Goal: Task Accomplishment & Management: Use online tool/utility

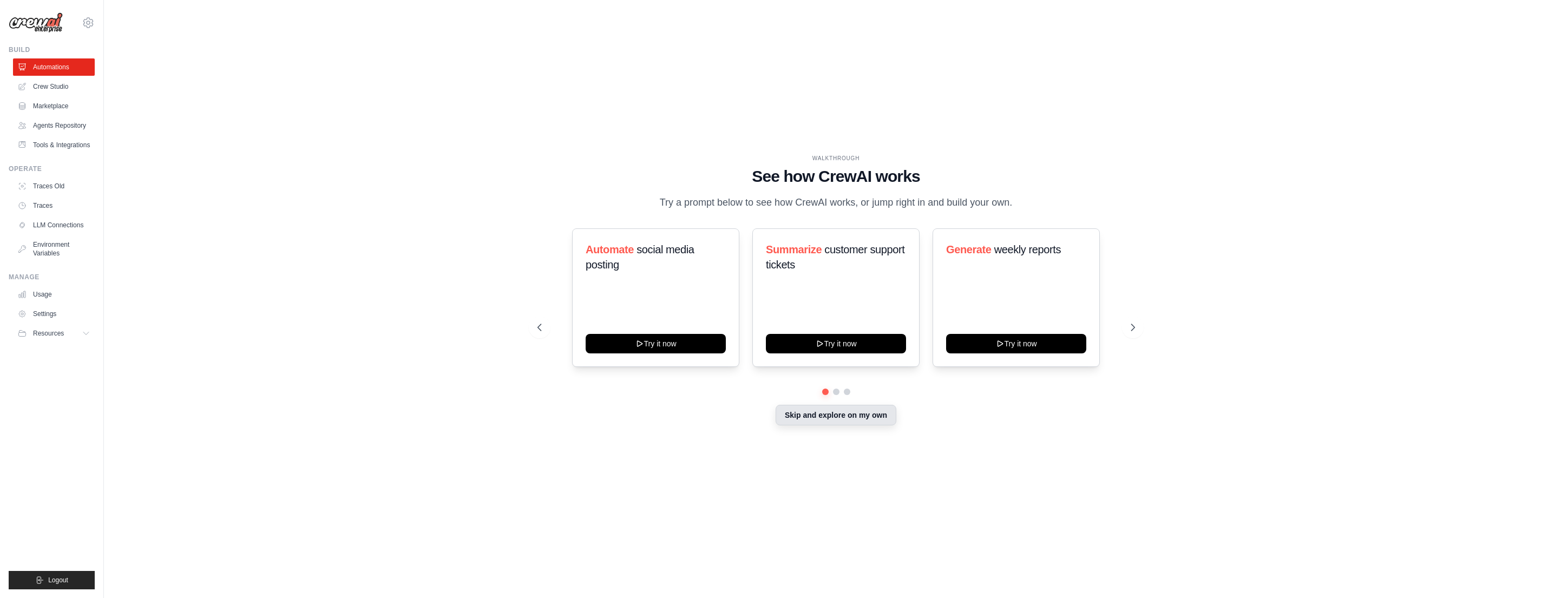
click at [829, 416] on button "Skip and explore on my own" at bounding box center [836, 415] width 121 height 20
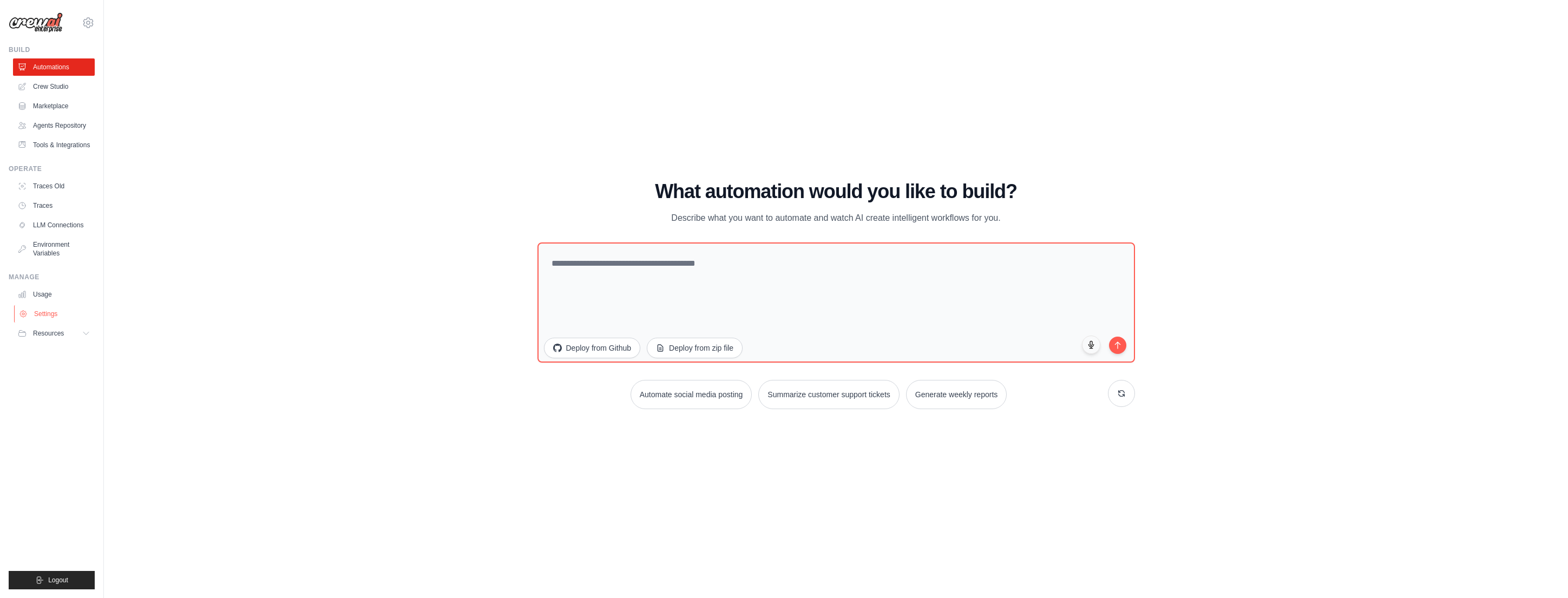
click at [51, 312] on link "Settings" at bounding box center [55, 314] width 82 height 17
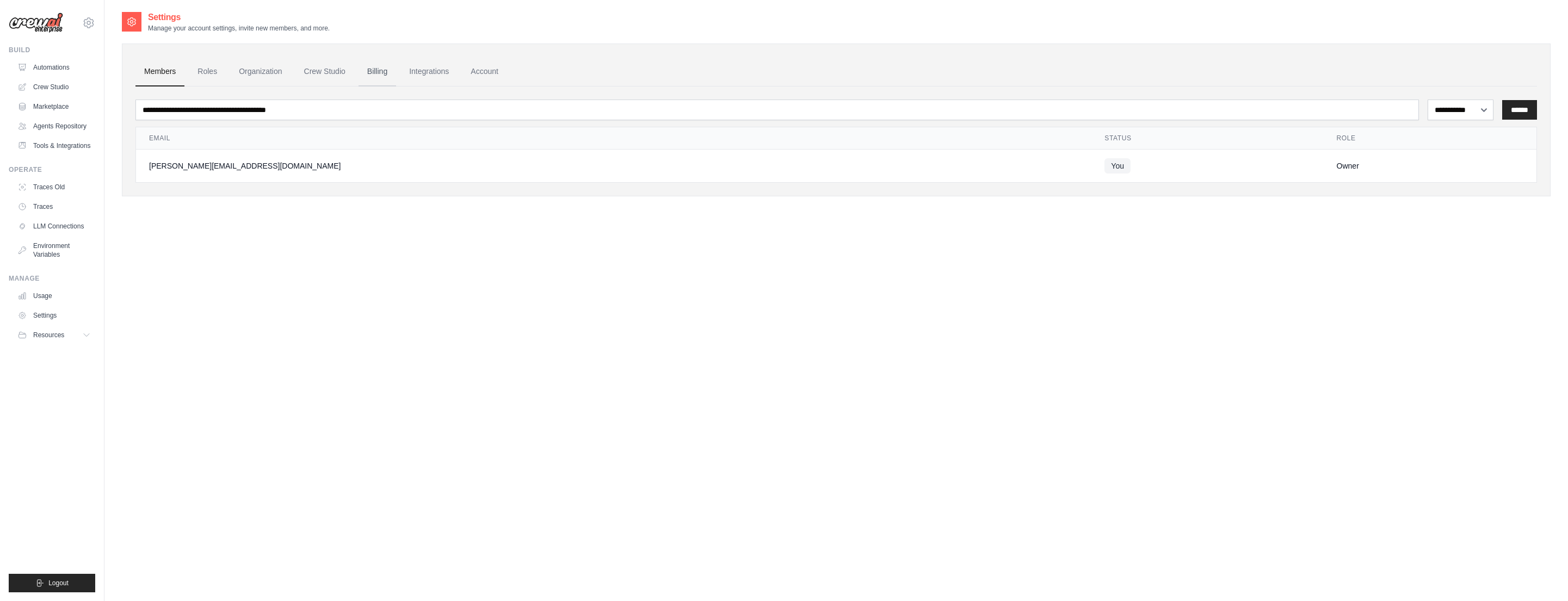
click at [378, 75] on link "Billing" at bounding box center [378, 72] width 38 height 30
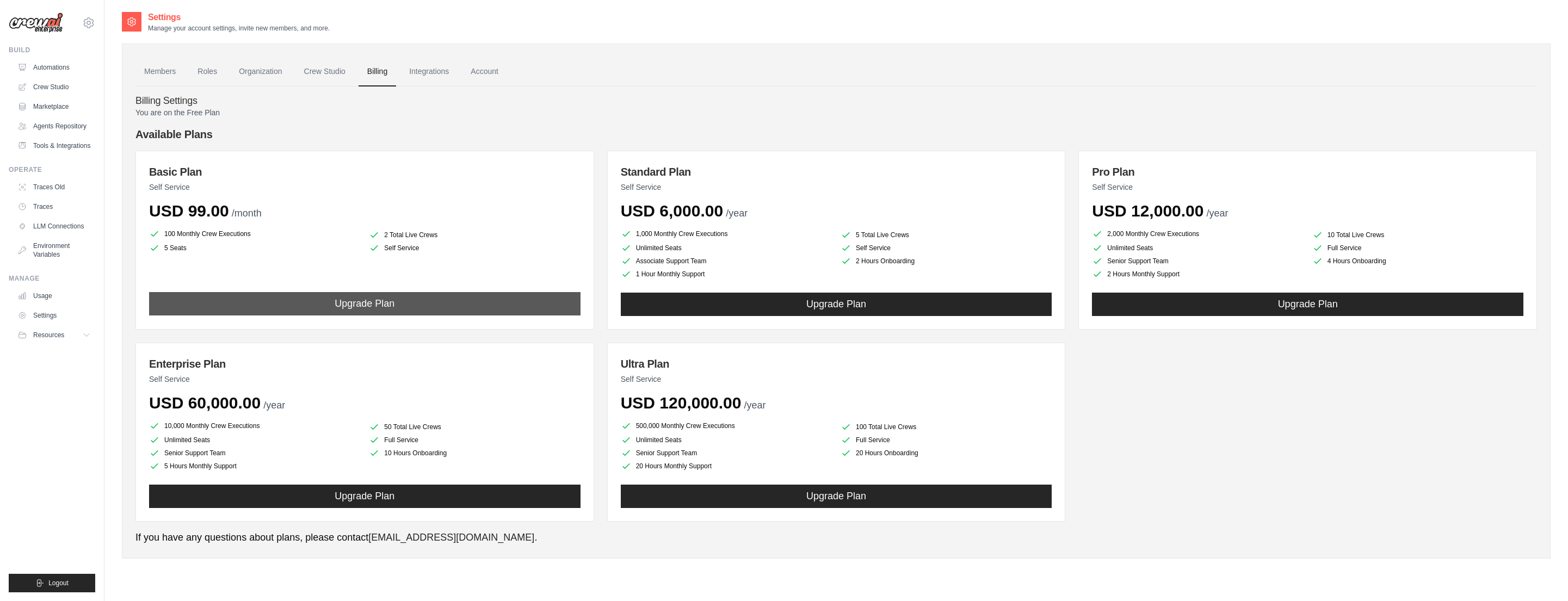
click at [362, 300] on button "Upgrade Plan" at bounding box center [365, 304] width 431 height 23
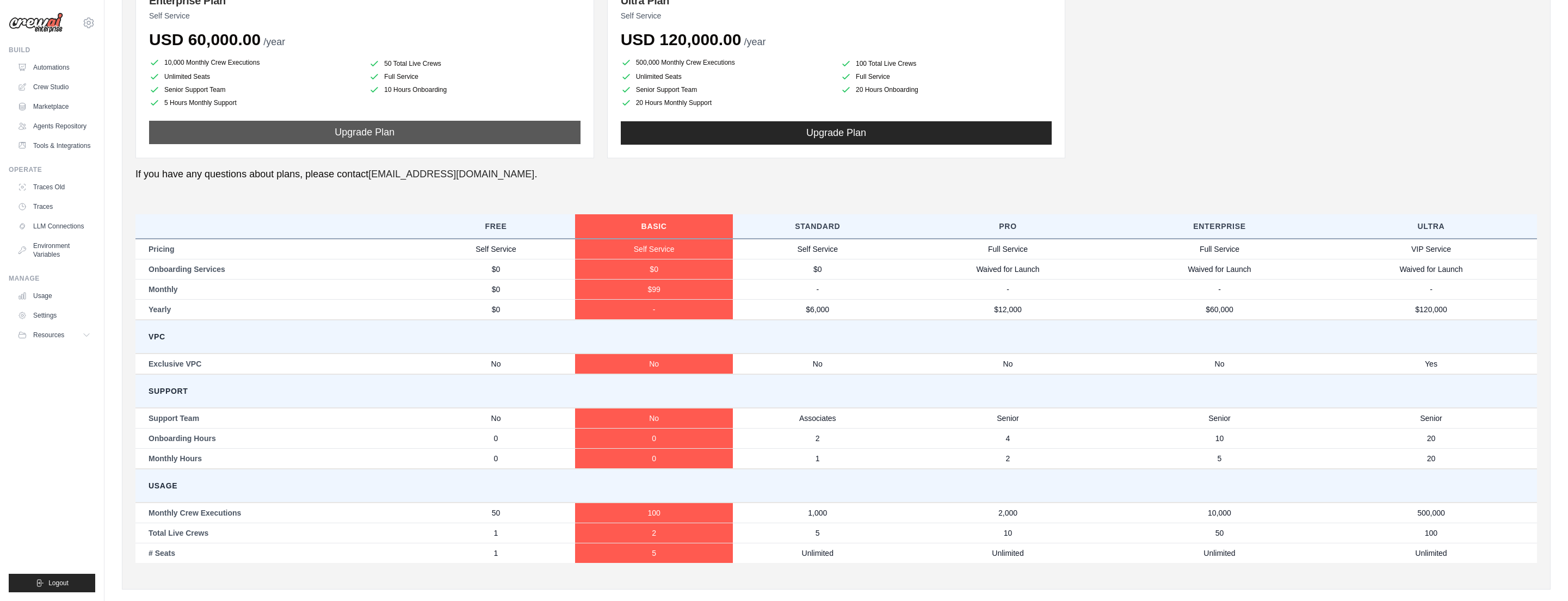
scroll to position [380, 0]
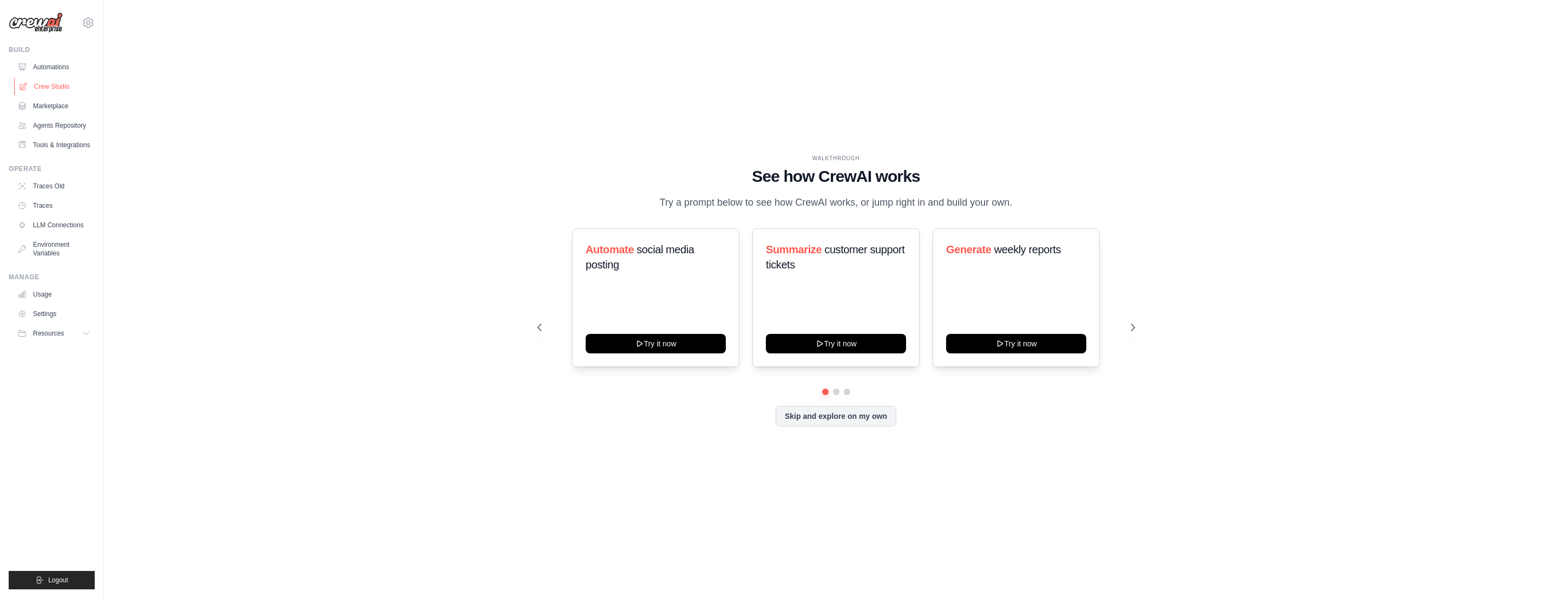
click at [51, 86] on link "Crew Studio" at bounding box center [55, 86] width 82 height 17
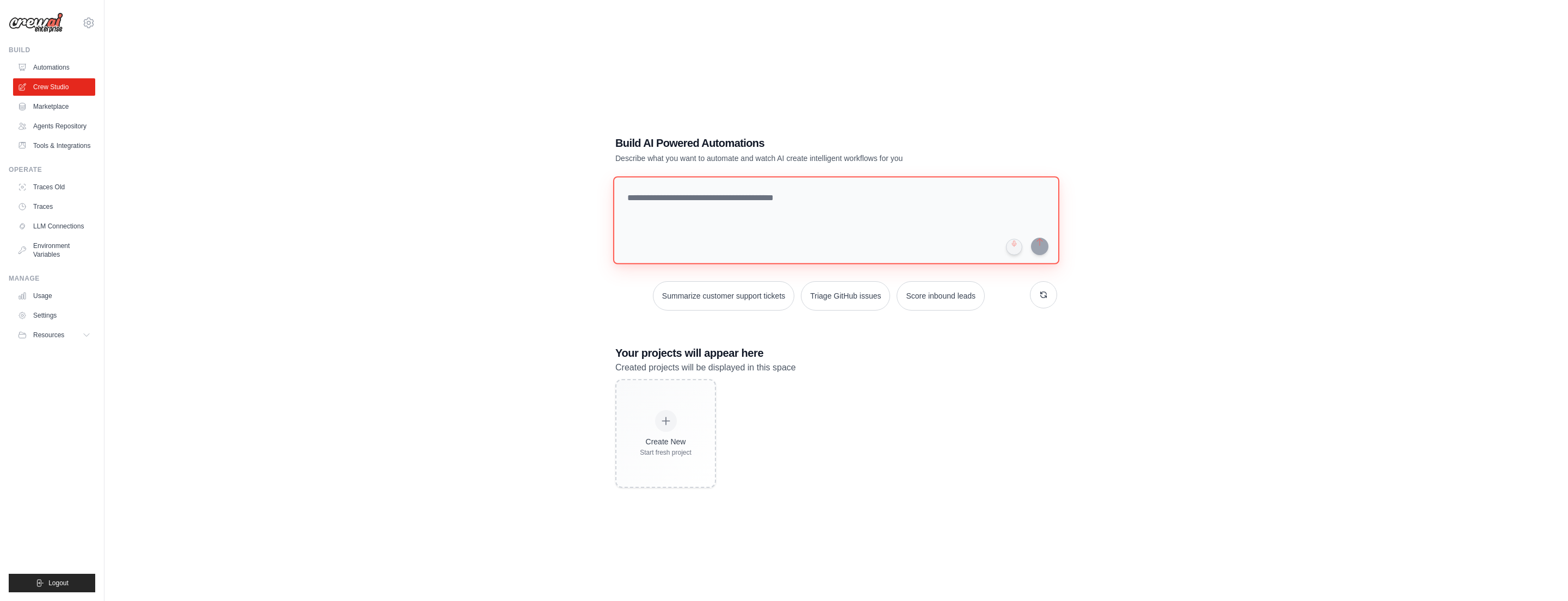
click at [766, 209] on textarea at bounding box center [836, 220] width 446 height 88
type textarea "*"
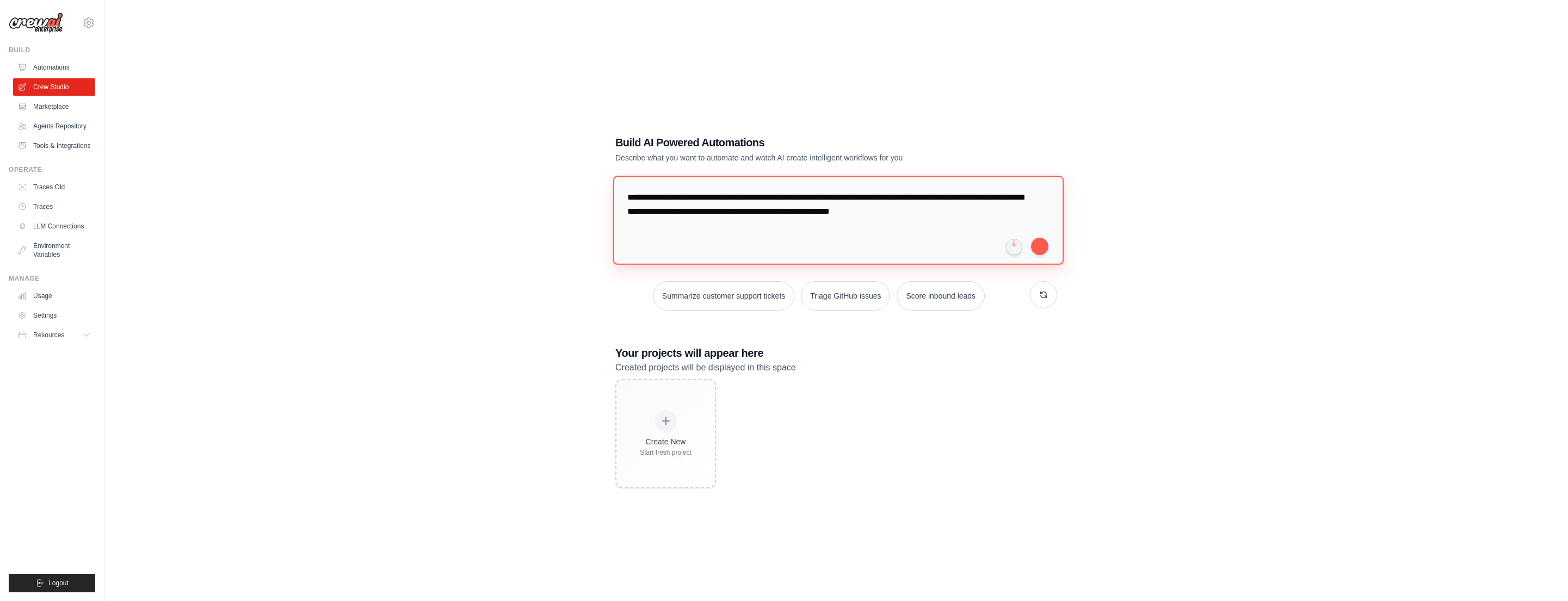
click at [899, 199] on textarea "**********" at bounding box center [839, 220] width 451 height 89
click at [984, 212] on textarea "**********" at bounding box center [839, 220] width 451 height 89
click at [683, 199] on textarea "**********" at bounding box center [839, 220] width 451 height 89
click at [757, 198] on textarea "**********" at bounding box center [839, 220] width 451 height 89
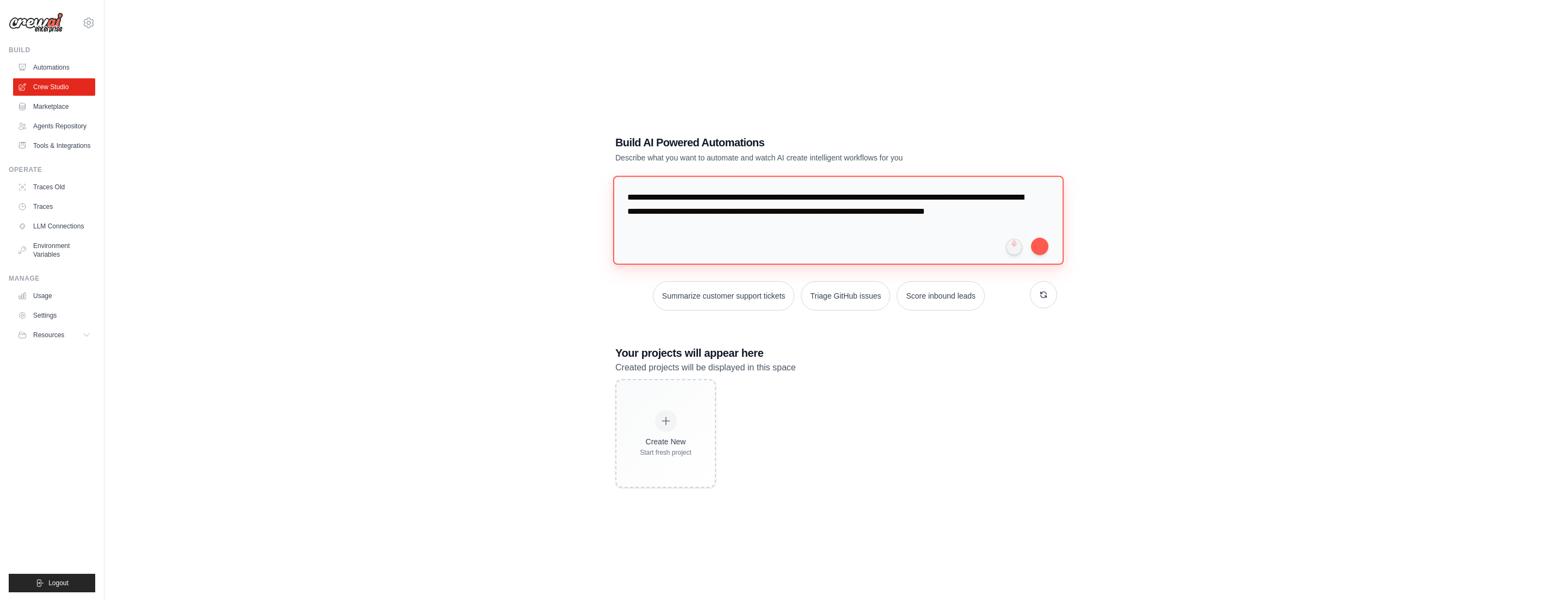
click at [745, 228] on textarea "**********" at bounding box center [839, 220] width 451 height 89
drag, startPoint x: 716, startPoint y: 227, endPoint x: 675, endPoint y: 230, distance: 41.1
click at [675, 230] on textarea "**********" at bounding box center [839, 220] width 451 height 89
click at [765, 241] on textarea "**********" at bounding box center [839, 220] width 451 height 89
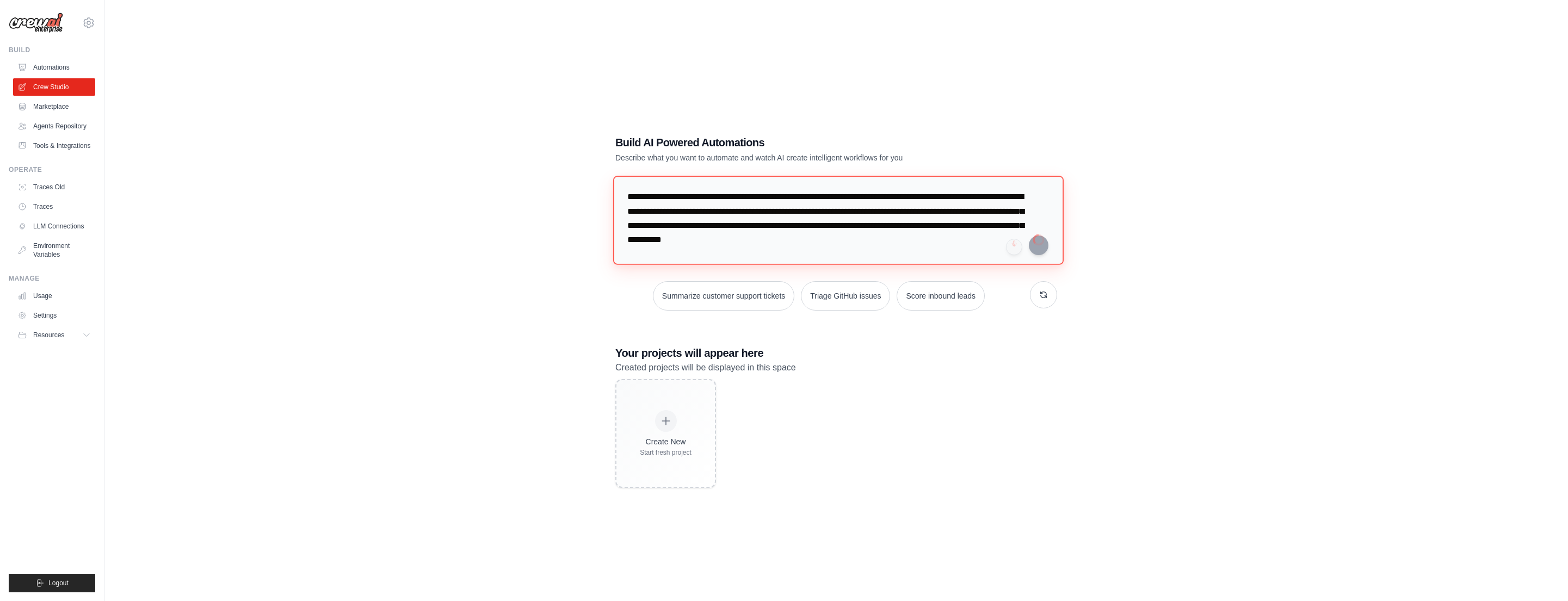
type textarea "**********"
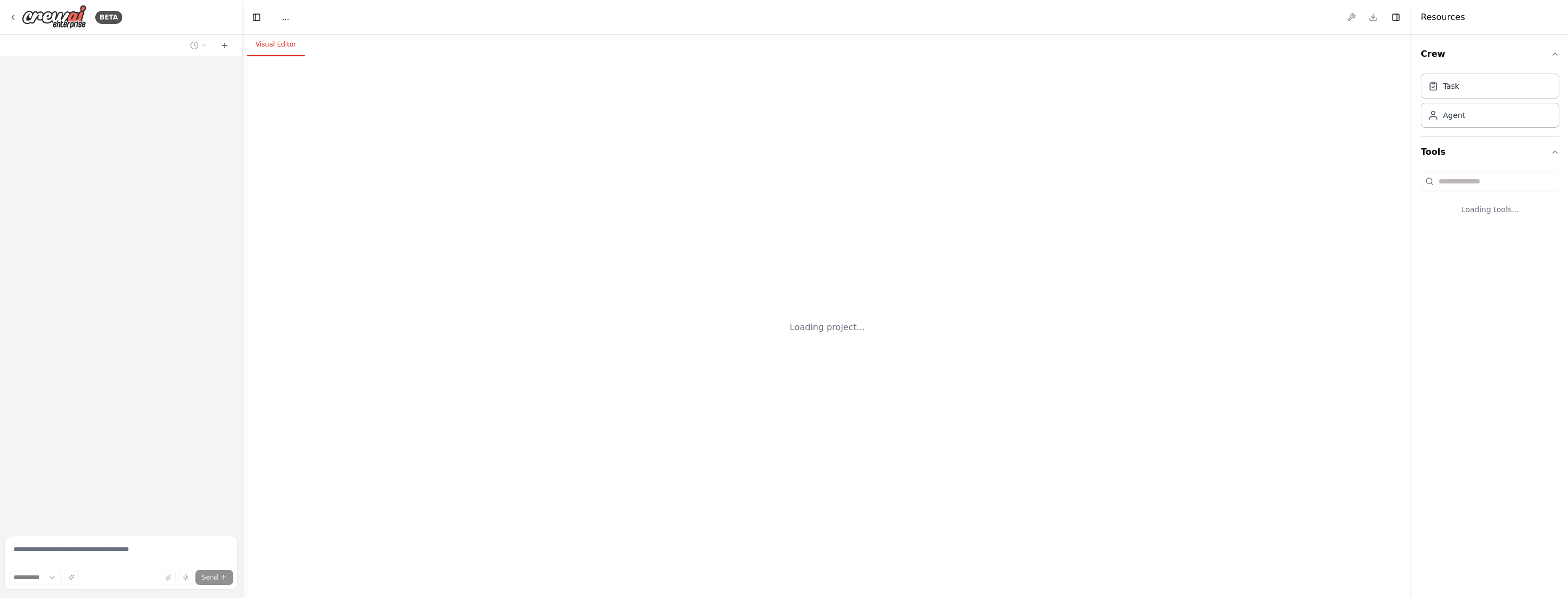
select select "****"
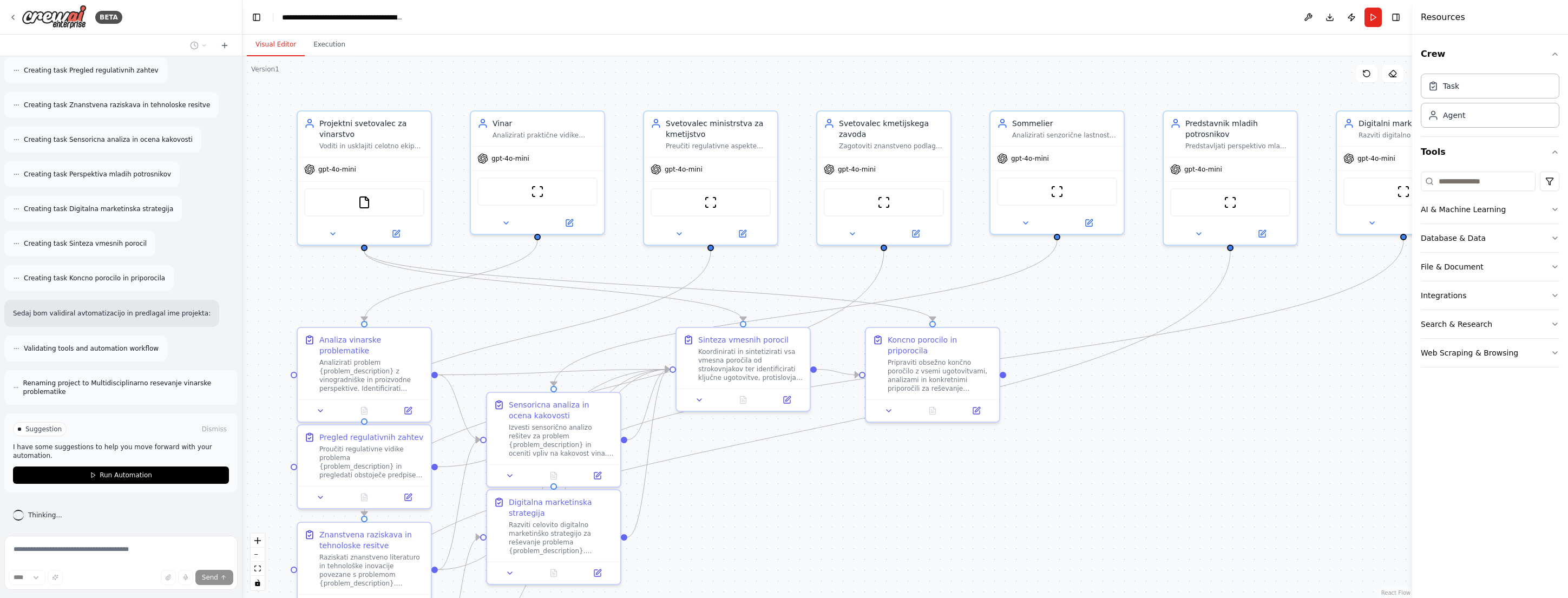
scroll to position [668, 0]
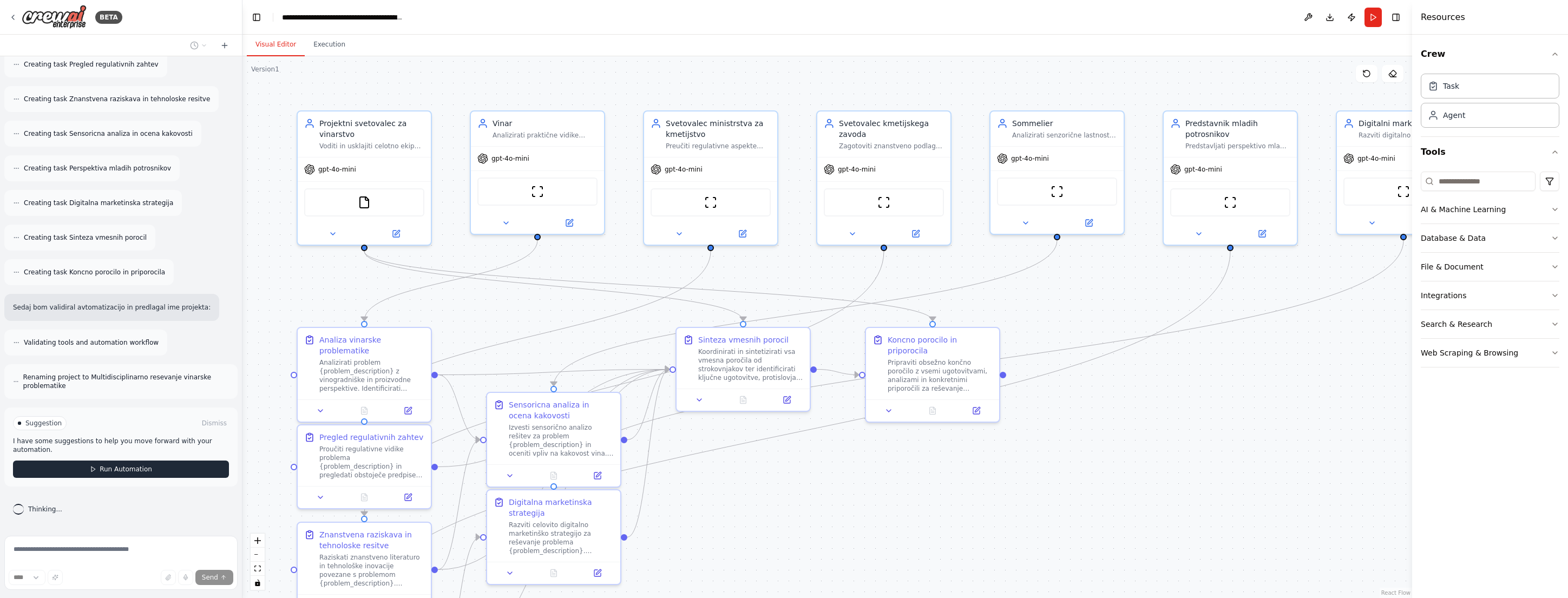
click at [118, 471] on span "Run Automation" at bounding box center [126, 469] width 52 height 9
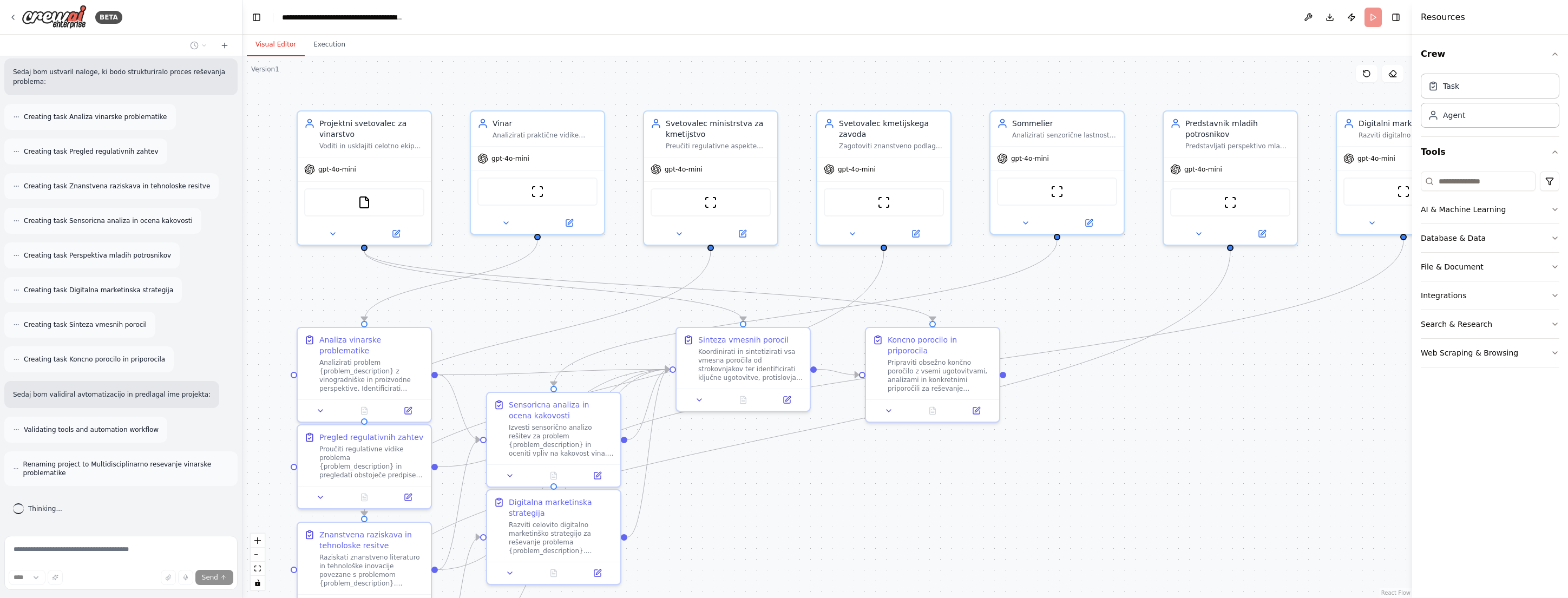
scroll to position [581, 0]
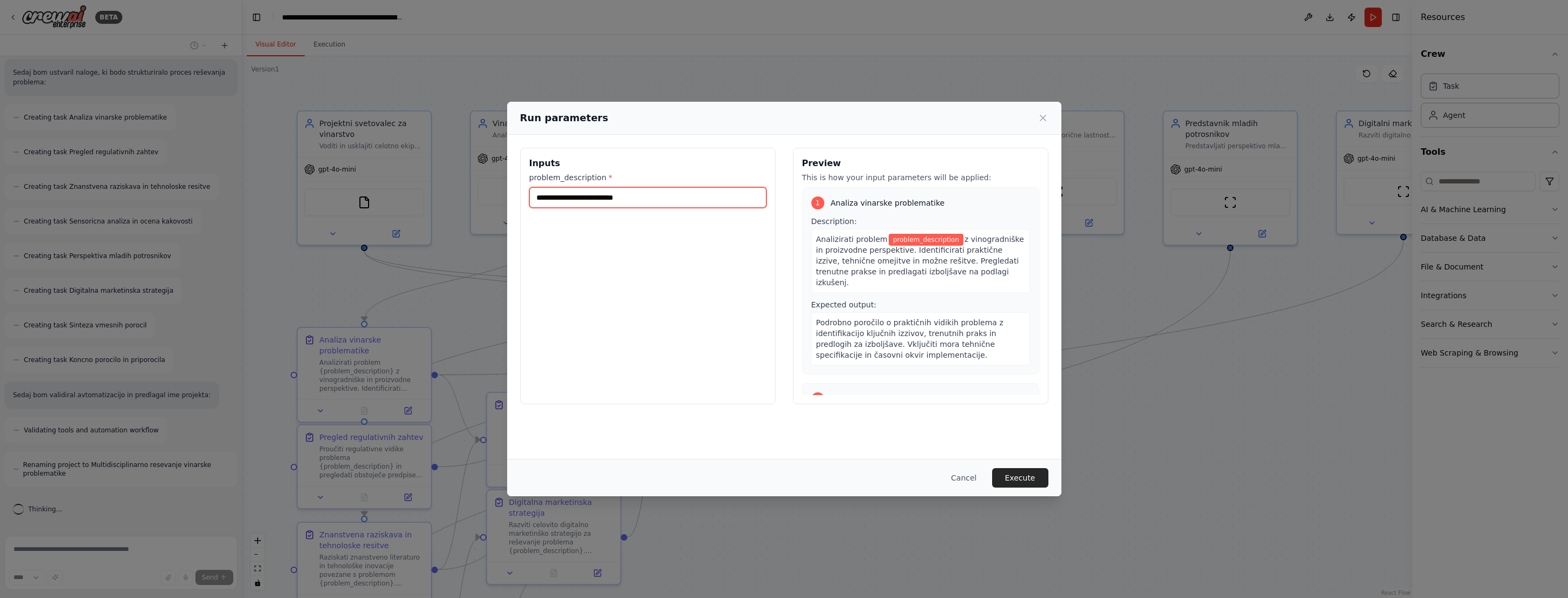
click at [655, 200] on input "problem_description *" at bounding box center [648, 197] width 237 height 20
type input "**********"
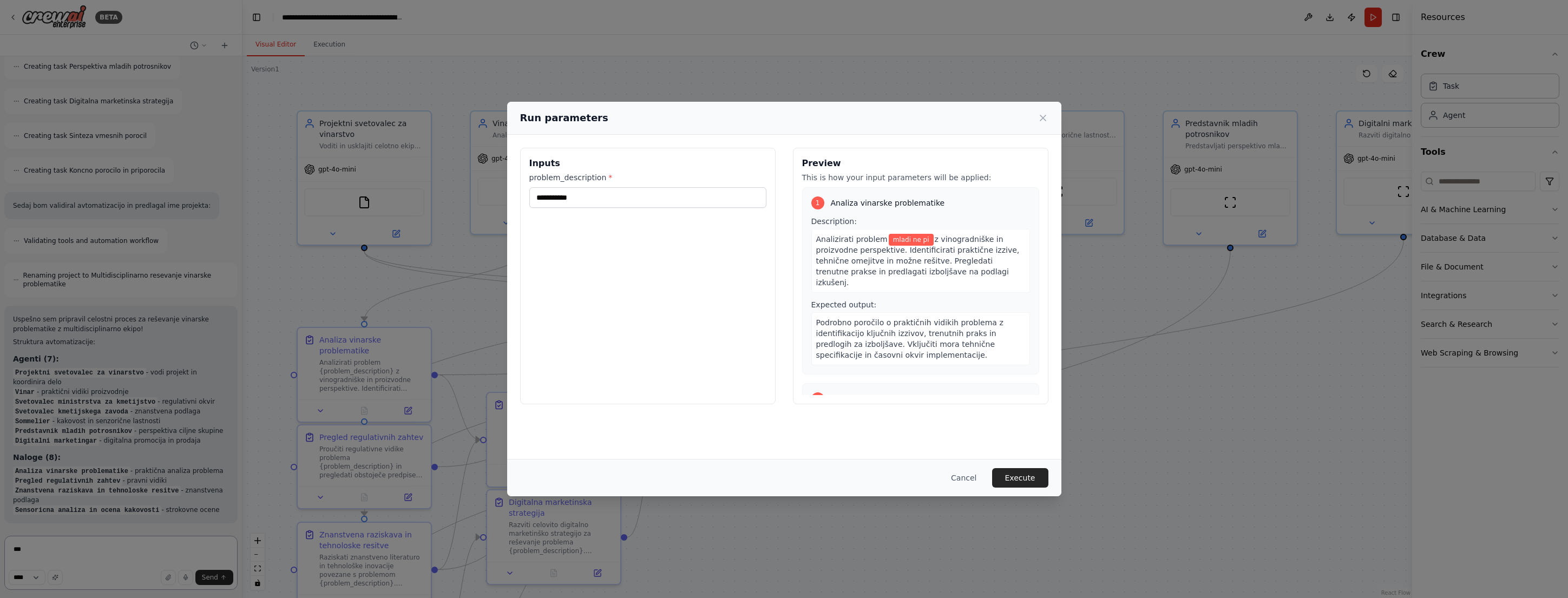
type textarea "***"
click at [672, 194] on input "**********" at bounding box center [648, 197] width 237 height 20
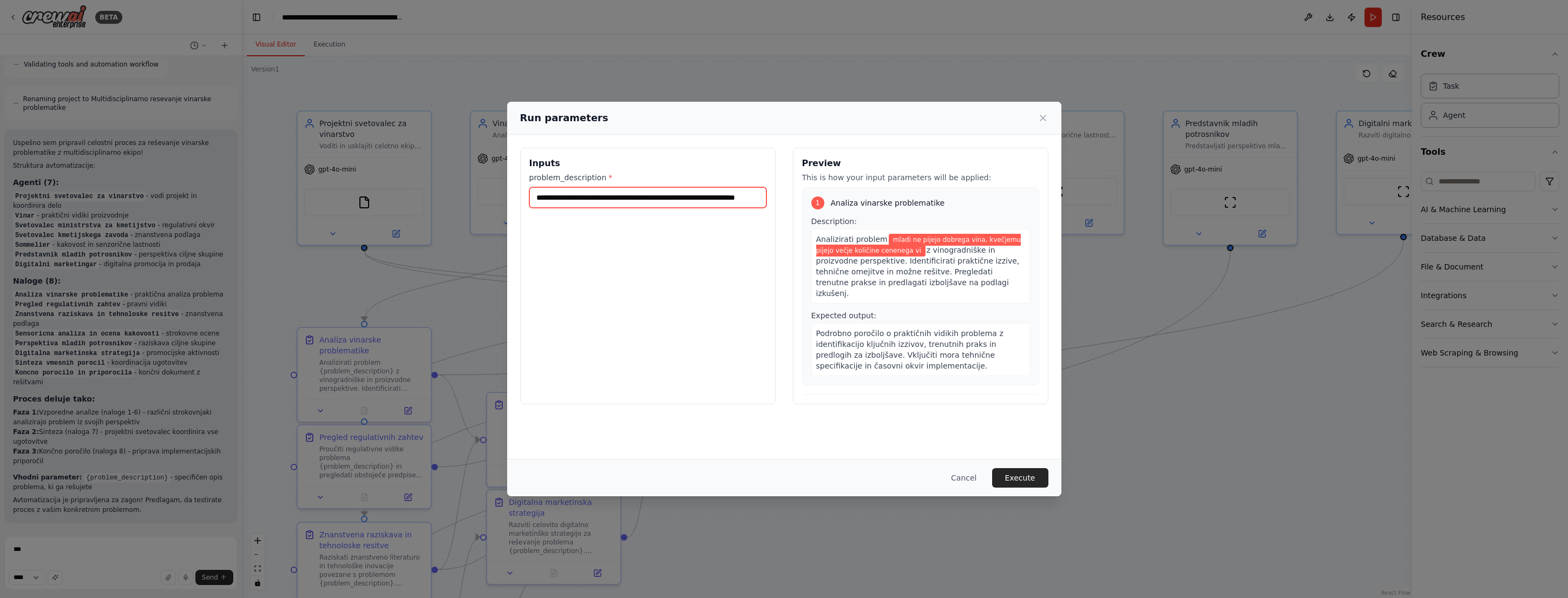
scroll to position [0, 34]
type input "**********"
click at [1025, 473] on button "Execute" at bounding box center [1020, 478] width 56 height 20
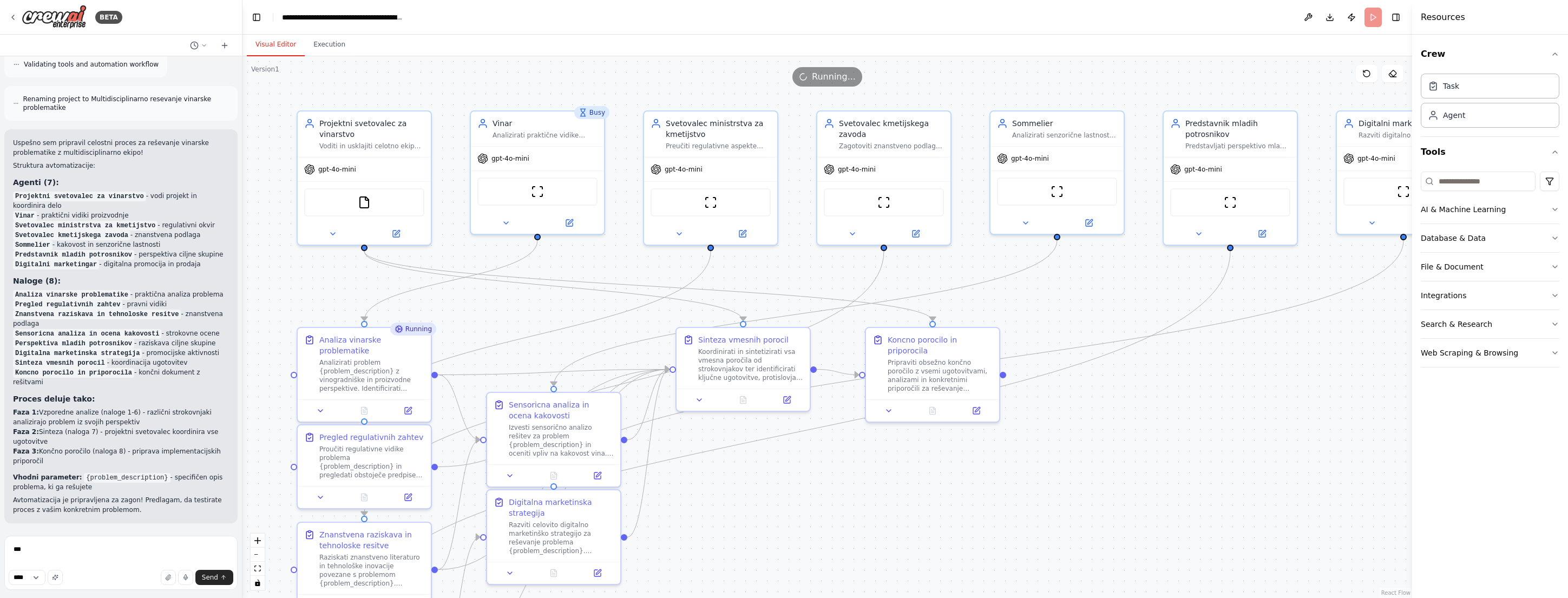
click at [266, 42] on button "Visual Editor" at bounding box center [275, 45] width 58 height 23
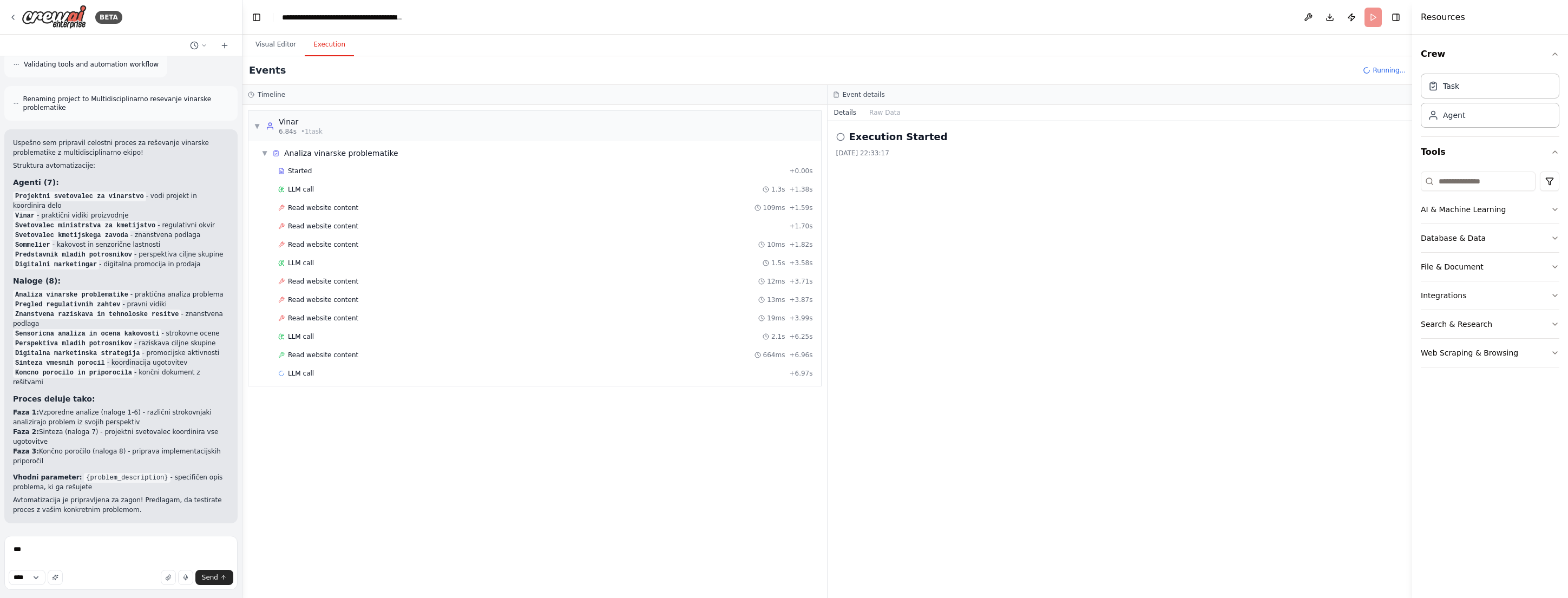
click at [329, 46] on button "Execution" at bounding box center [329, 45] width 49 height 23
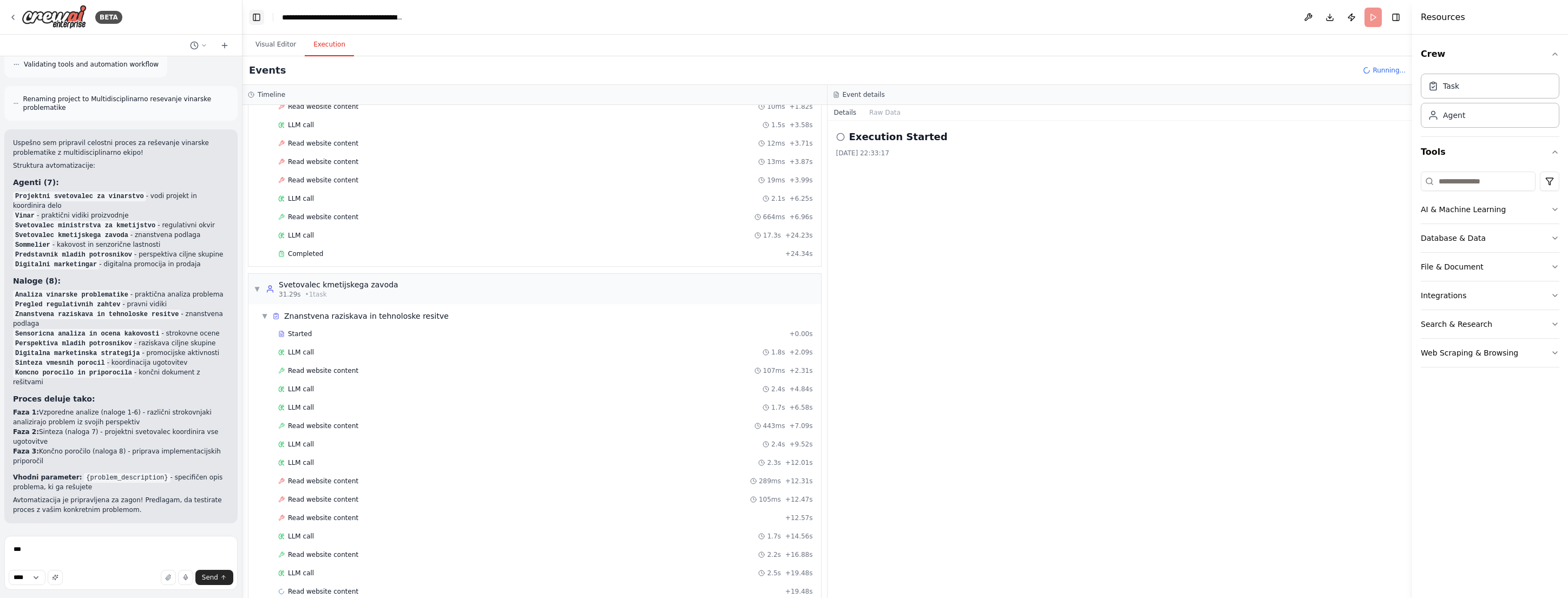
scroll to position [156, 0]
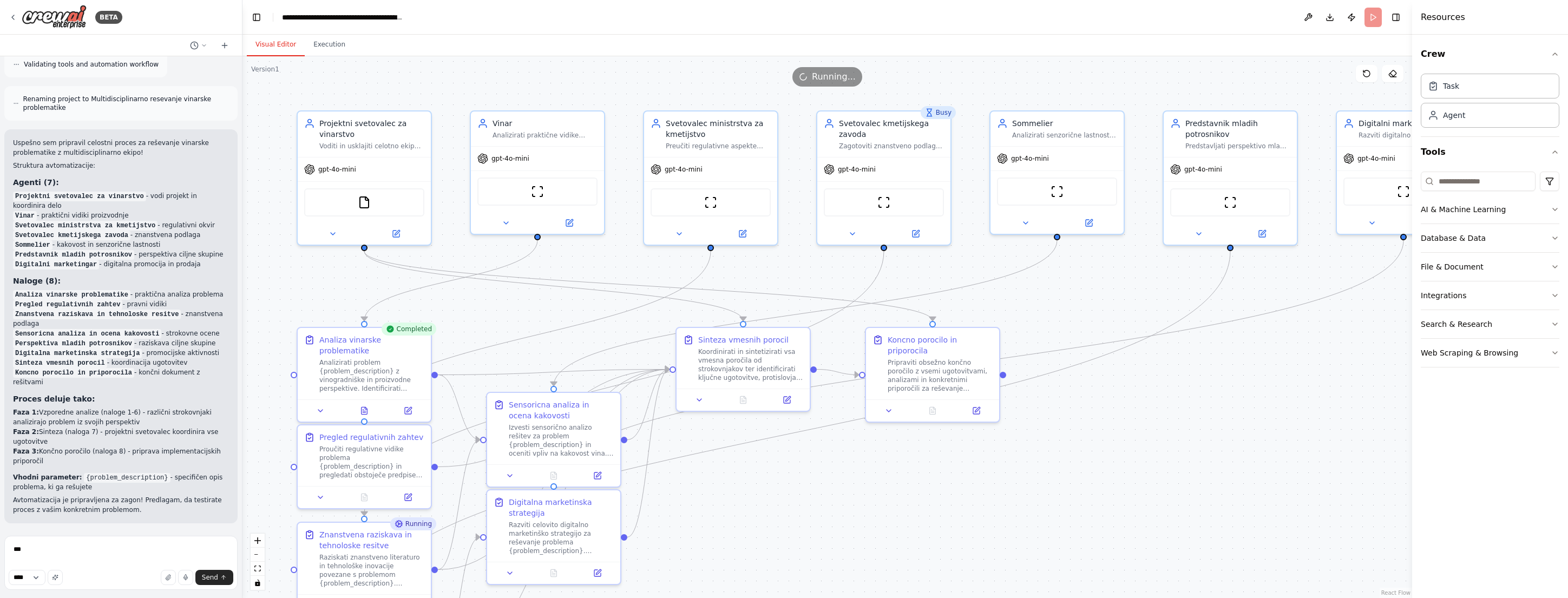
click at [277, 43] on button "Visual Editor" at bounding box center [275, 45] width 58 height 23
click at [333, 40] on button "Execution" at bounding box center [329, 45] width 49 height 23
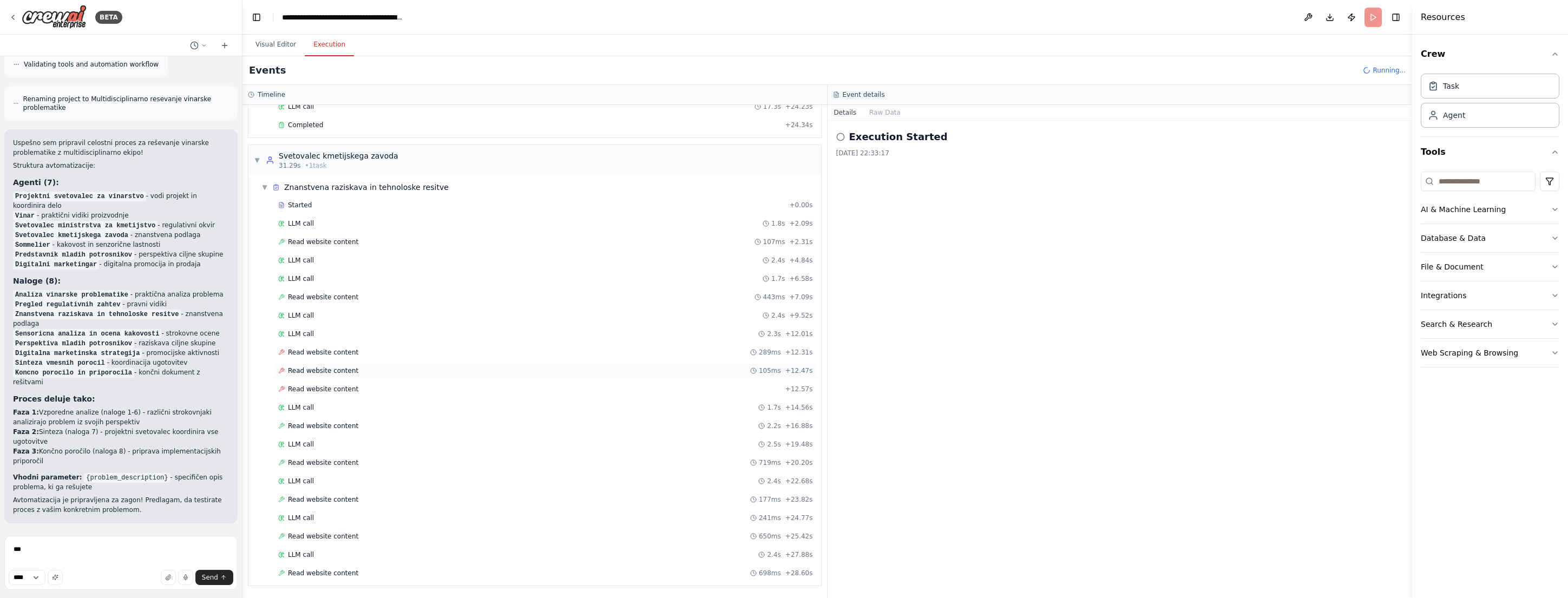
scroll to position [285, 0]
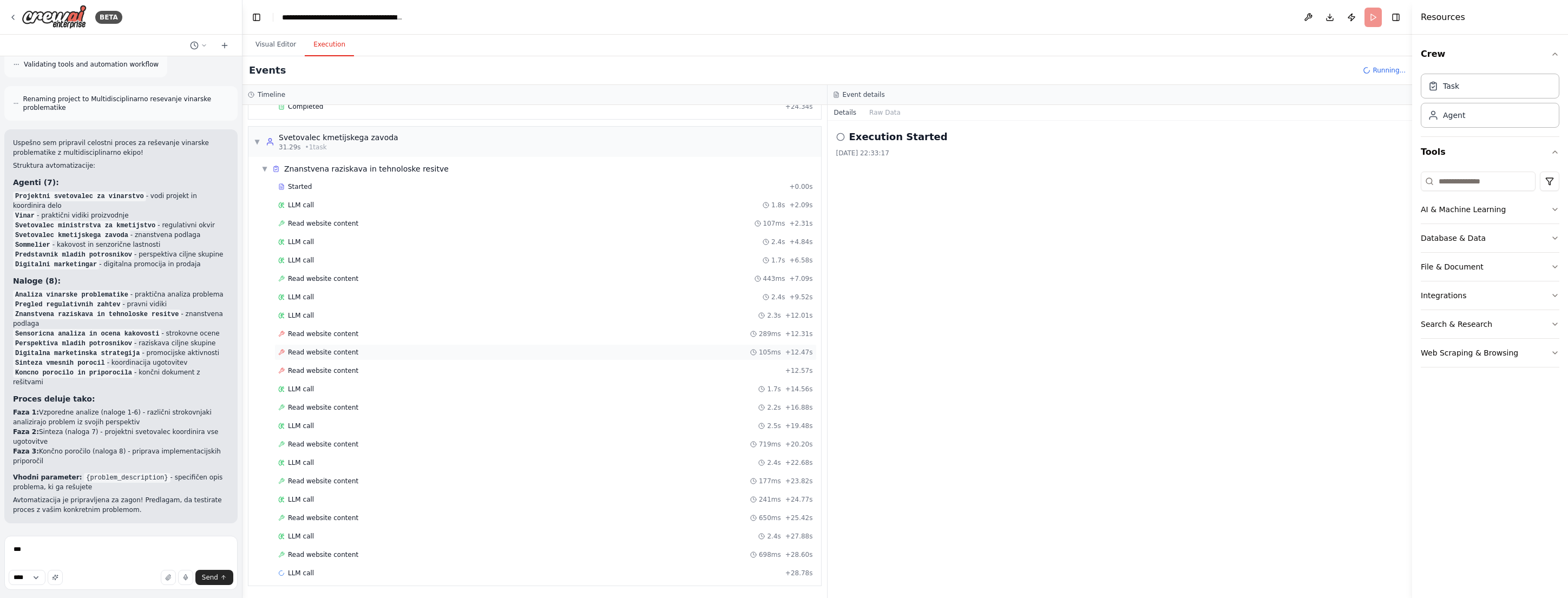
click at [342, 354] on span "Read website content" at bounding box center [323, 352] width 70 height 9
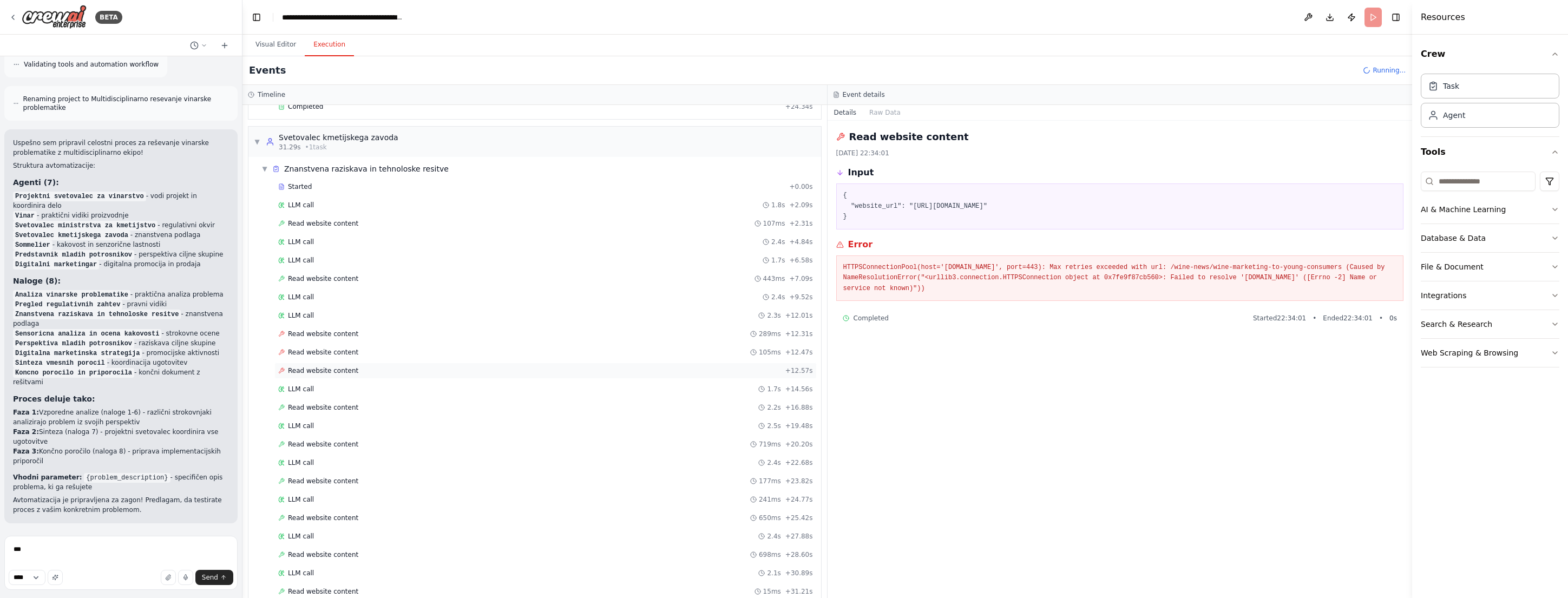
click at [329, 364] on div "Read website content + 12.57s" at bounding box center [546, 371] width 543 height 16
click at [322, 402] on div "Read website content 2.2s + 16.88s" at bounding box center [546, 408] width 543 height 16
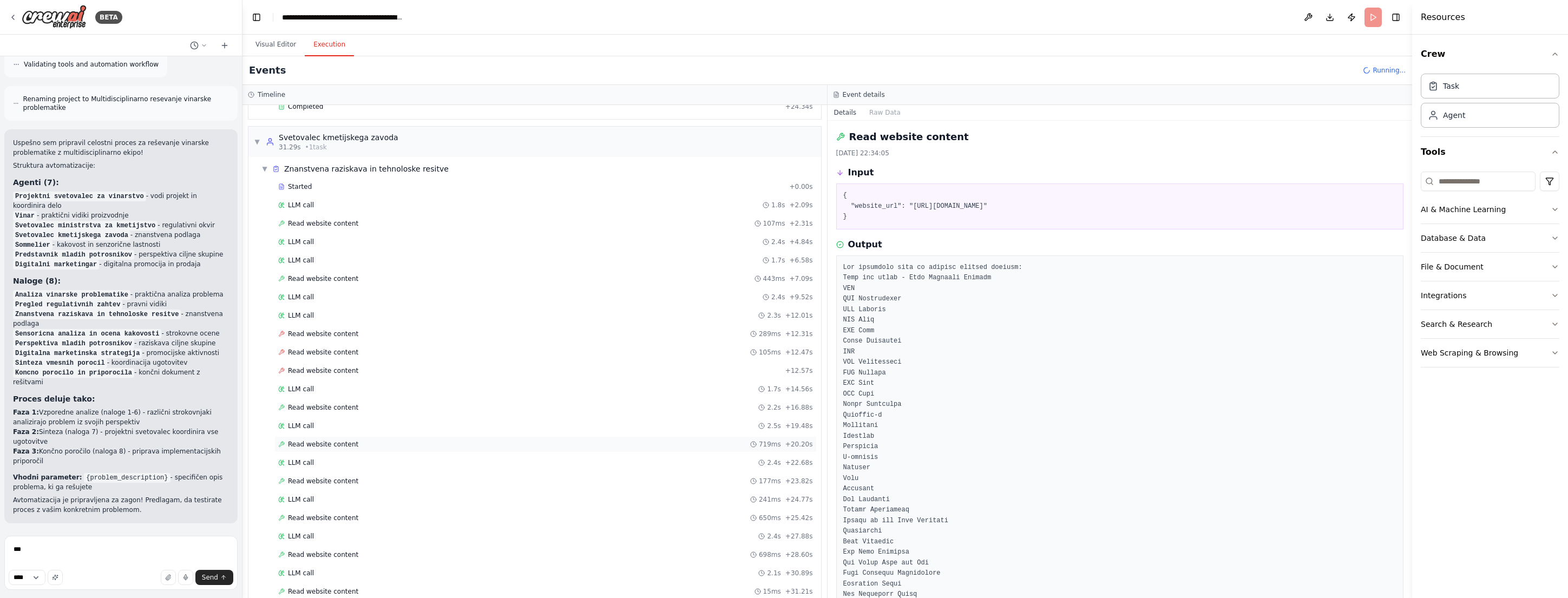
click at [327, 448] on div "Read website content 719ms + 20.20s" at bounding box center [546, 444] width 543 height 16
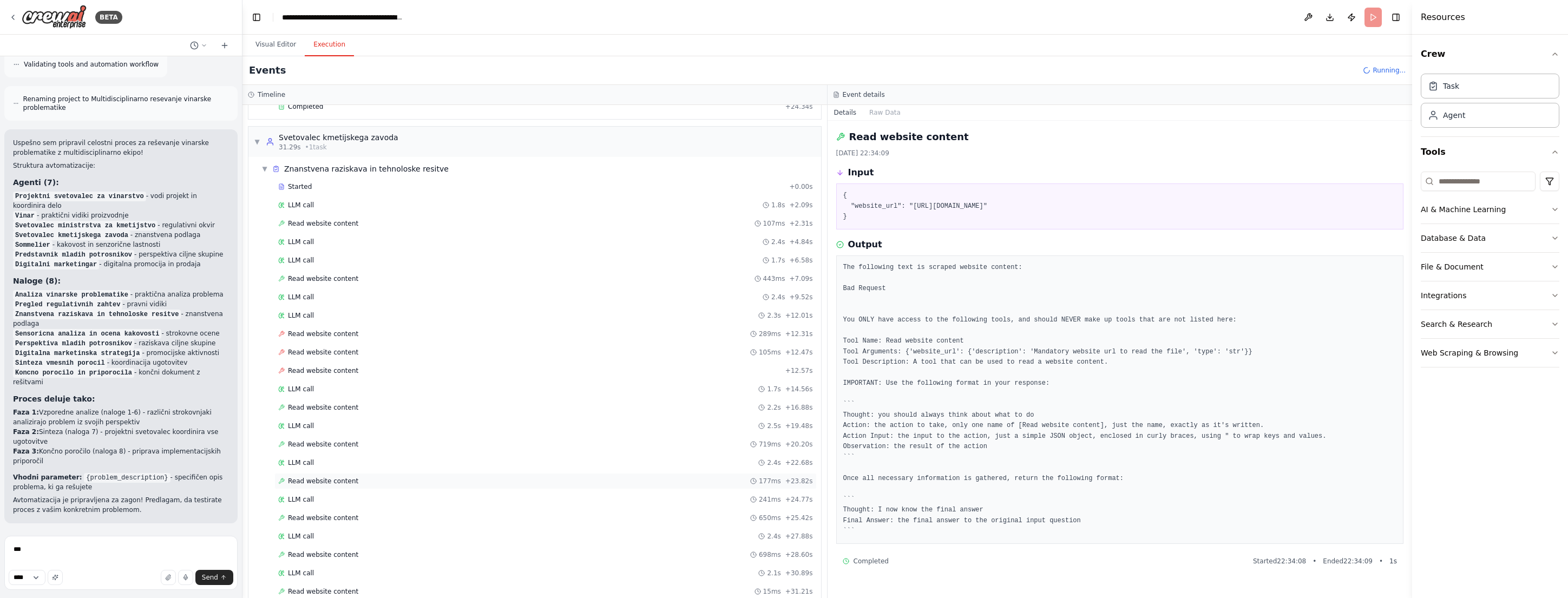
click at [334, 477] on span "Read website content" at bounding box center [323, 481] width 70 height 9
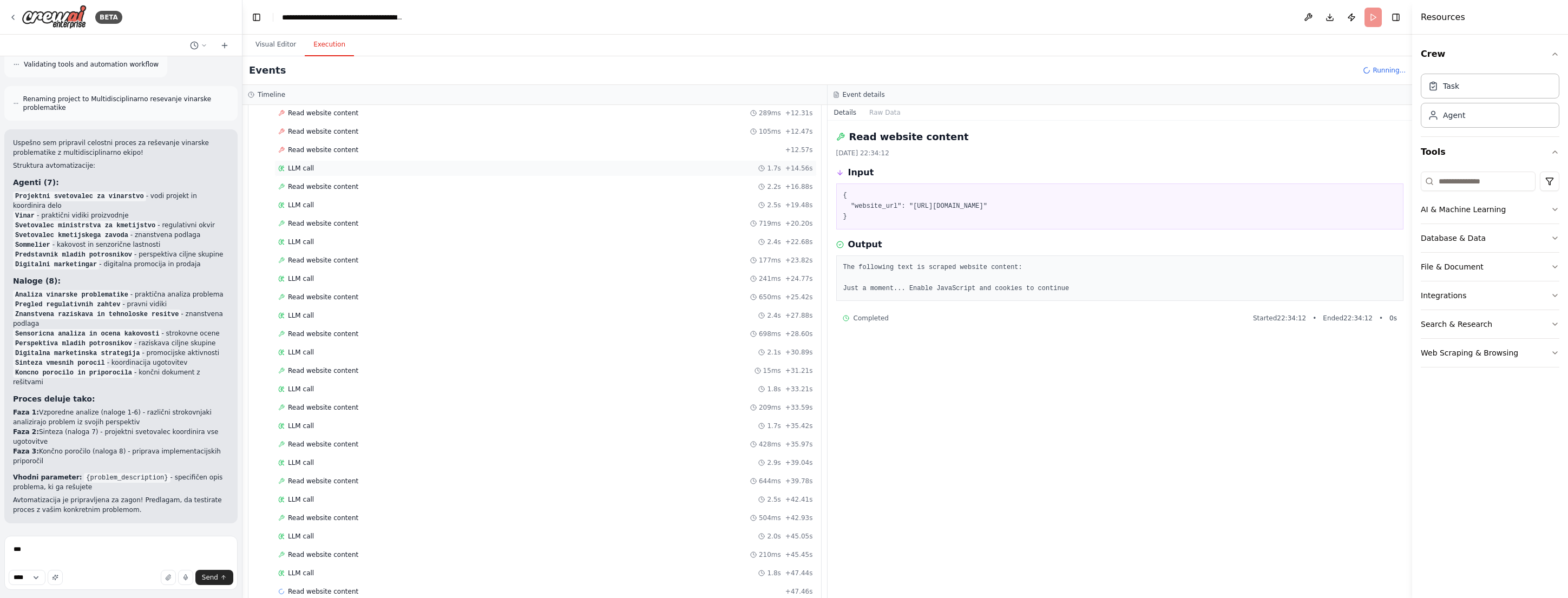
scroll to position [0, 0]
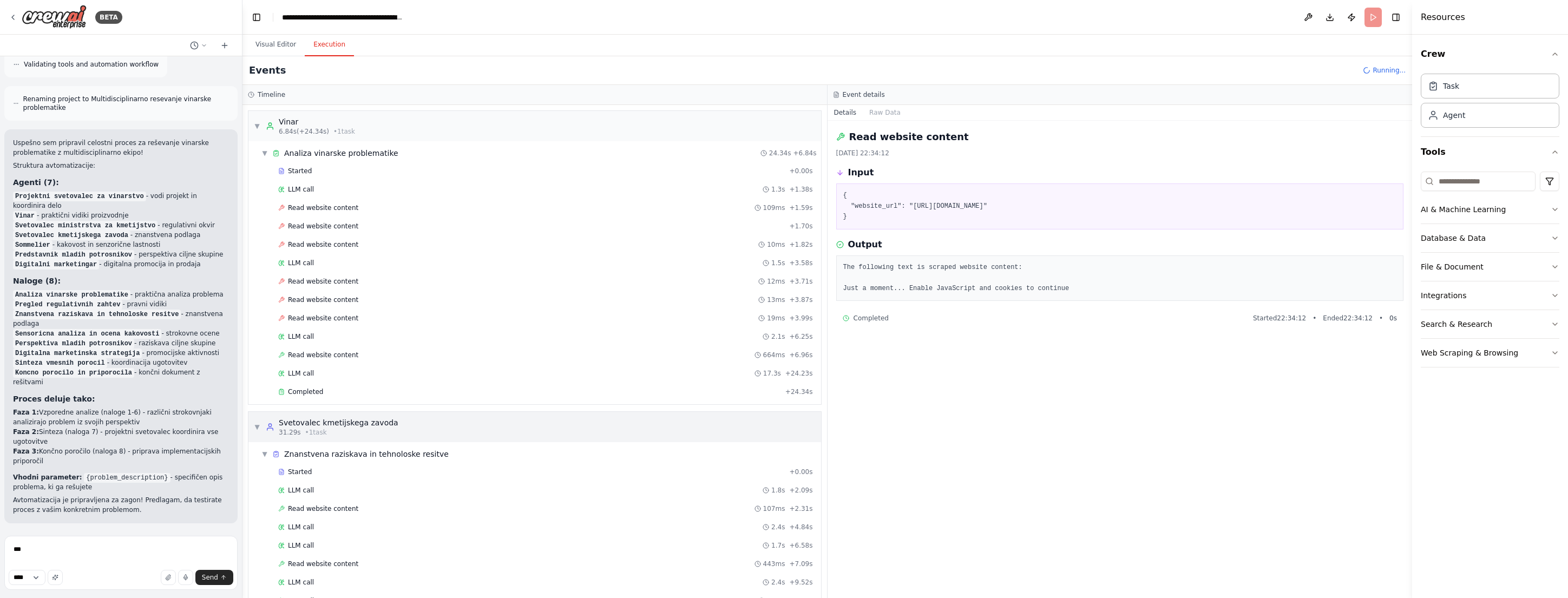
click at [257, 426] on span "▼" at bounding box center [257, 426] width 7 height 9
click at [258, 127] on span "▼" at bounding box center [257, 126] width 7 height 9
click at [254, 123] on span "▼" at bounding box center [257, 126] width 7 height 9
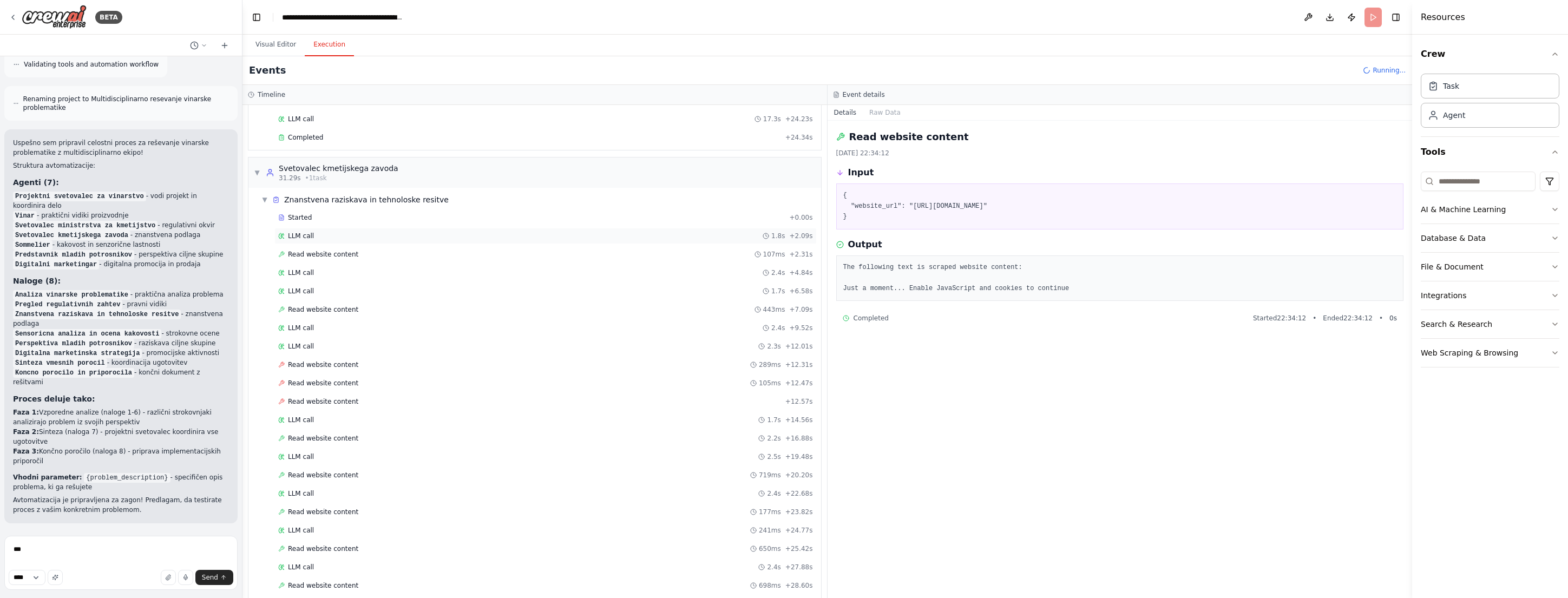
scroll to position [120, 0]
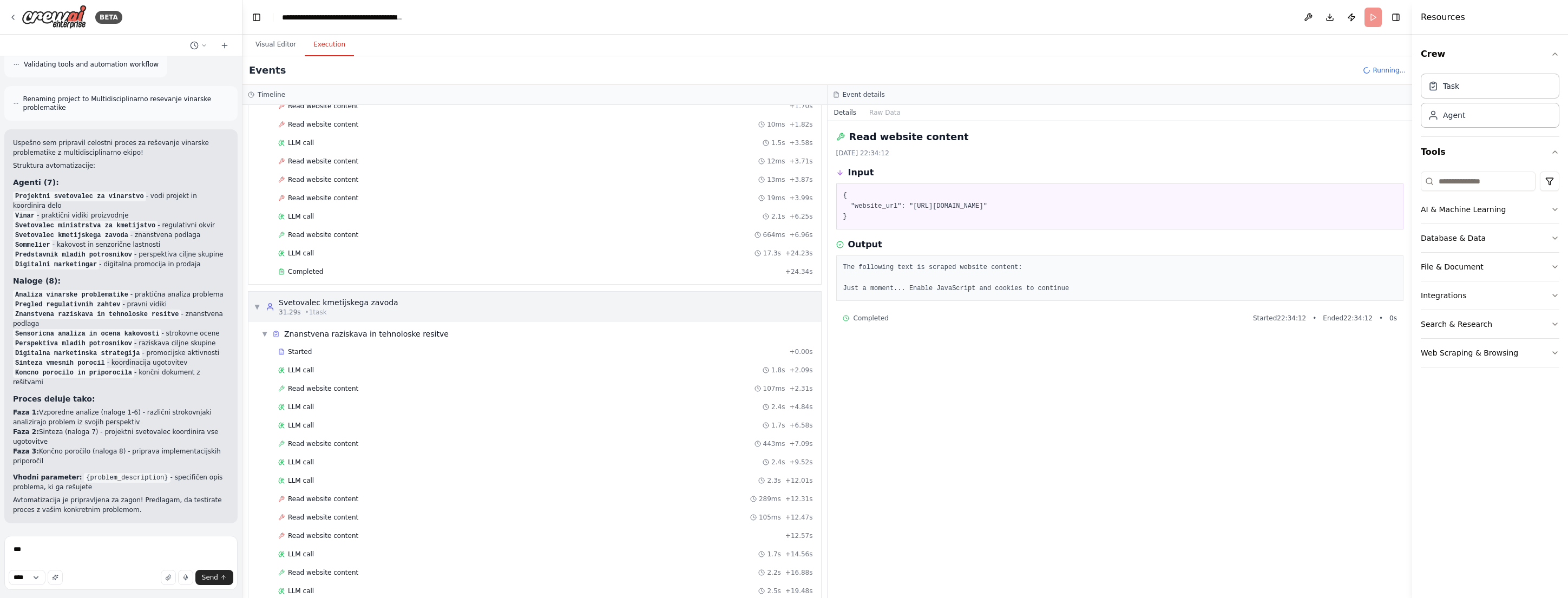
click at [258, 306] on span "▼" at bounding box center [257, 306] width 7 height 9
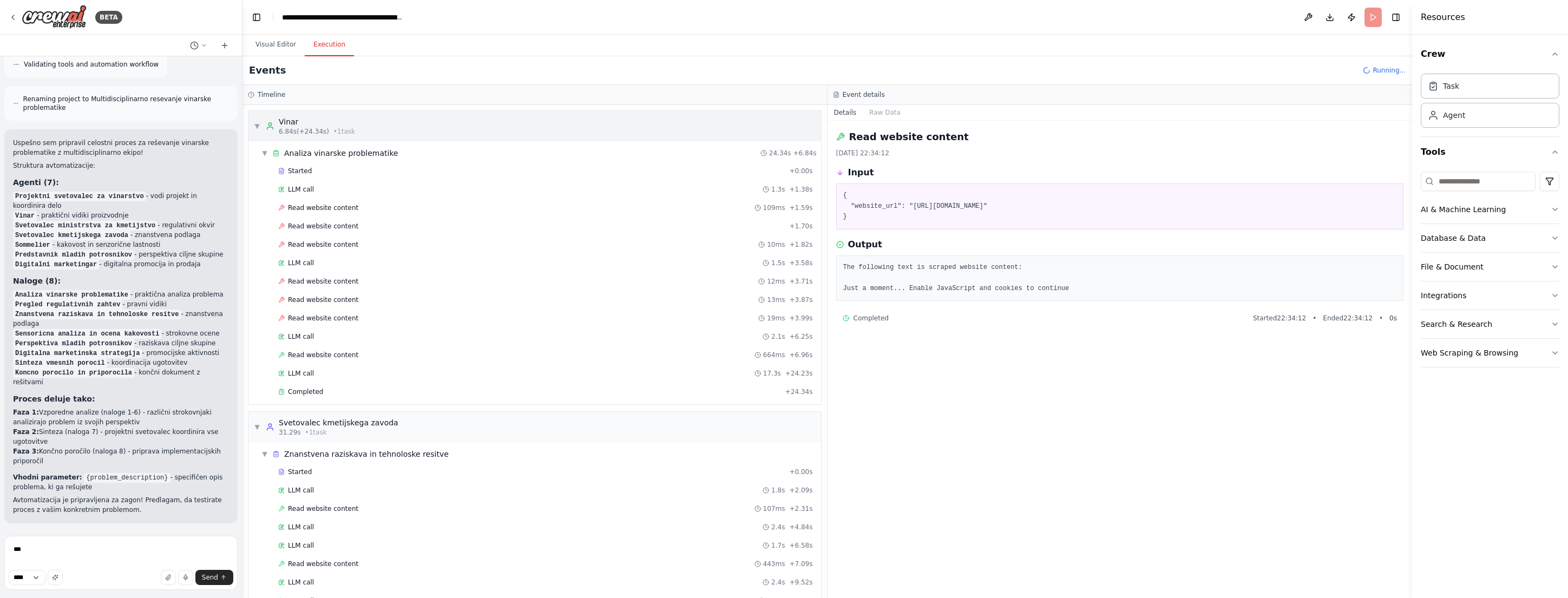
click at [259, 124] on span "▼" at bounding box center [257, 126] width 7 height 9
click at [261, 422] on div "▼ Svetovalec kmetijskega zavoda 31.29s • 1 task" at bounding box center [326, 427] width 145 height 20
click at [261, 126] on div "▼ Vinar 6.84s (+24.34s) • 1 task" at bounding box center [305, 126] width 101 height 20
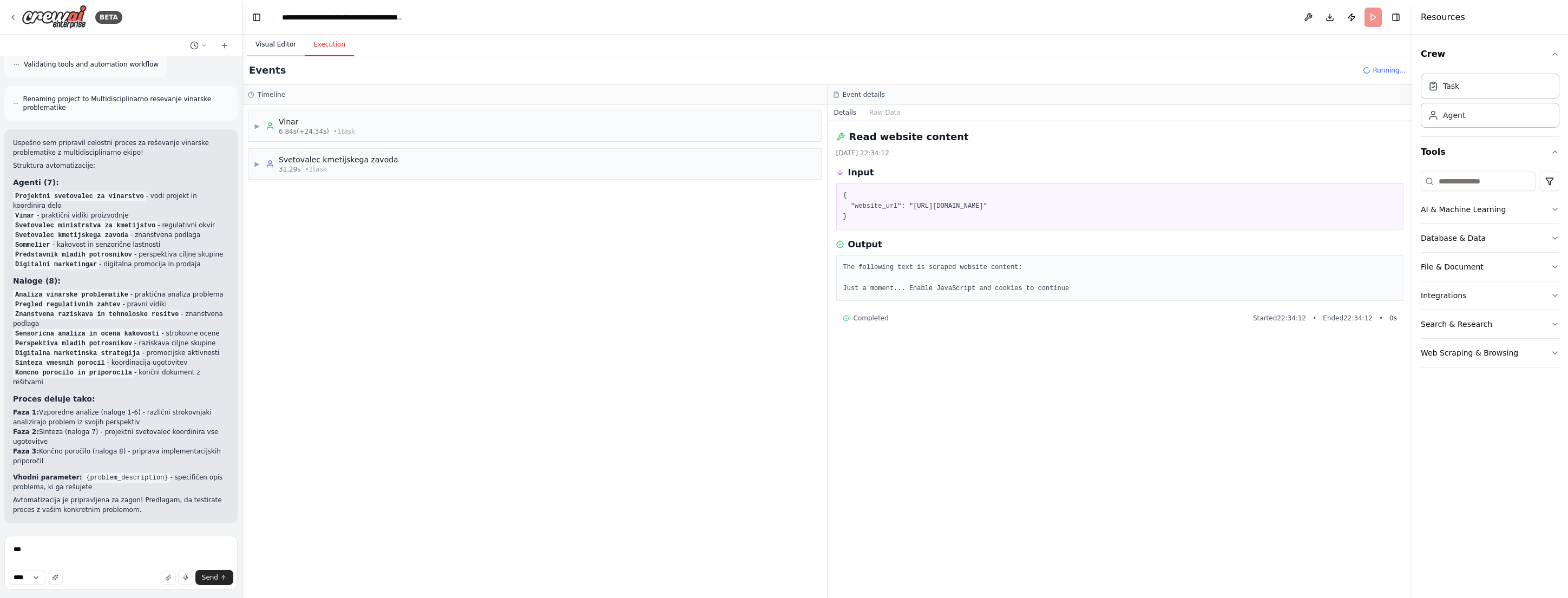
click at [267, 41] on button "Visual Editor" at bounding box center [275, 45] width 58 height 23
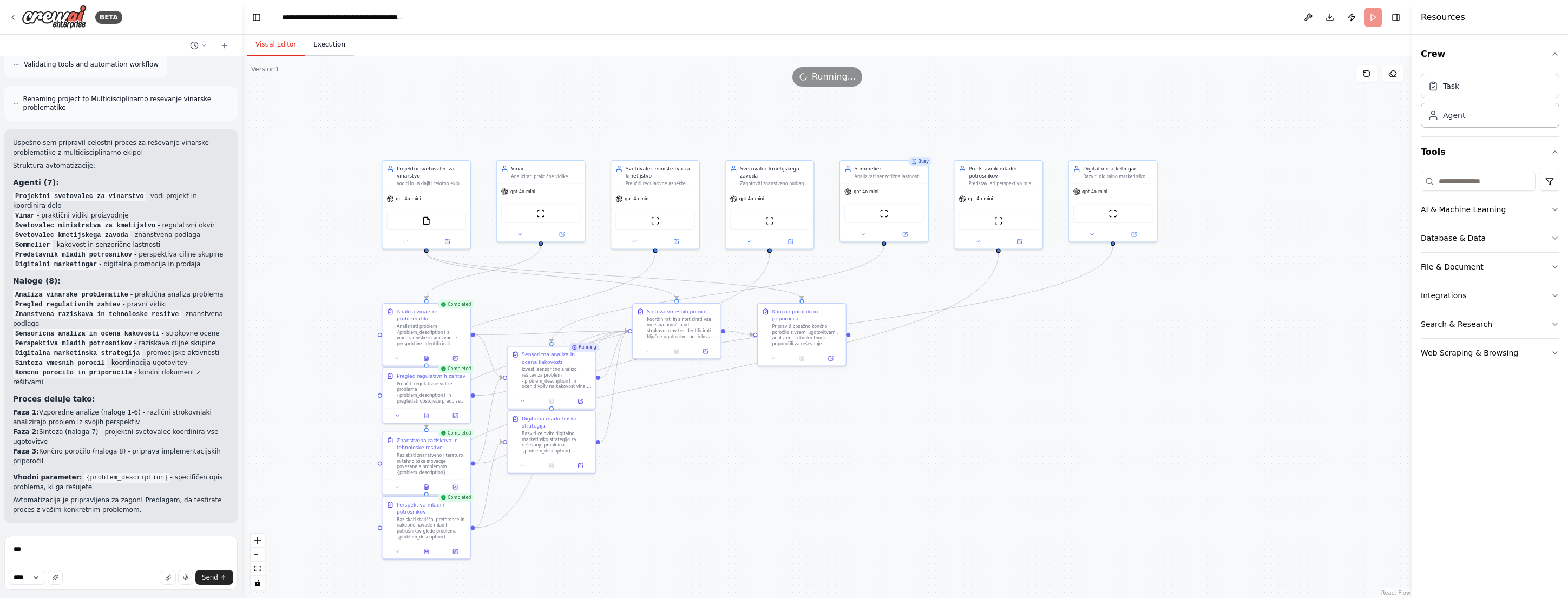
click at [325, 36] on button "Execution" at bounding box center [329, 45] width 49 height 23
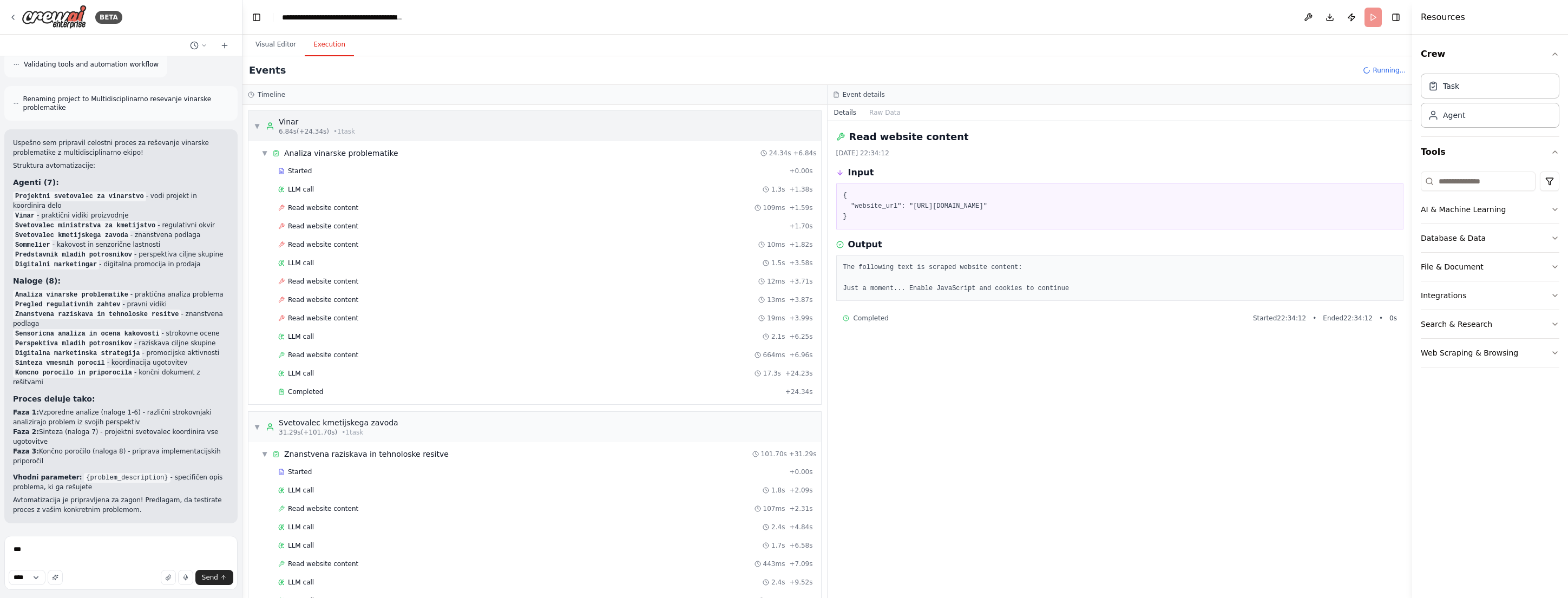
click at [252, 124] on div "▼ Vinar 6.84s (+24.34s) • 1 task" at bounding box center [534, 126] width 573 height 30
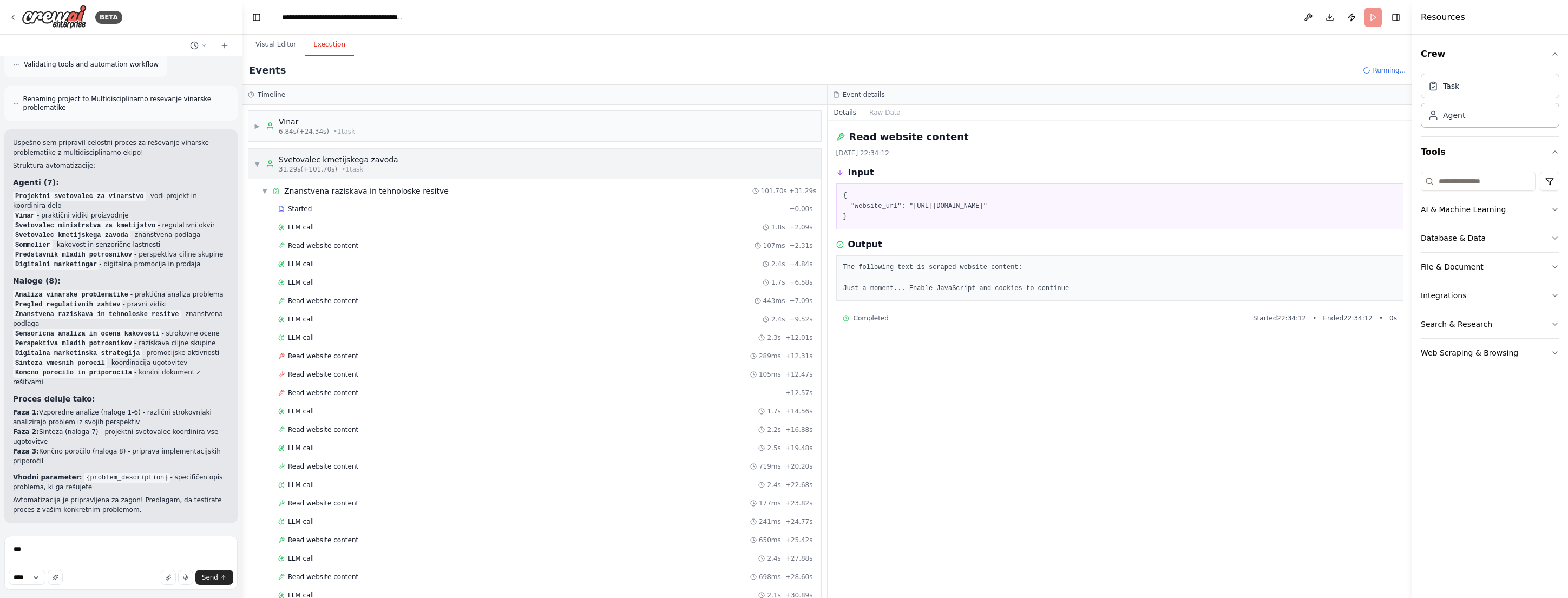
click at [255, 161] on span "▼" at bounding box center [257, 163] width 7 height 9
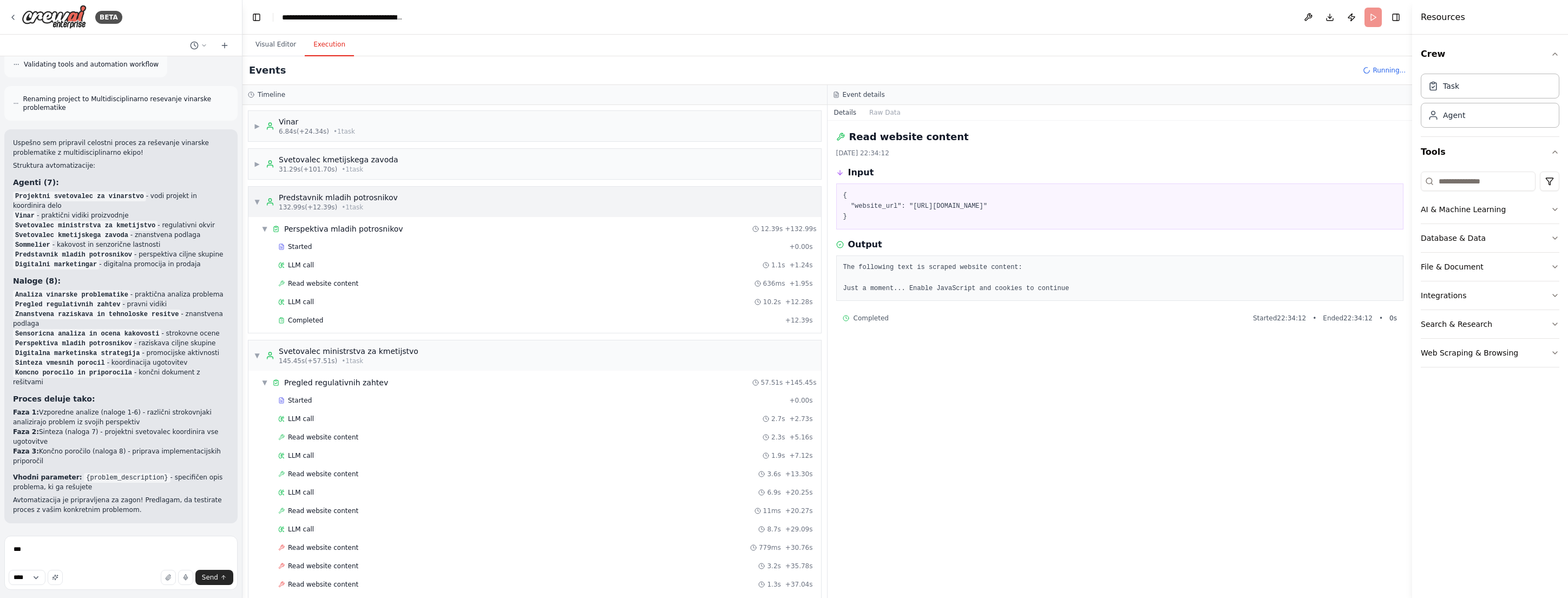
click at [261, 200] on div "▼ Predstavnik mladih potrosnikov 132.99s (+12.39s) • 1 task" at bounding box center [326, 202] width 144 height 20
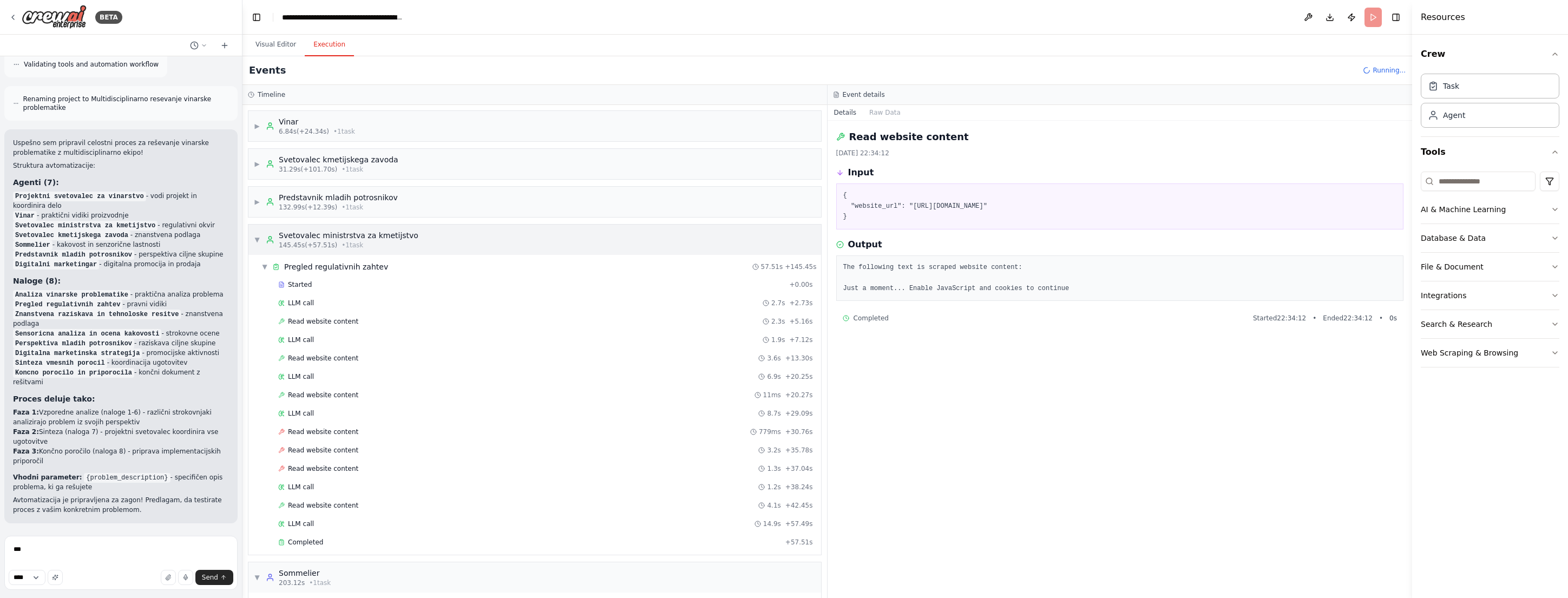
click at [261, 240] on div "▼ Svetovalec ministrstva za kmetijstvo 145.45s (+57.51s) • 1 task" at bounding box center [336, 240] width 164 height 20
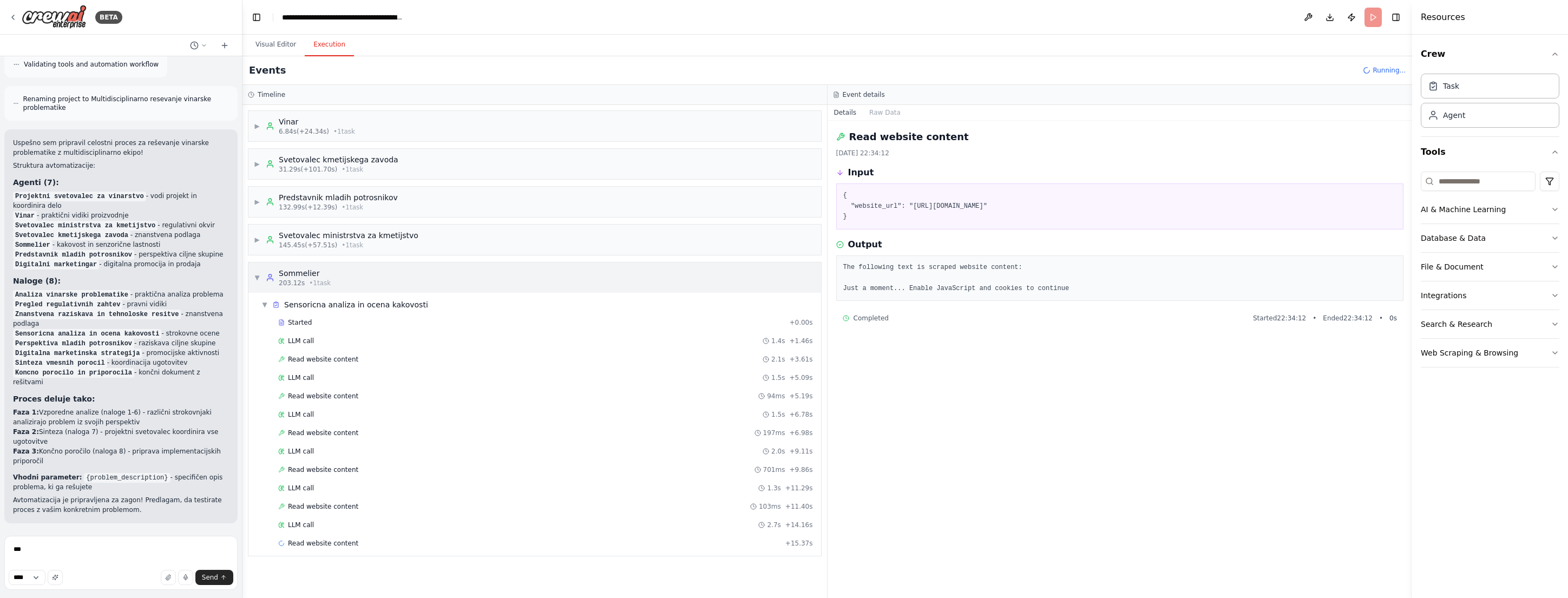
click at [260, 278] on span "▼" at bounding box center [257, 278] width 7 height 9
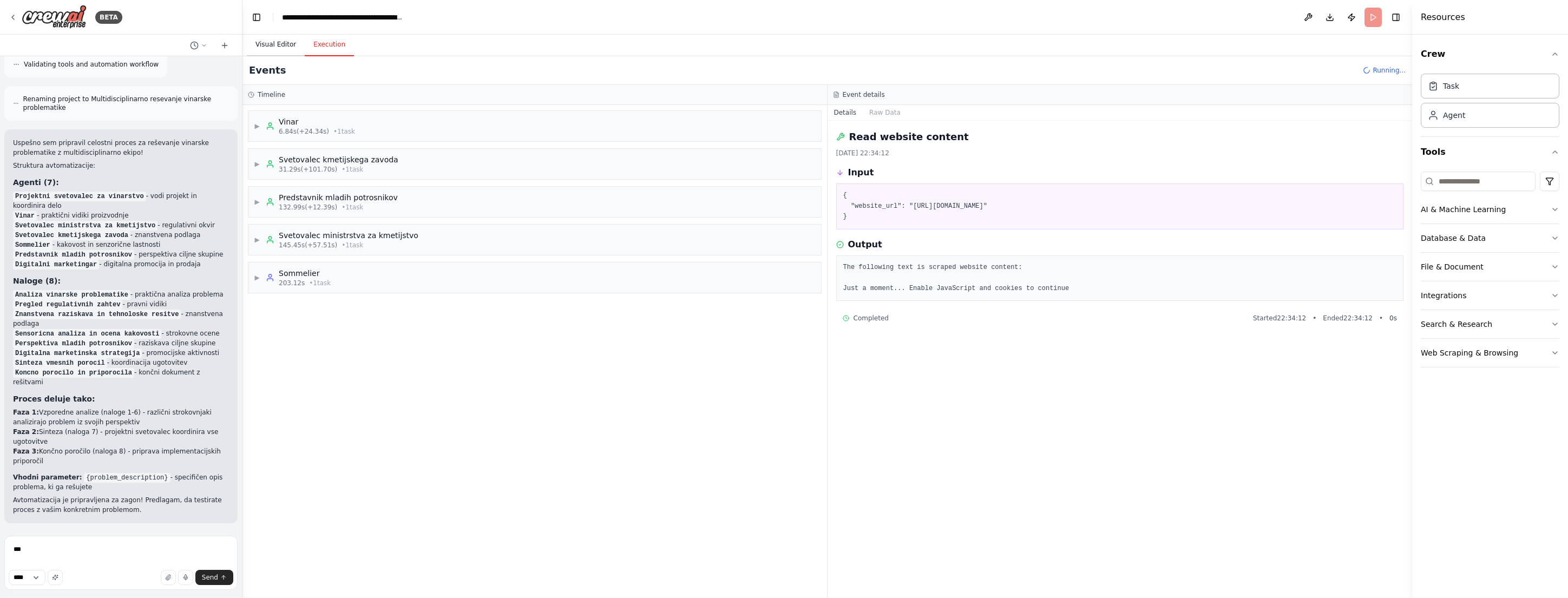
click at [277, 44] on button "Visual Editor" at bounding box center [275, 45] width 58 height 23
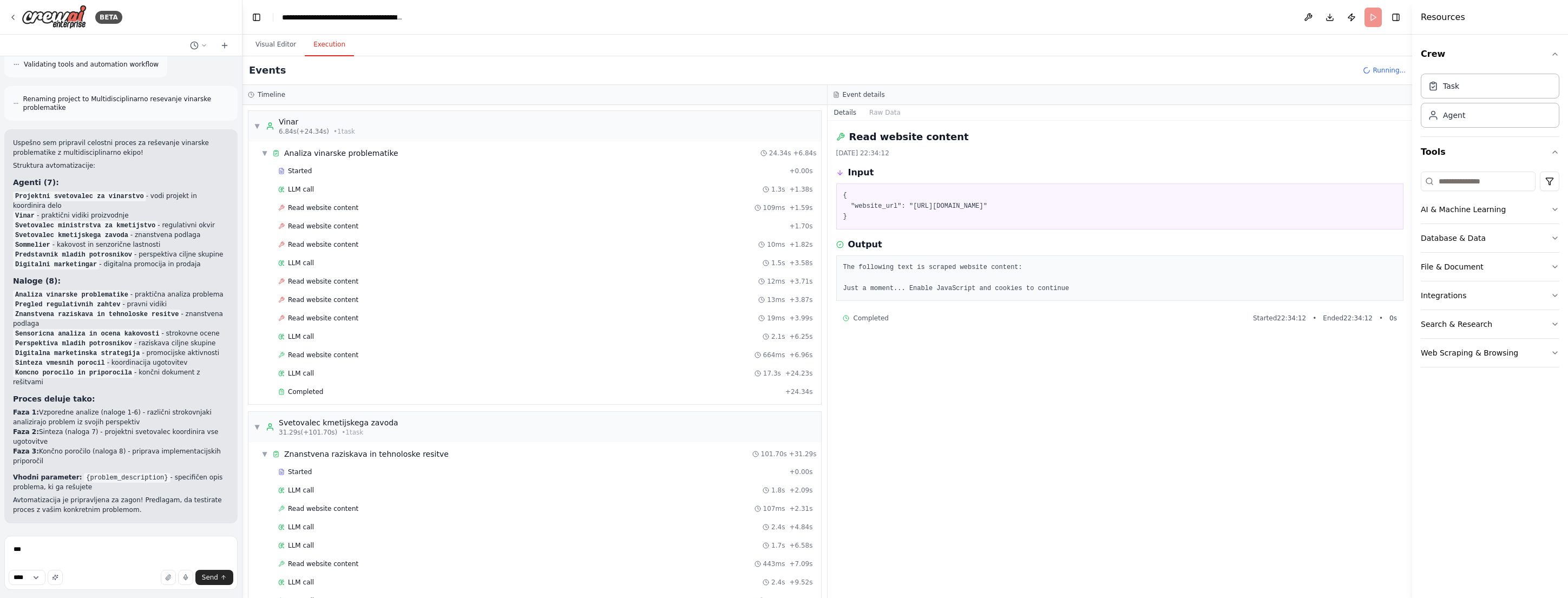
click at [318, 41] on button "Execution" at bounding box center [329, 45] width 49 height 23
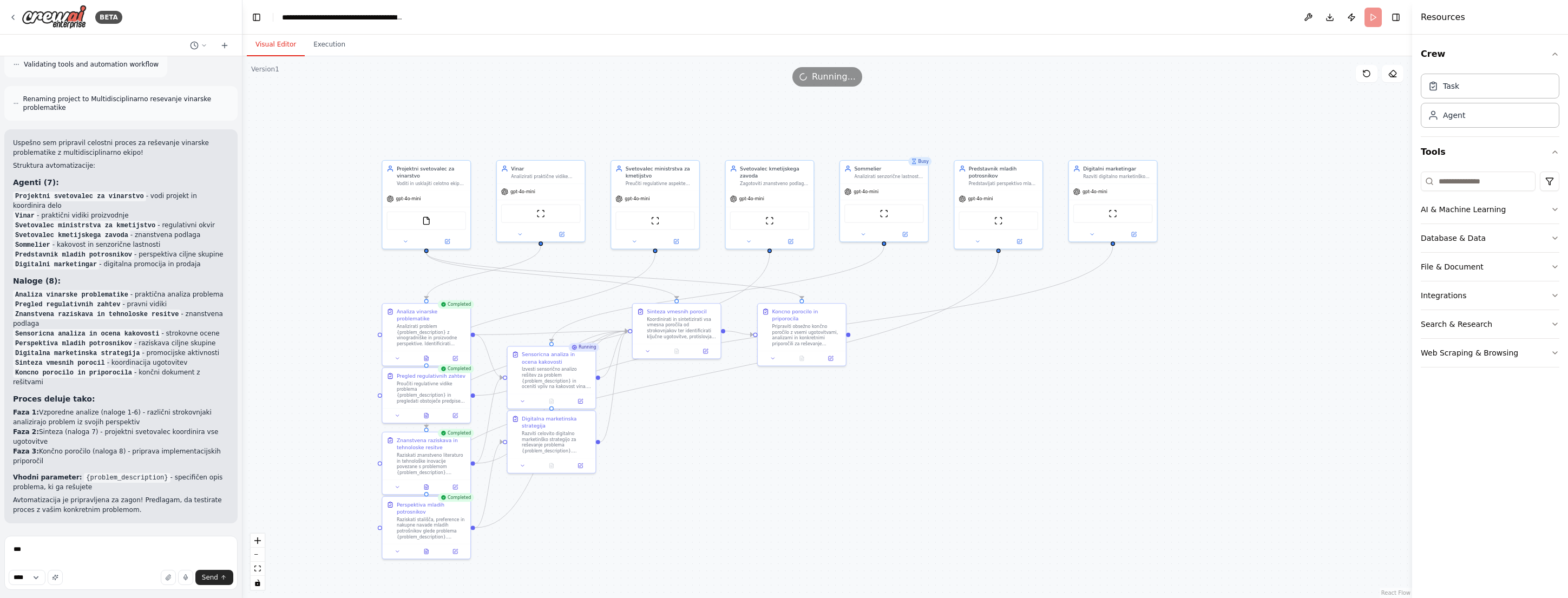
click at [274, 46] on button "Visual Editor" at bounding box center [275, 45] width 58 height 23
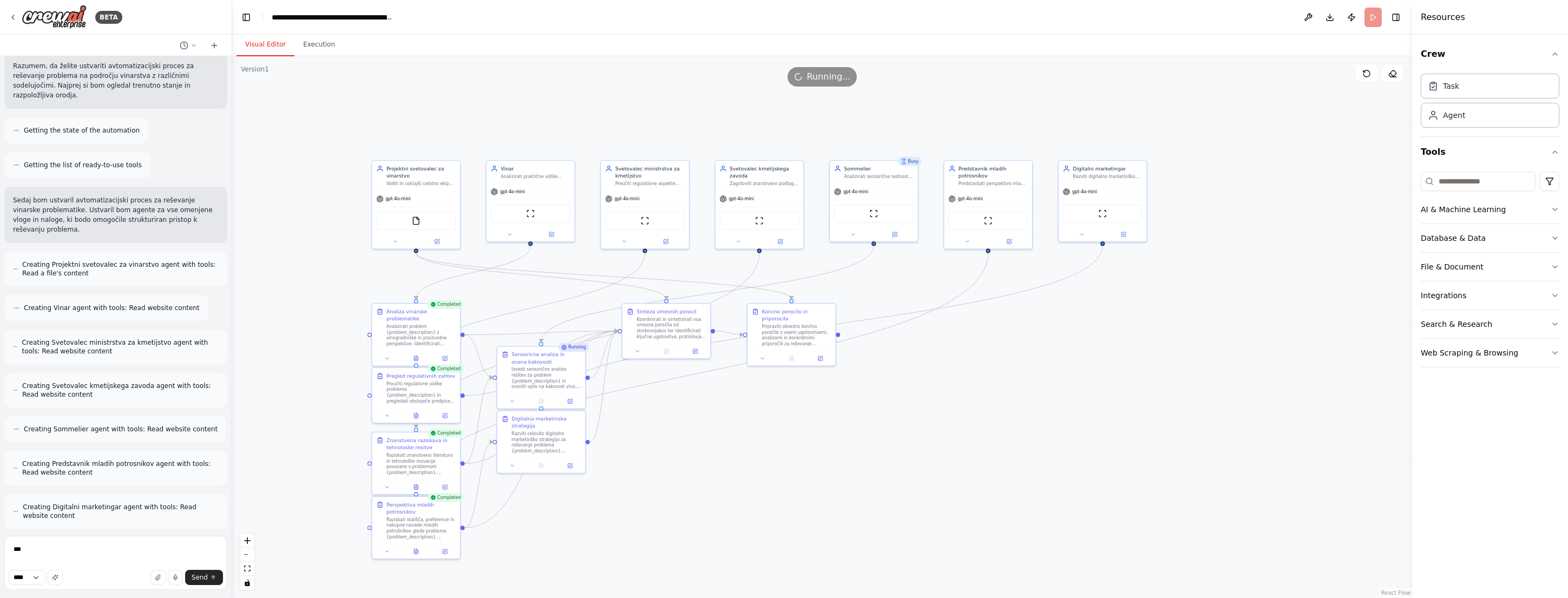
scroll to position [114, 0]
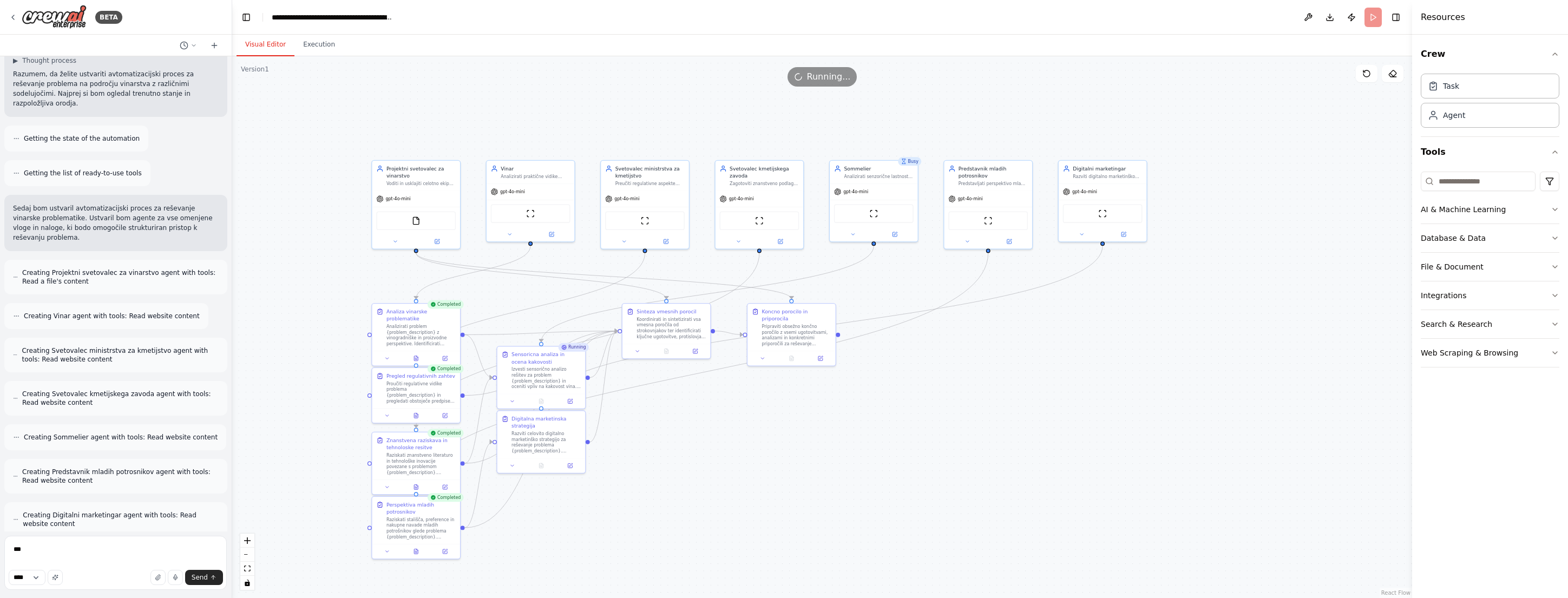
drag, startPoint x: 238, startPoint y: 408, endPoint x: 232, endPoint y: 64, distance: 344.1
click at [232, 64] on div "BETA pripravi proces reševanja izbranega problema, kjer sodelujejo vinar, sveto…" at bounding box center [784, 299] width 1568 height 598
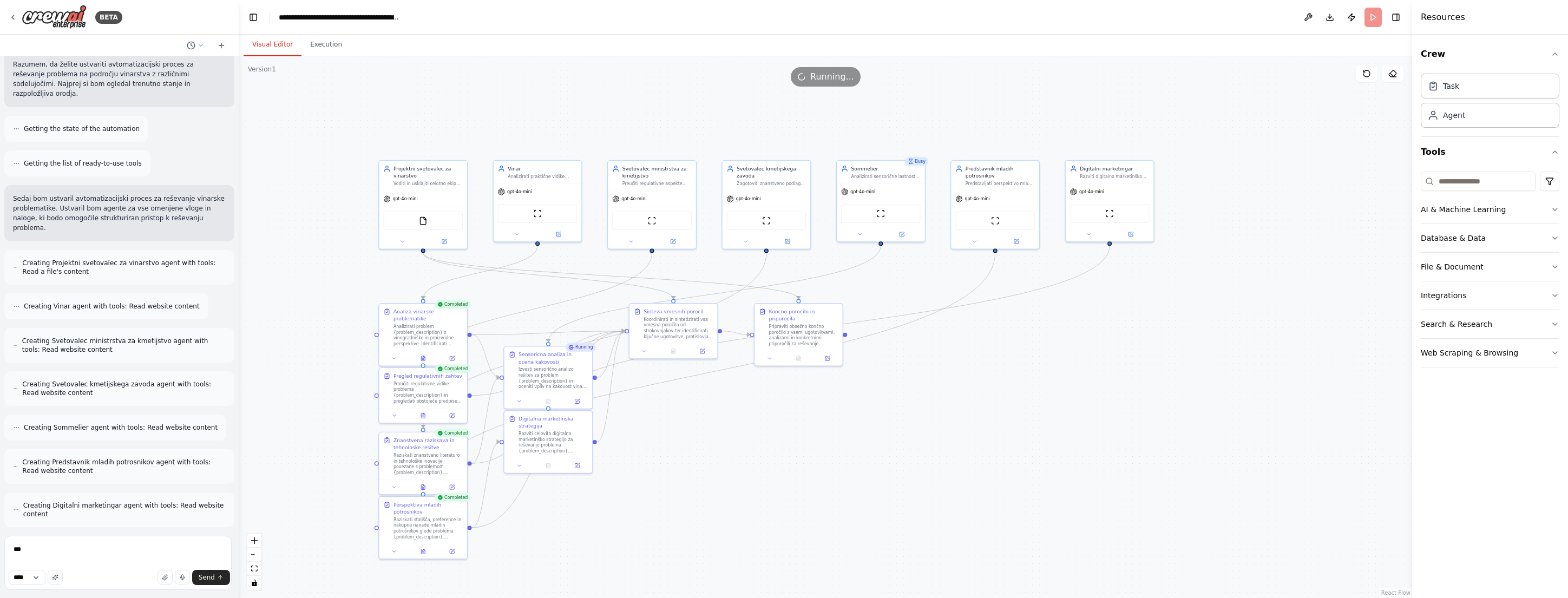
scroll to position [104, 0]
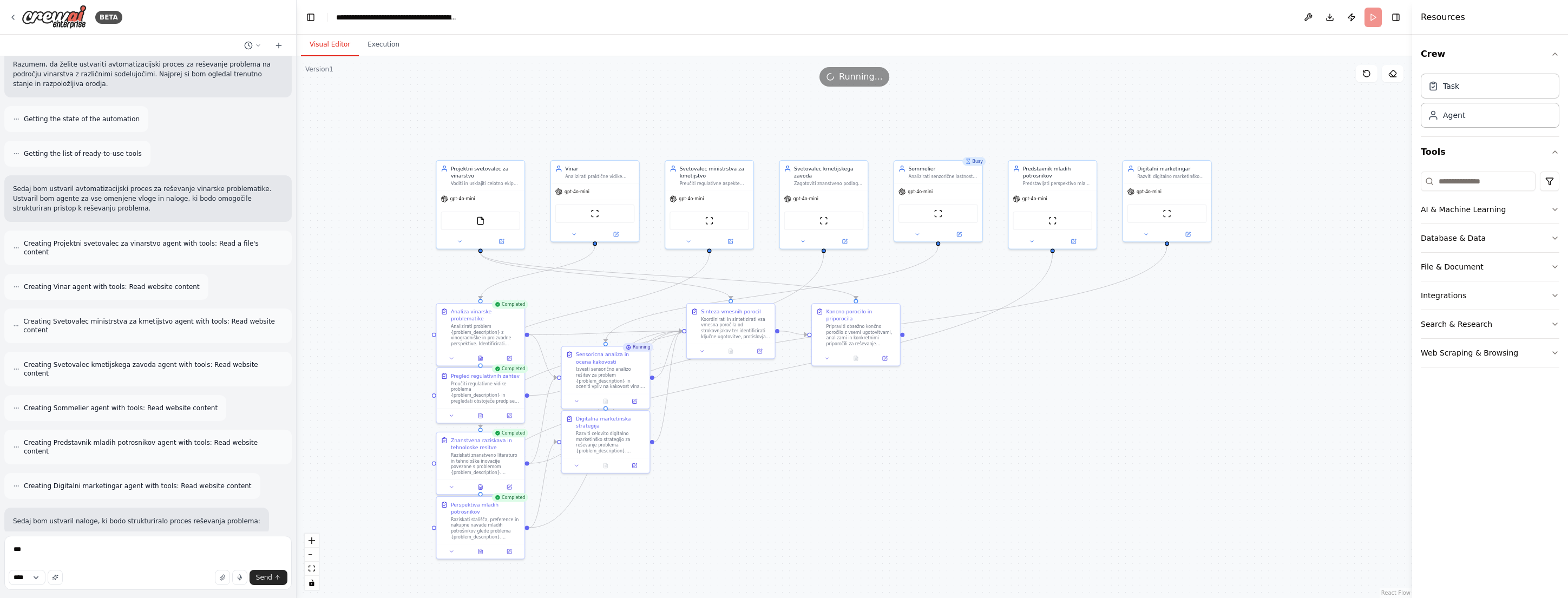
drag, startPoint x: 230, startPoint y: 306, endPoint x: 297, endPoint y: 294, distance: 68.1
click at [297, 294] on div "BETA pripravi proces reševanja izbranega problema, kjer sodelujejo vinar, sveto…" at bounding box center [784, 299] width 1568 height 598
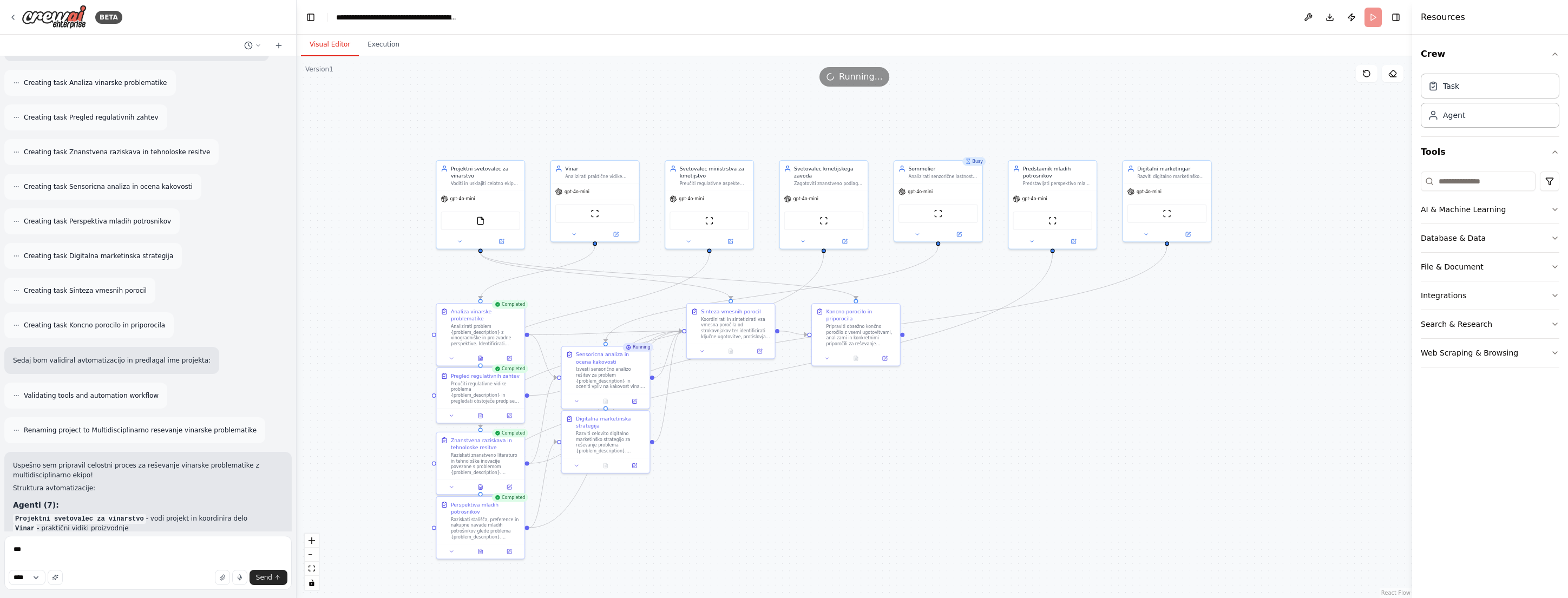
scroll to position [825, 0]
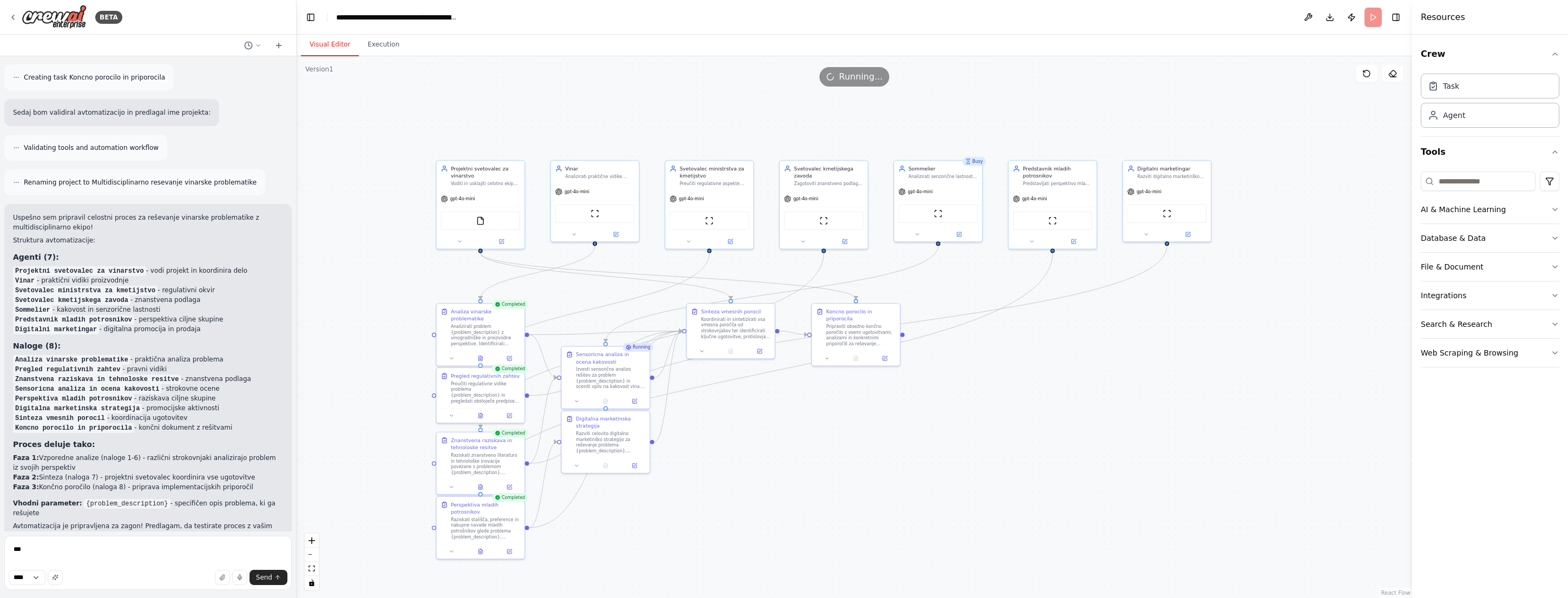
click at [738, 104] on div ".deletable-edge-delete-btn { width: 20px; height: 20px; border: 0px solid #ffff…" at bounding box center [855, 327] width 1116 height 542
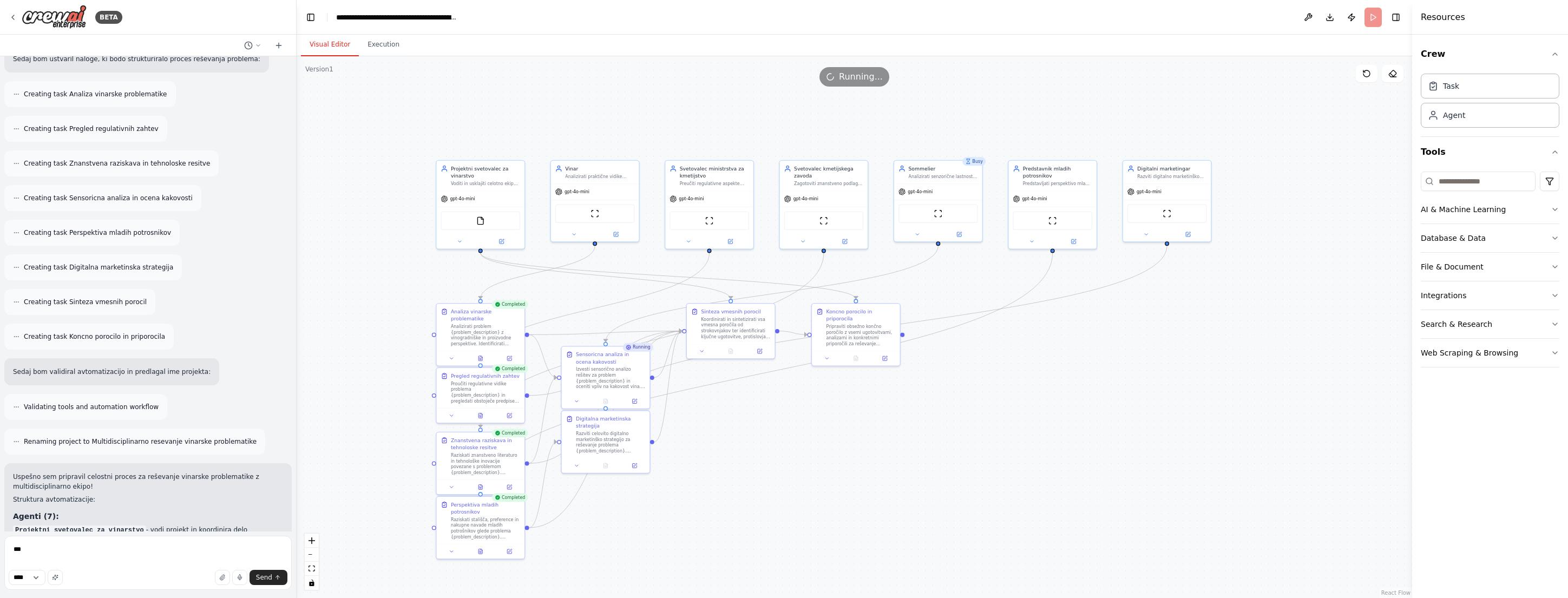
scroll to position [495, 0]
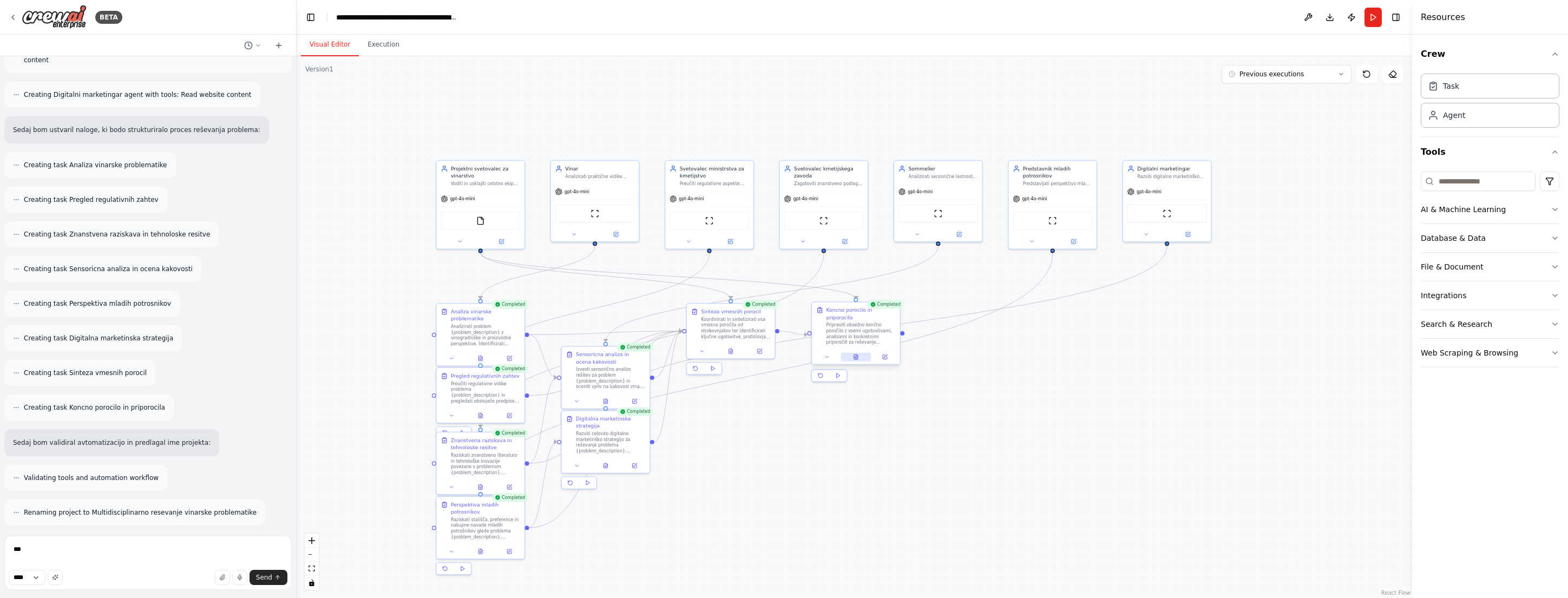
click at [855, 357] on button at bounding box center [855, 357] width 30 height 9
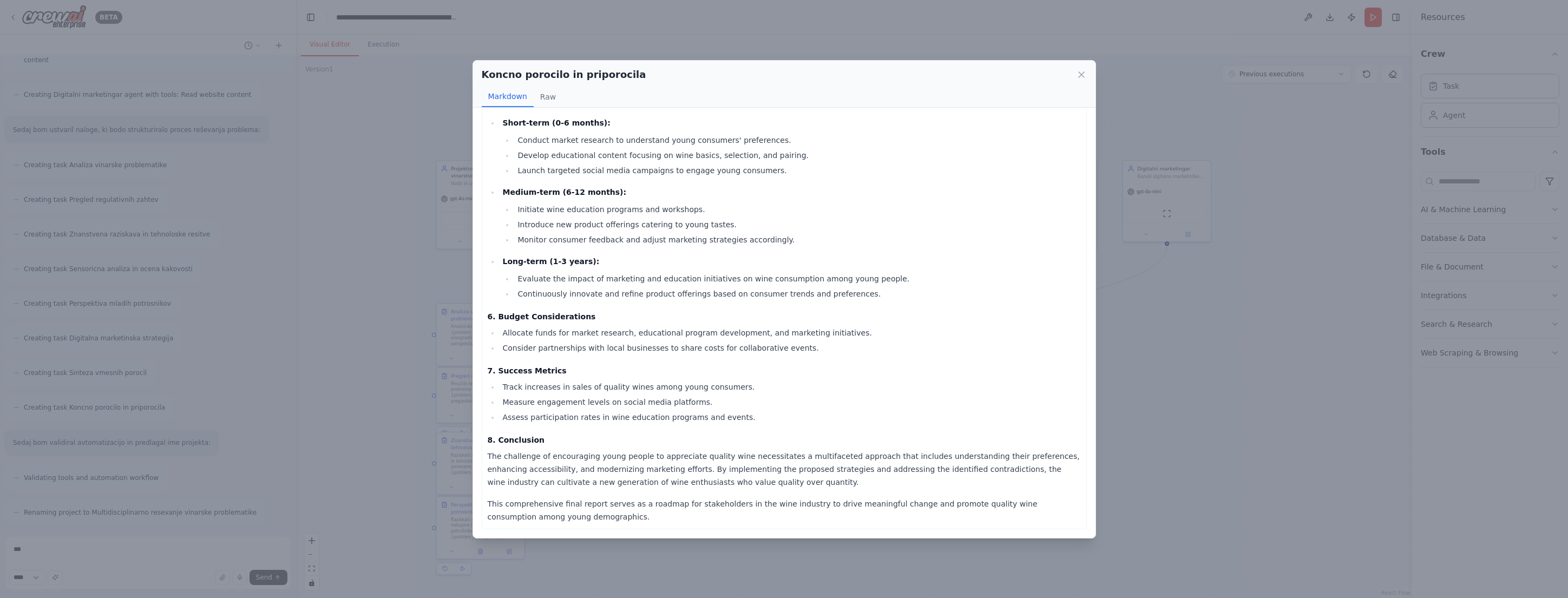
scroll to position [0, 0]
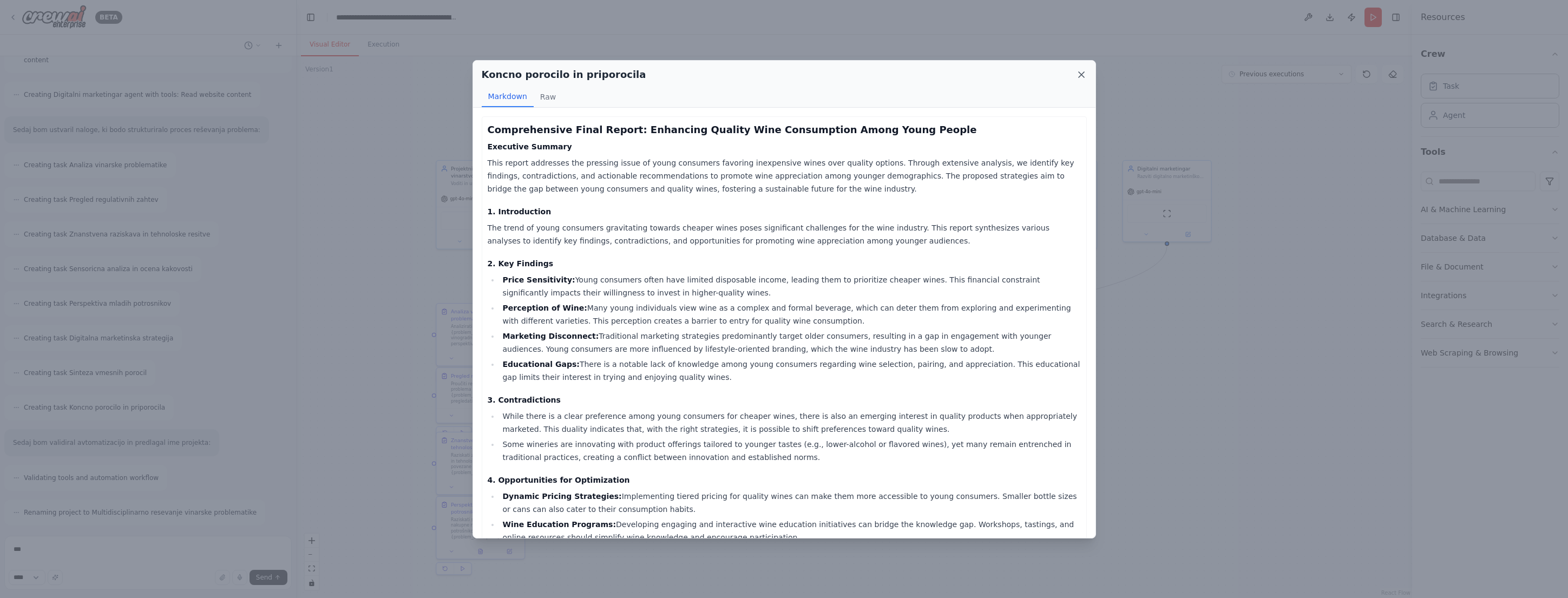
click at [1079, 74] on icon at bounding box center [1081, 74] width 11 height 11
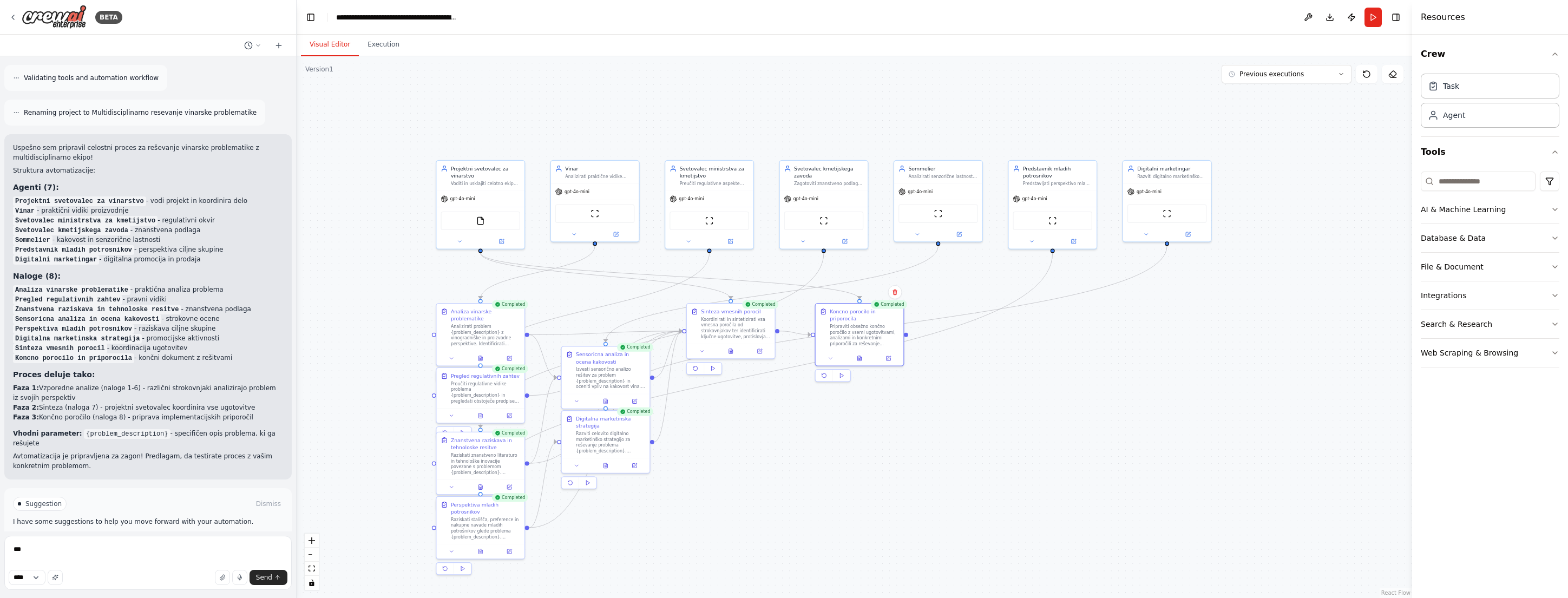
scroll to position [904, 0]
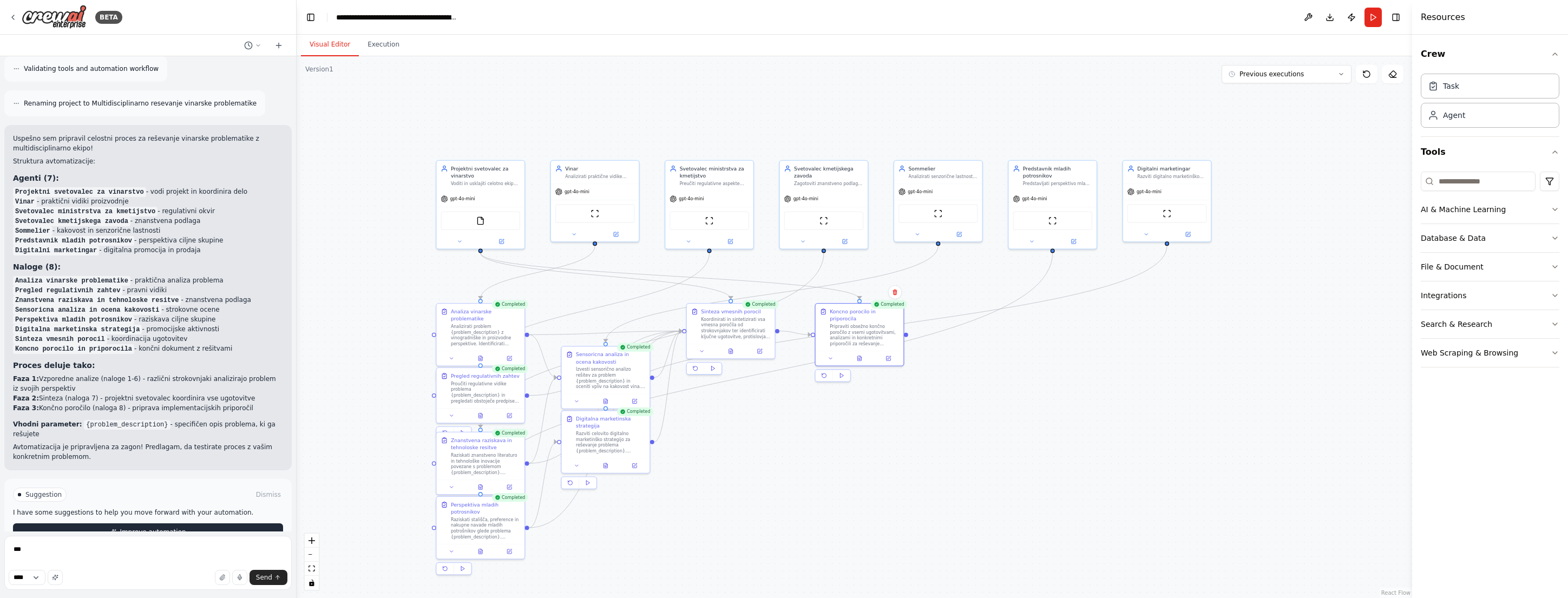
click at [163, 528] on span "Improve automation" at bounding box center [152, 532] width 66 height 9
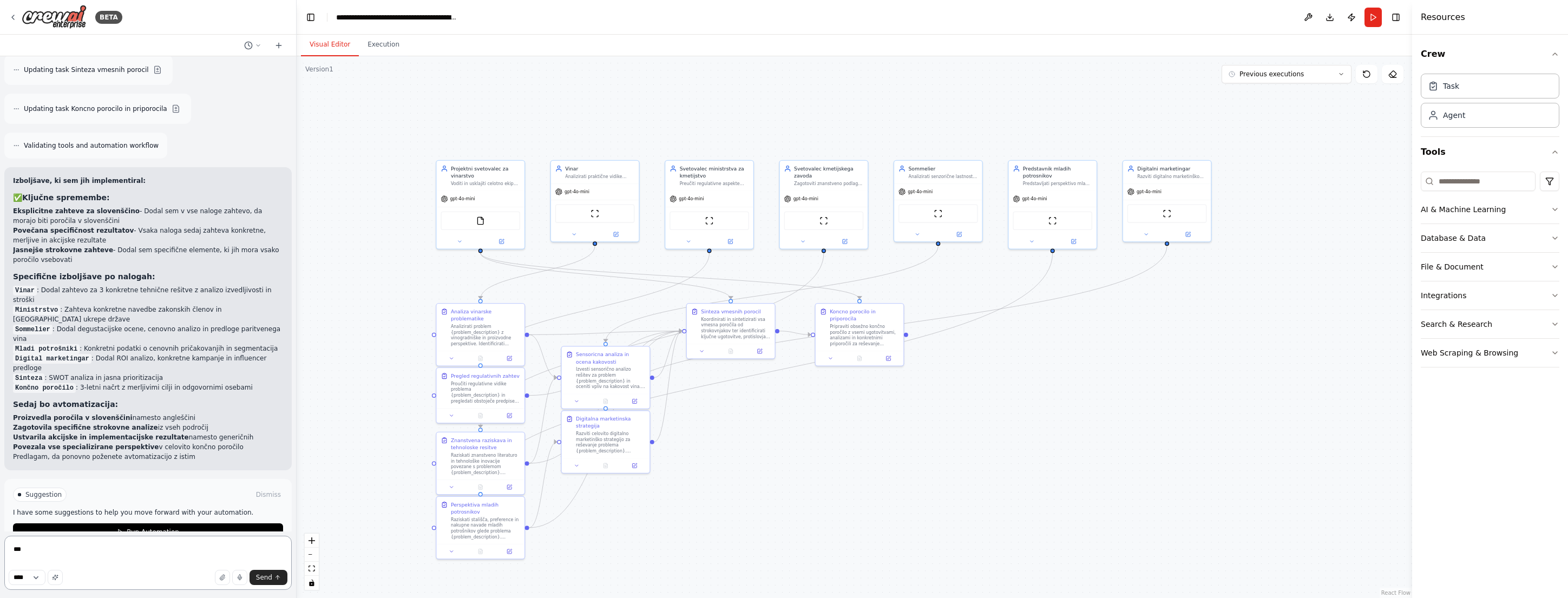
scroll to position [1784, 0]
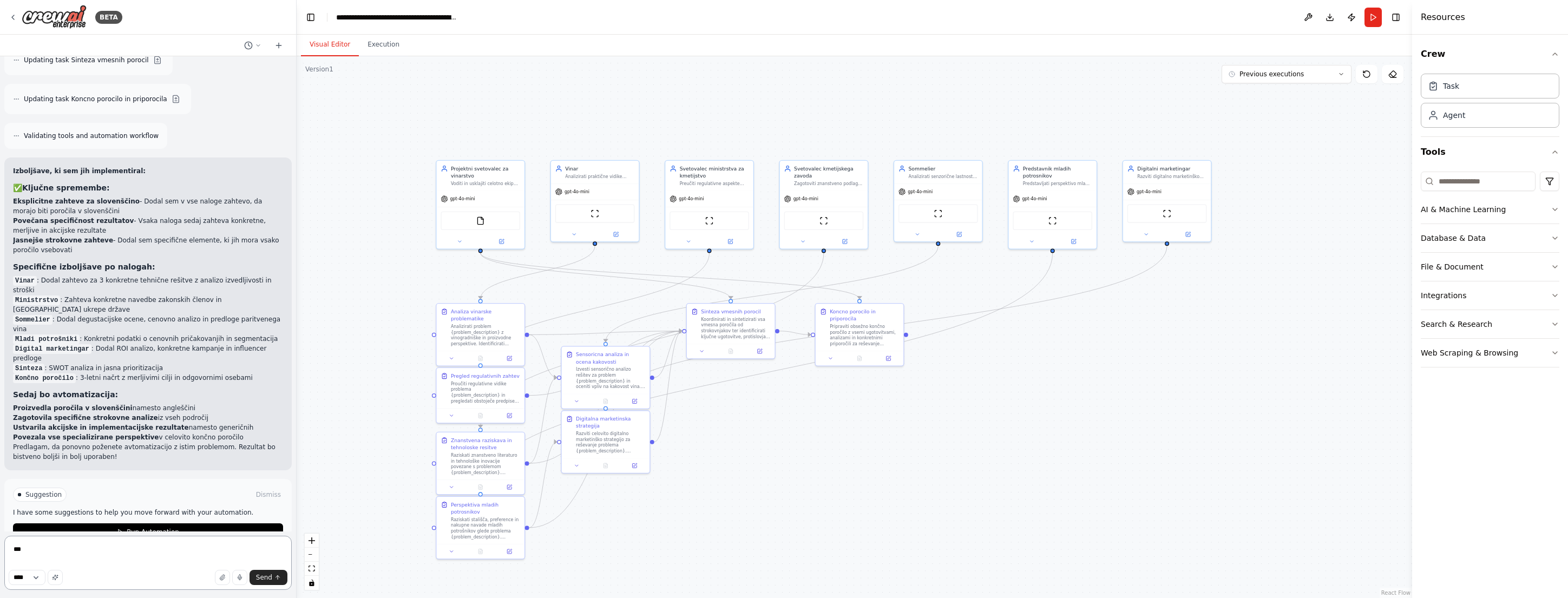
click at [62, 551] on textarea "***" at bounding box center [148, 563] width 288 height 54
drag, startPoint x: 85, startPoint y: 546, endPoint x: 5, endPoint y: 547, distance: 80.0
click at [5, 547] on textarea "***" at bounding box center [148, 563] width 288 height 54
type textarea "*"
click at [134, 552] on textarea "**********" at bounding box center [148, 563] width 288 height 54
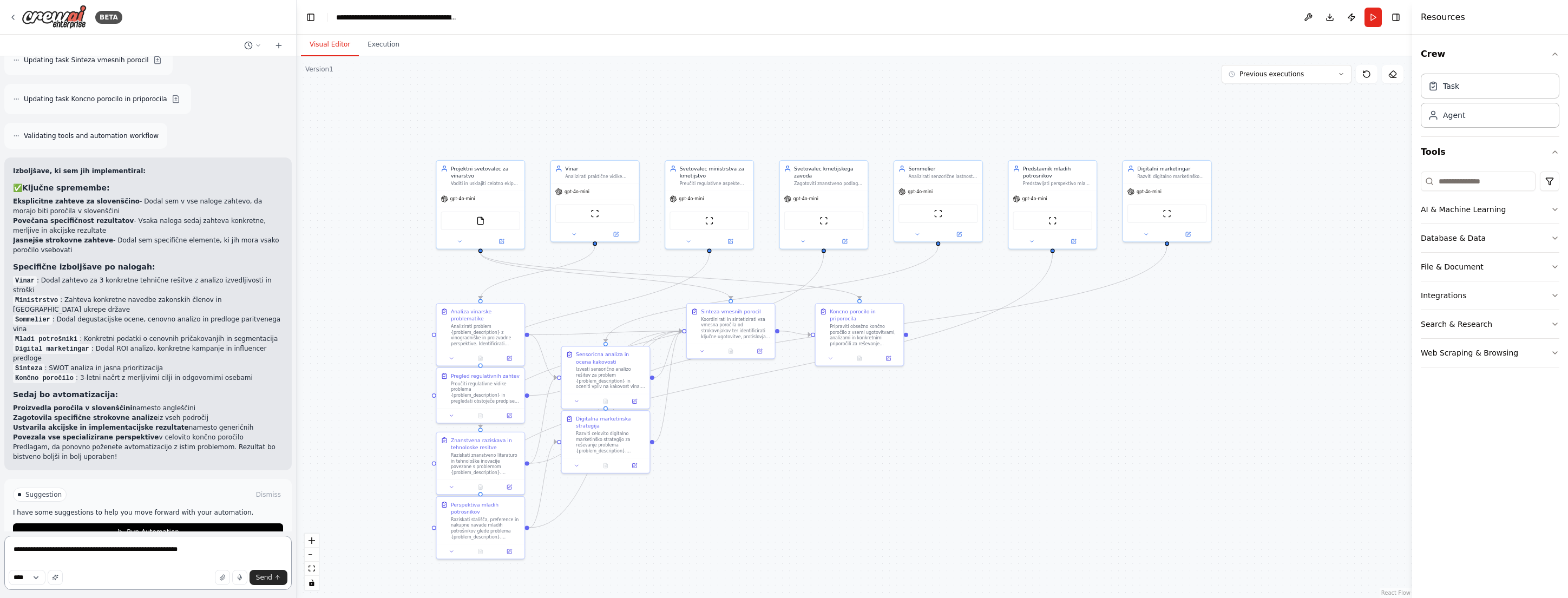
drag, startPoint x: 221, startPoint y: 552, endPoint x: 4, endPoint y: 547, distance: 217.1
click at [4, 547] on textarea "**********" at bounding box center [148, 563] width 288 height 54
paste textarea "**********"
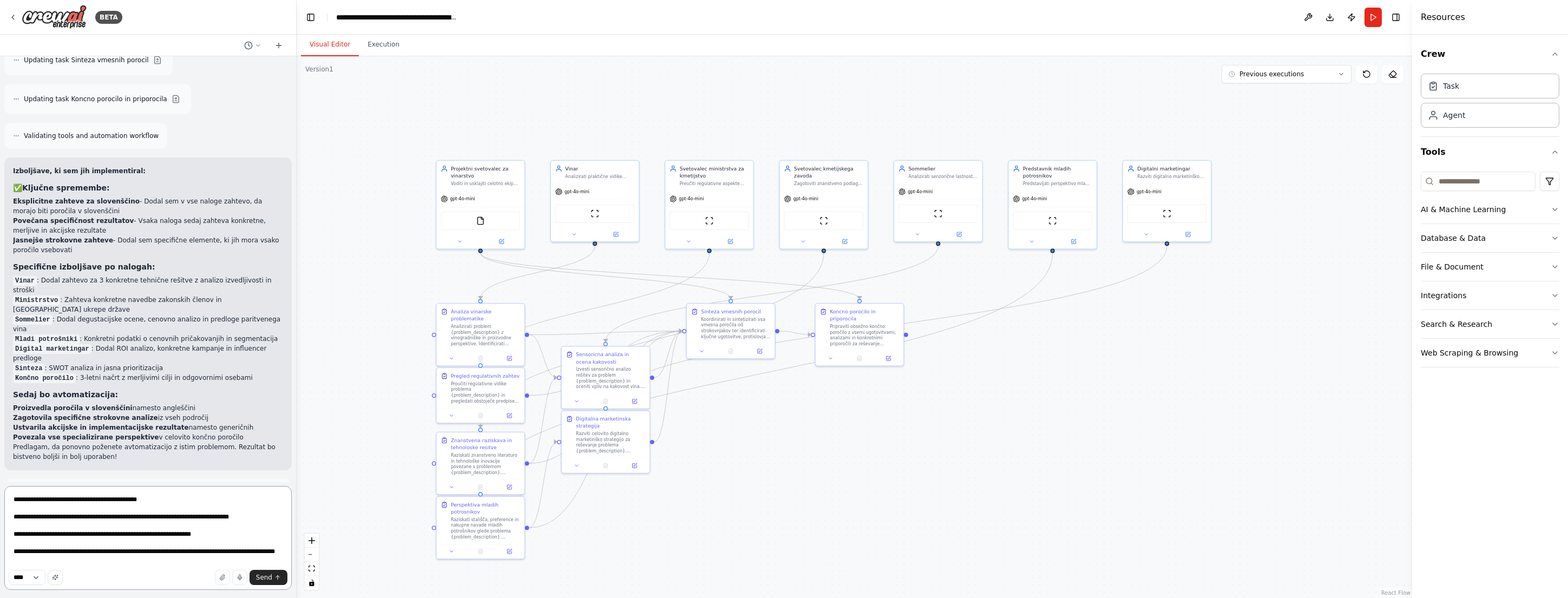
drag, startPoint x: 160, startPoint y: 500, endPoint x: 8, endPoint y: 495, distance: 152.1
click at [8, 495] on textarea "**********" at bounding box center [148, 538] width 288 height 104
click at [191, 500] on textarea "**********" at bounding box center [148, 538] width 288 height 104
click at [198, 501] on textarea "**********" at bounding box center [148, 538] width 288 height 104
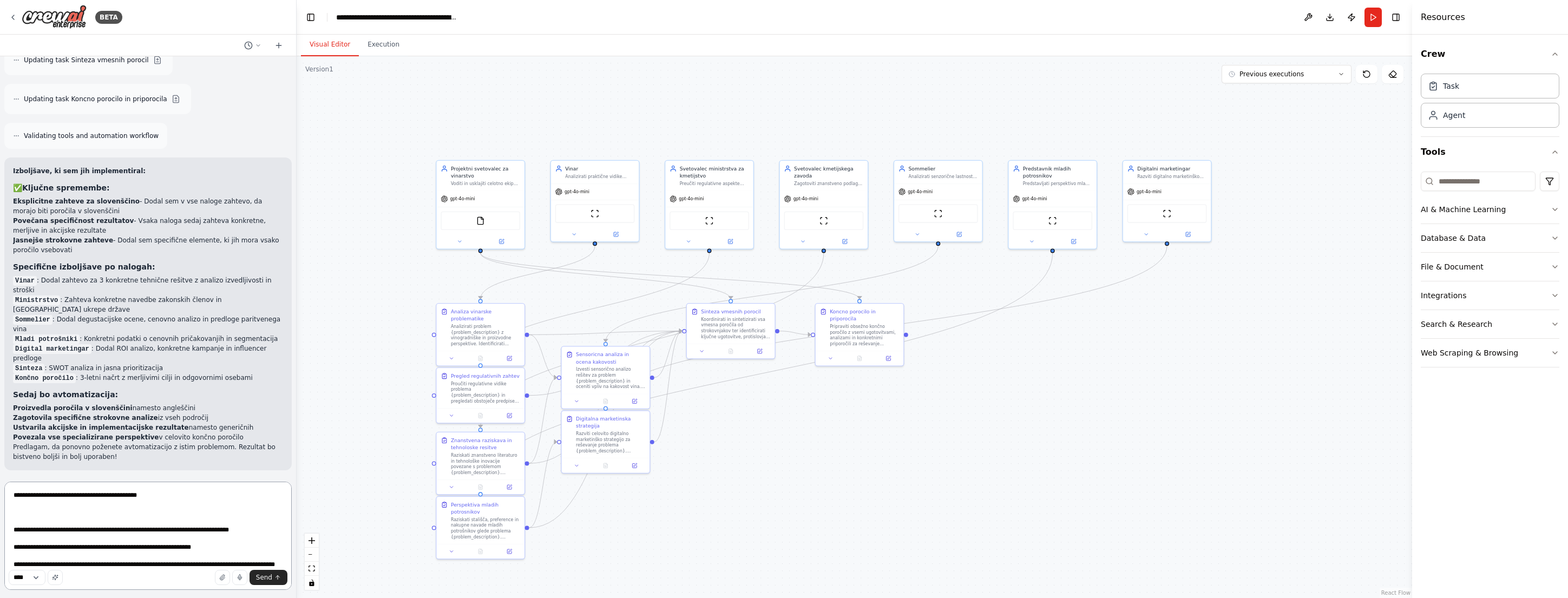
drag, startPoint x: 82, startPoint y: 561, endPoint x: 6, endPoint y: 475, distance: 114.8
click at [6, 475] on div "BETA pripravi proces reševanja izbranega problema, kjer sodelujejo vinar, sveto…" at bounding box center [148, 299] width 297 height 598
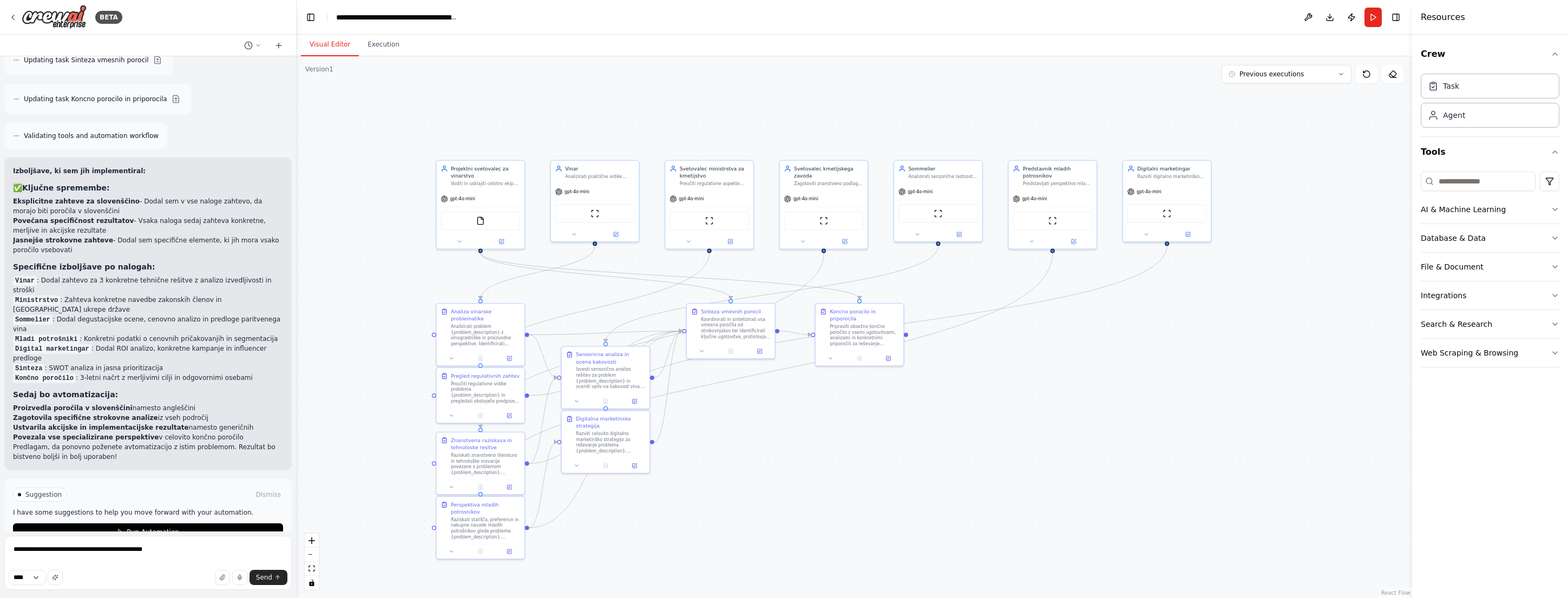
click at [1560, 237] on div "Crew Task Agent Tools AI & Machine Learning Database & Data File & Document Int…" at bounding box center [1490, 316] width 156 height 564
click at [1554, 236] on icon "button" at bounding box center [1555, 238] width 9 height 9
click at [1561, 237] on div "Crew Task Agent Tools AI & Machine Learning Database & Data CouchbaseFTSVectorS…" at bounding box center [1490, 316] width 156 height 564
click at [1555, 237] on icon "button" at bounding box center [1555, 238] width 9 height 9
click at [1545, 264] on button "File & Document" at bounding box center [1490, 266] width 139 height 28
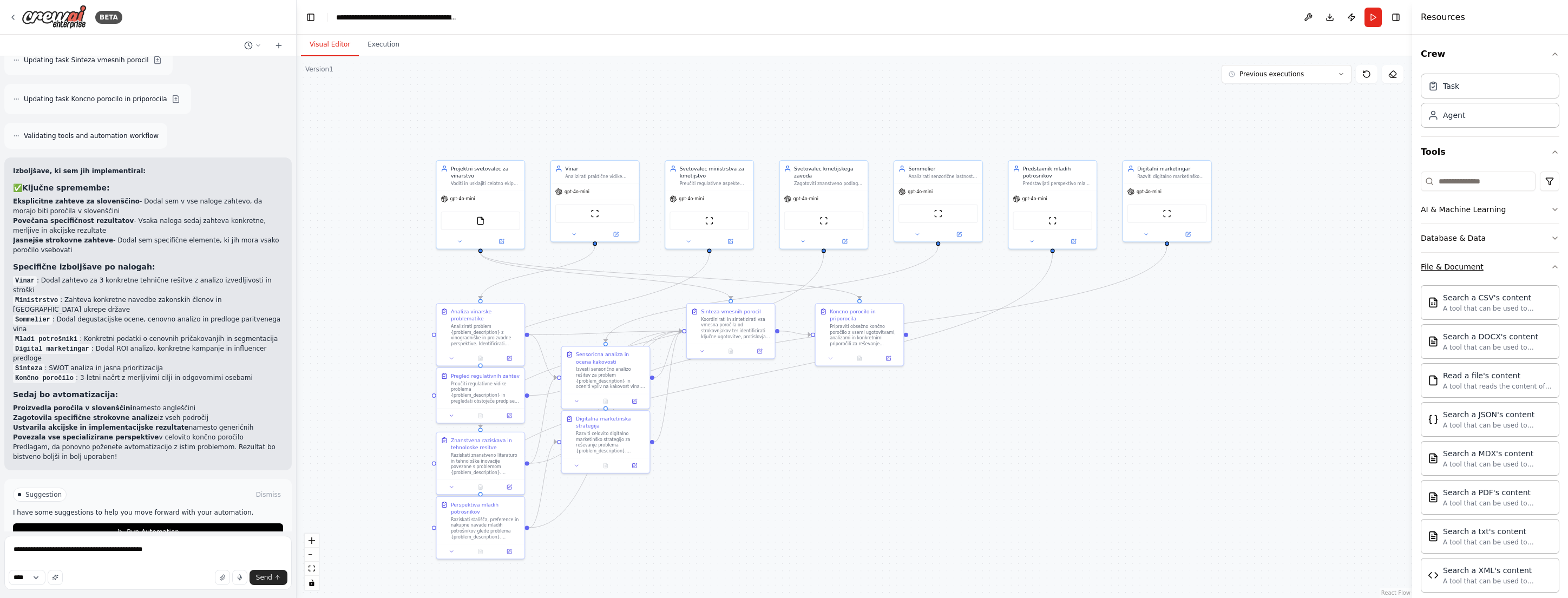
click at [1551, 264] on icon "button" at bounding box center [1555, 266] width 9 height 9
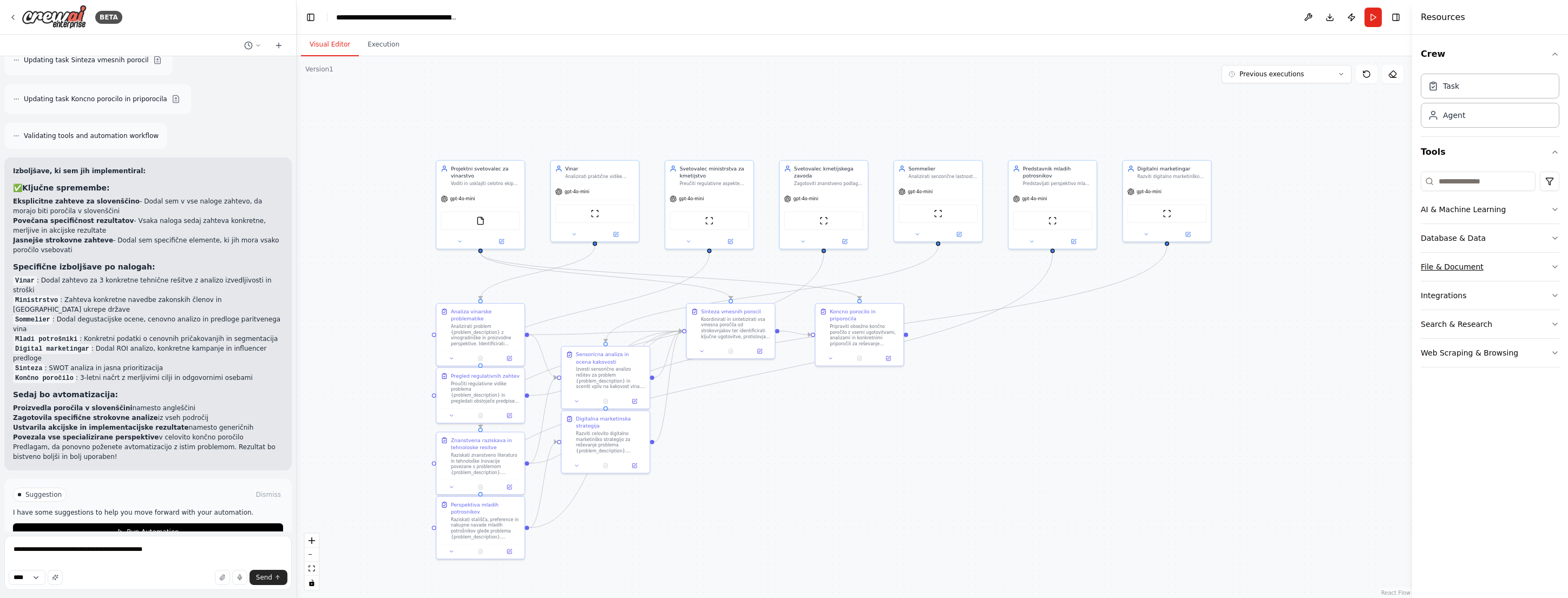
click at [1546, 259] on button "File & Document" at bounding box center [1490, 266] width 139 height 28
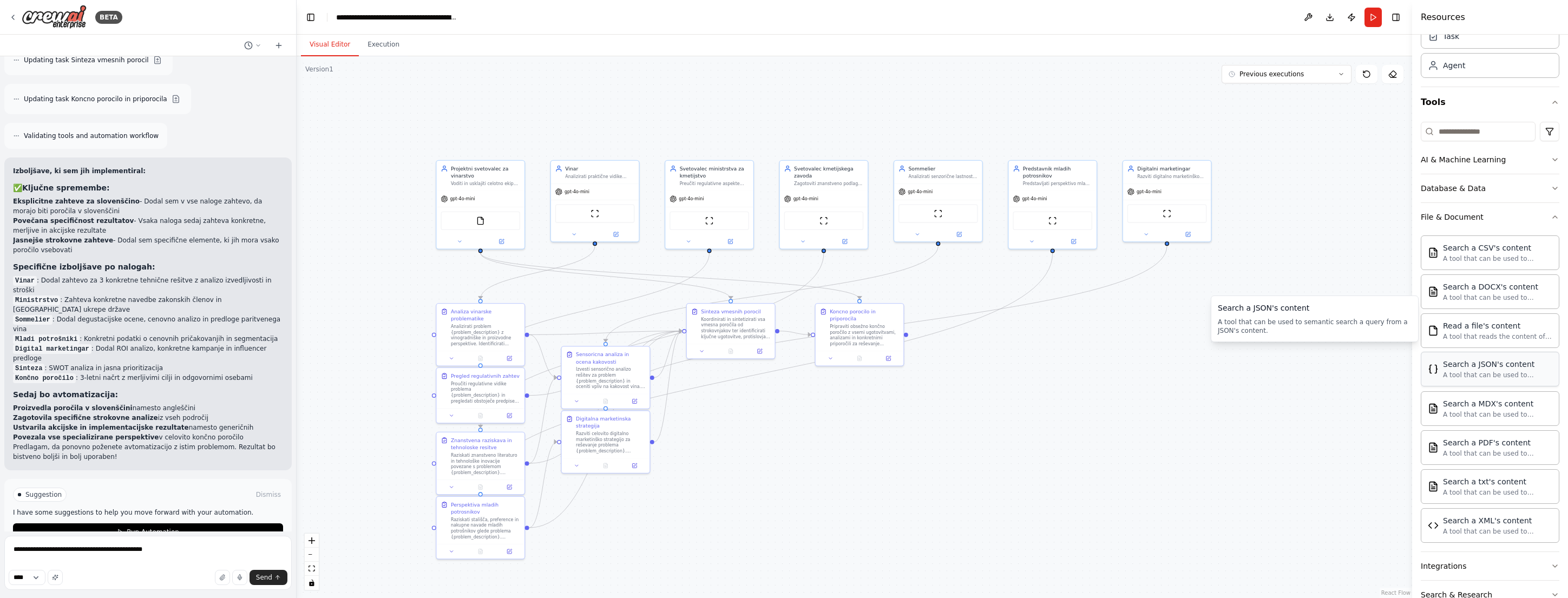
scroll to position [101, 0]
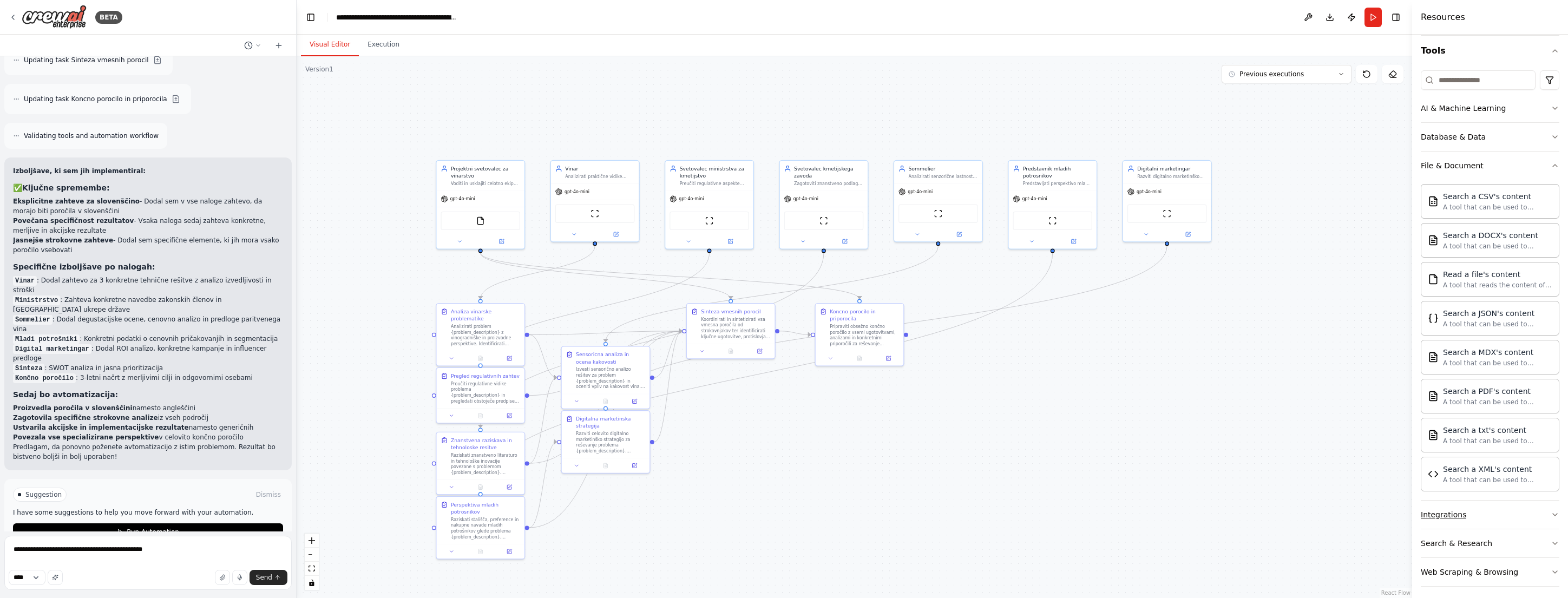
click at [1523, 513] on button "Integrations" at bounding box center [1490, 515] width 139 height 28
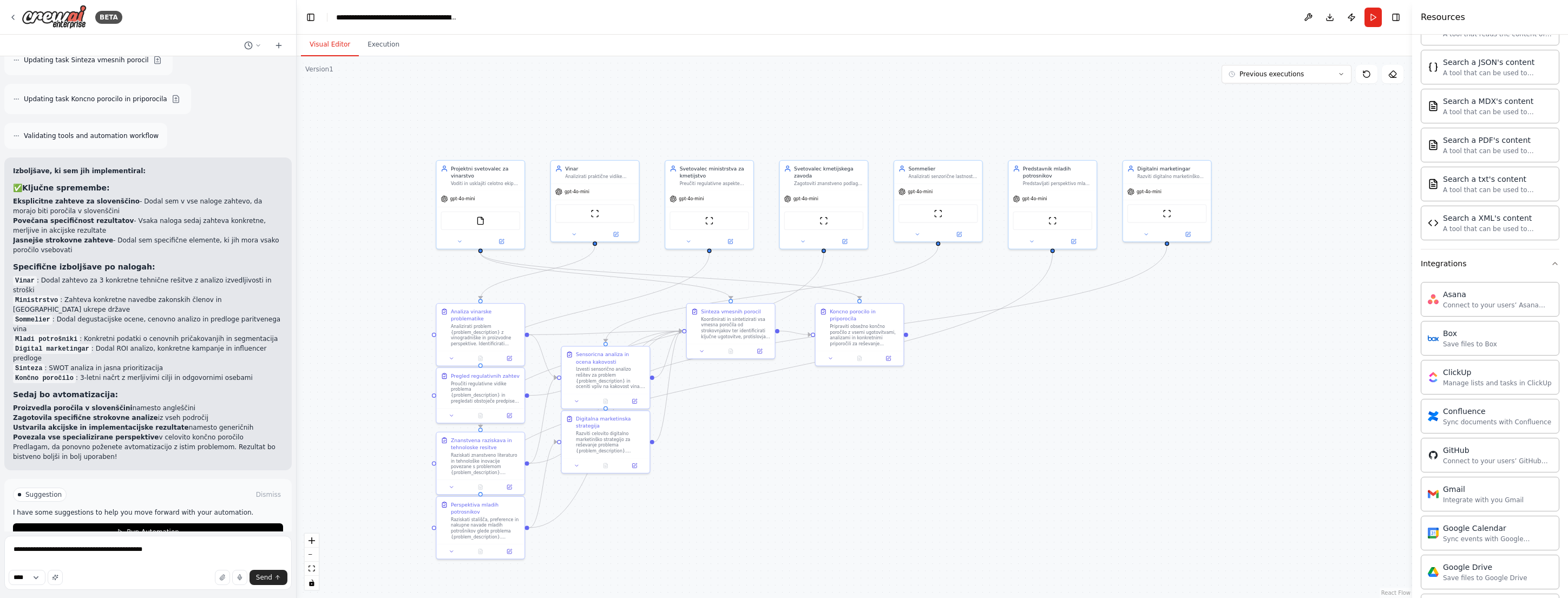
scroll to position [112, 0]
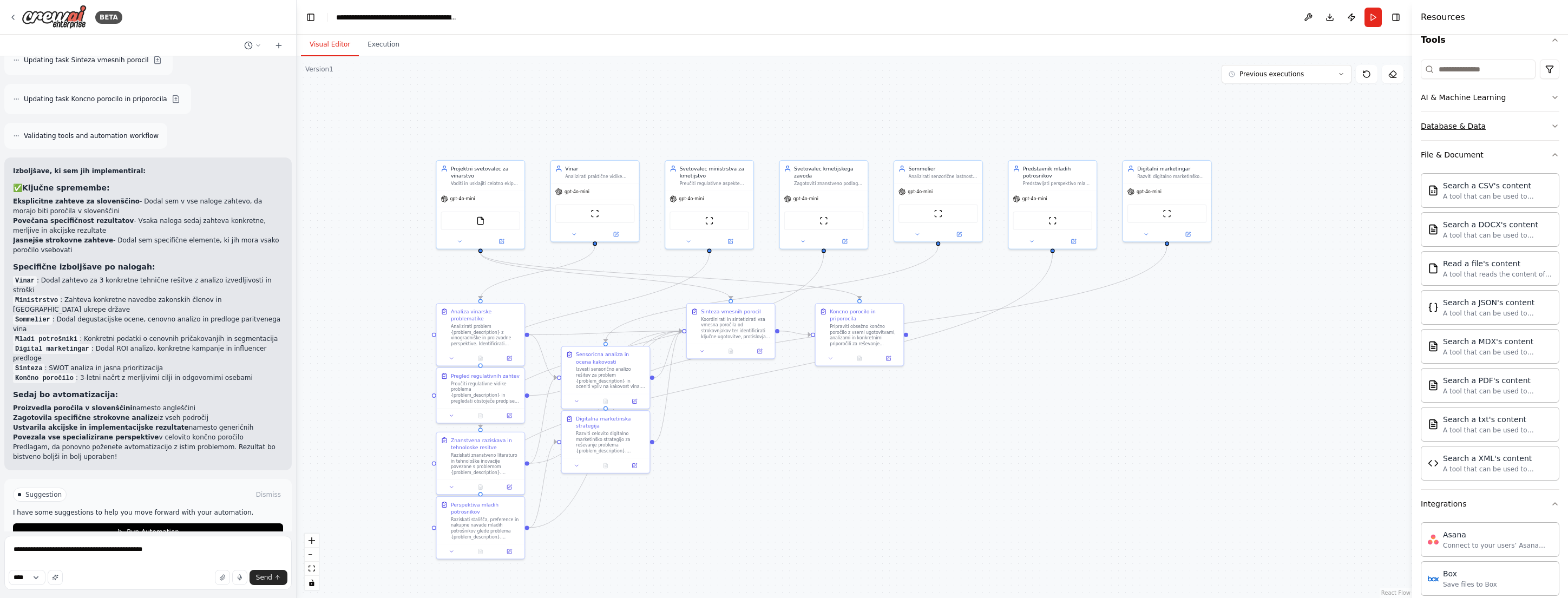
click at [1534, 125] on button "Database & Data" at bounding box center [1490, 126] width 139 height 28
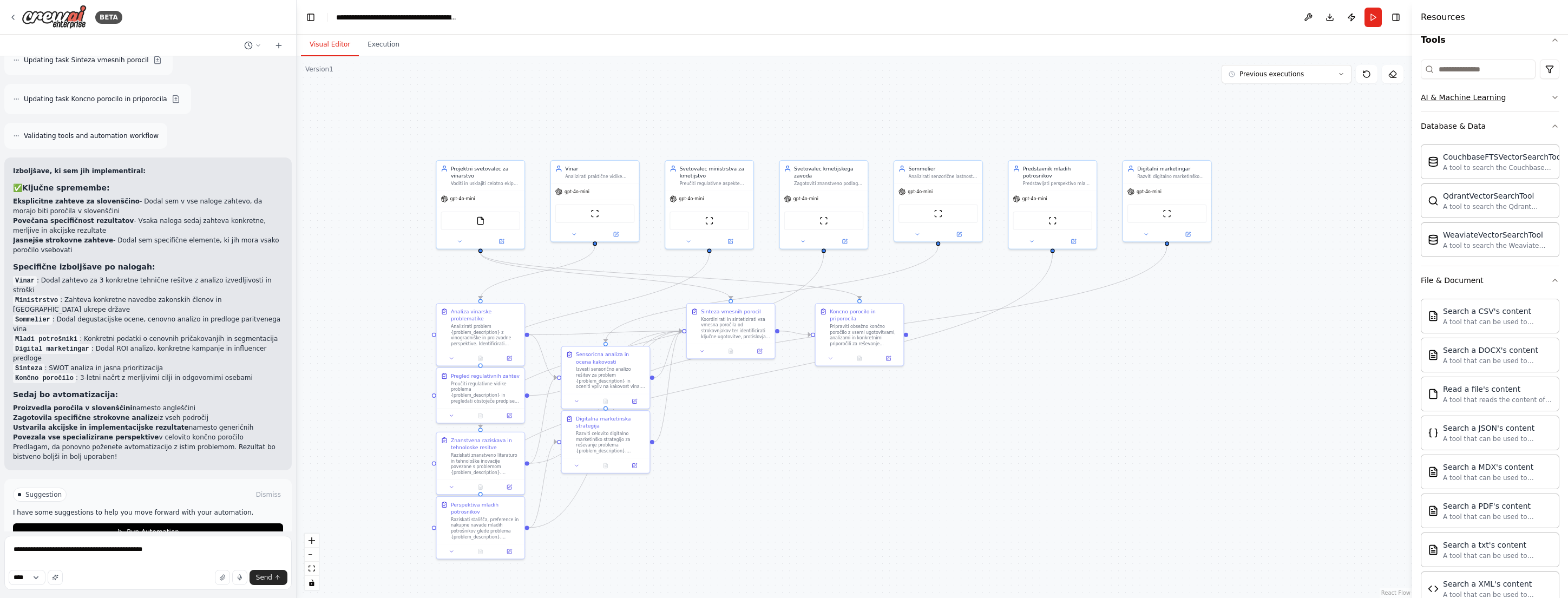
click at [1540, 97] on button "AI & Machine Learning" at bounding box center [1490, 97] width 139 height 28
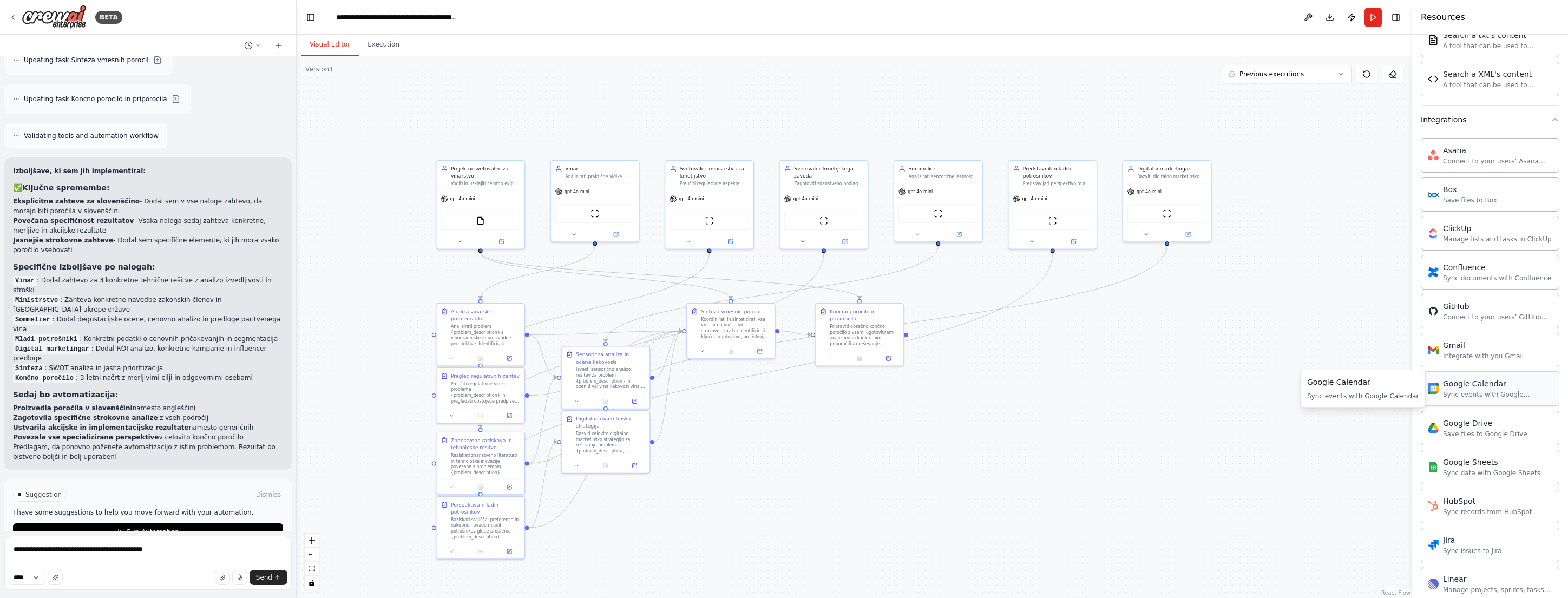
scroll to position [508, 0]
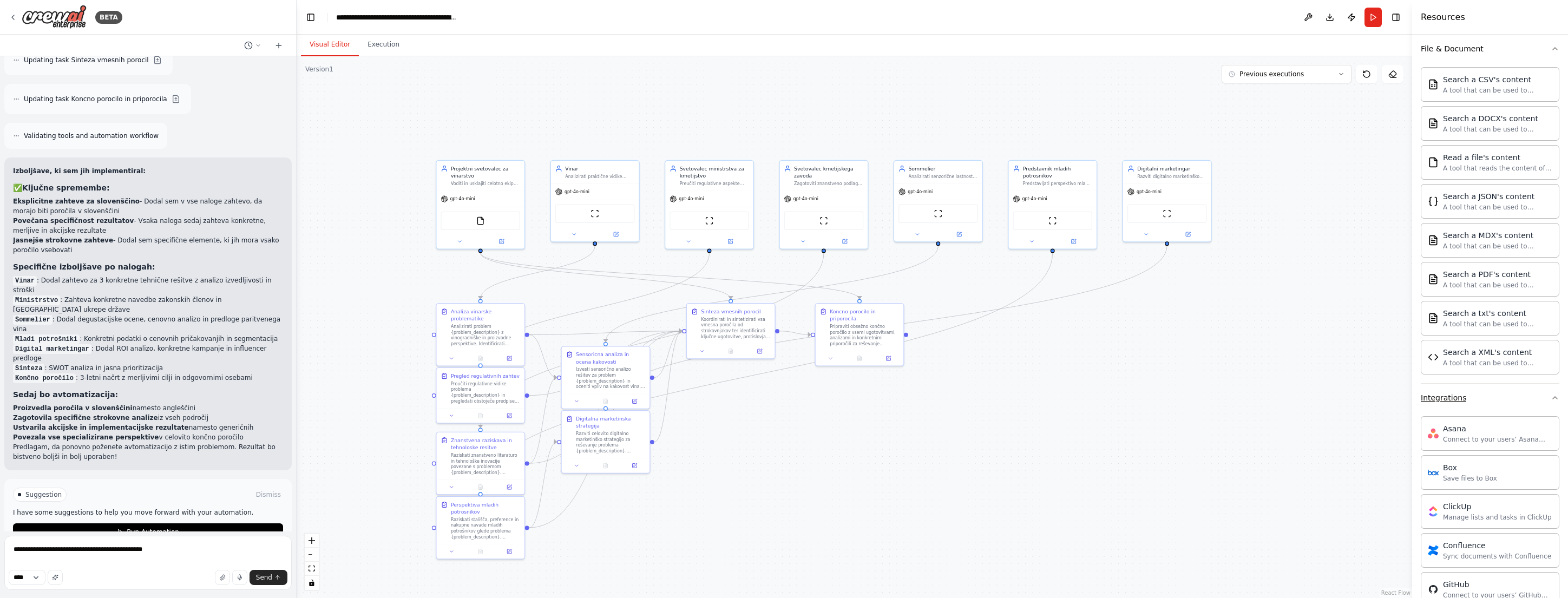
click at [1537, 396] on button "Integrations" at bounding box center [1490, 398] width 139 height 28
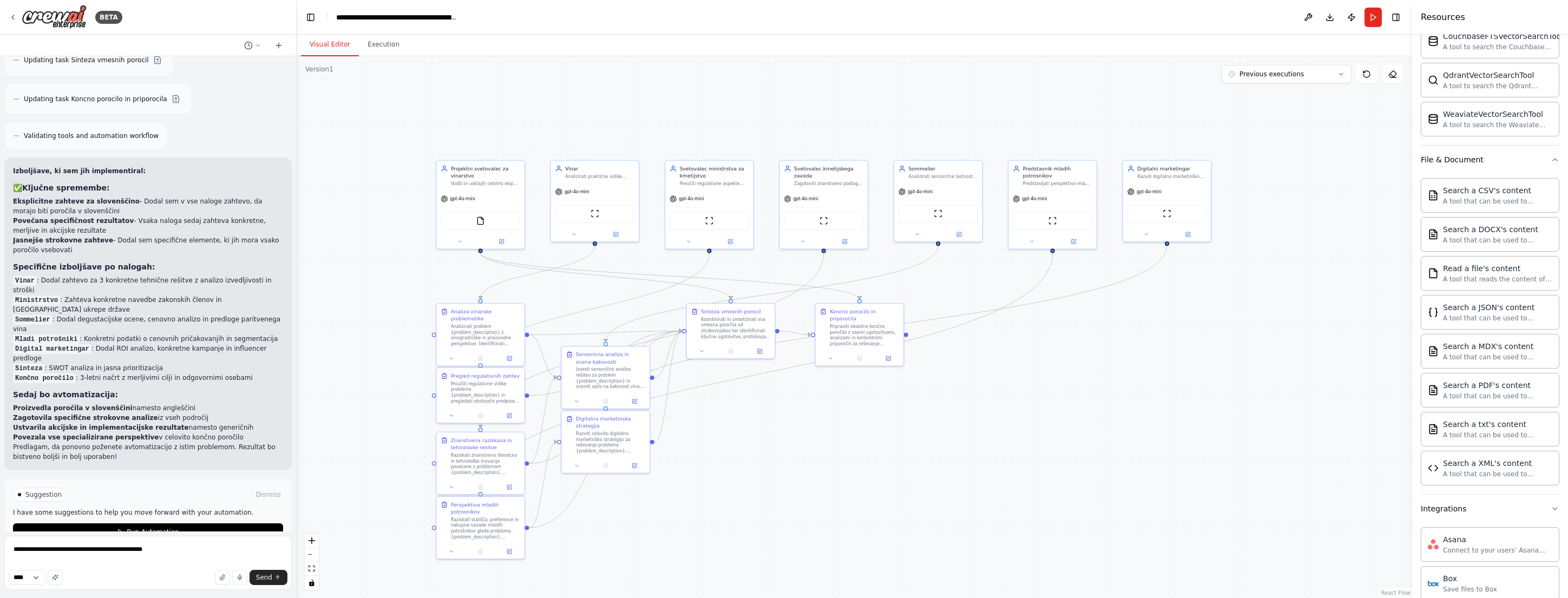
scroll to position [397, 0]
click at [175, 551] on textarea "**********" at bounding box center [148, 563] width 288 height 54
click at [69, 549] on textarea "**********" at bounding box center [148, 563] width 288 height 54
type textarea "**********"
click at [257, 577] on span "Send" at bounding box center [264, 578] width 16 height 9
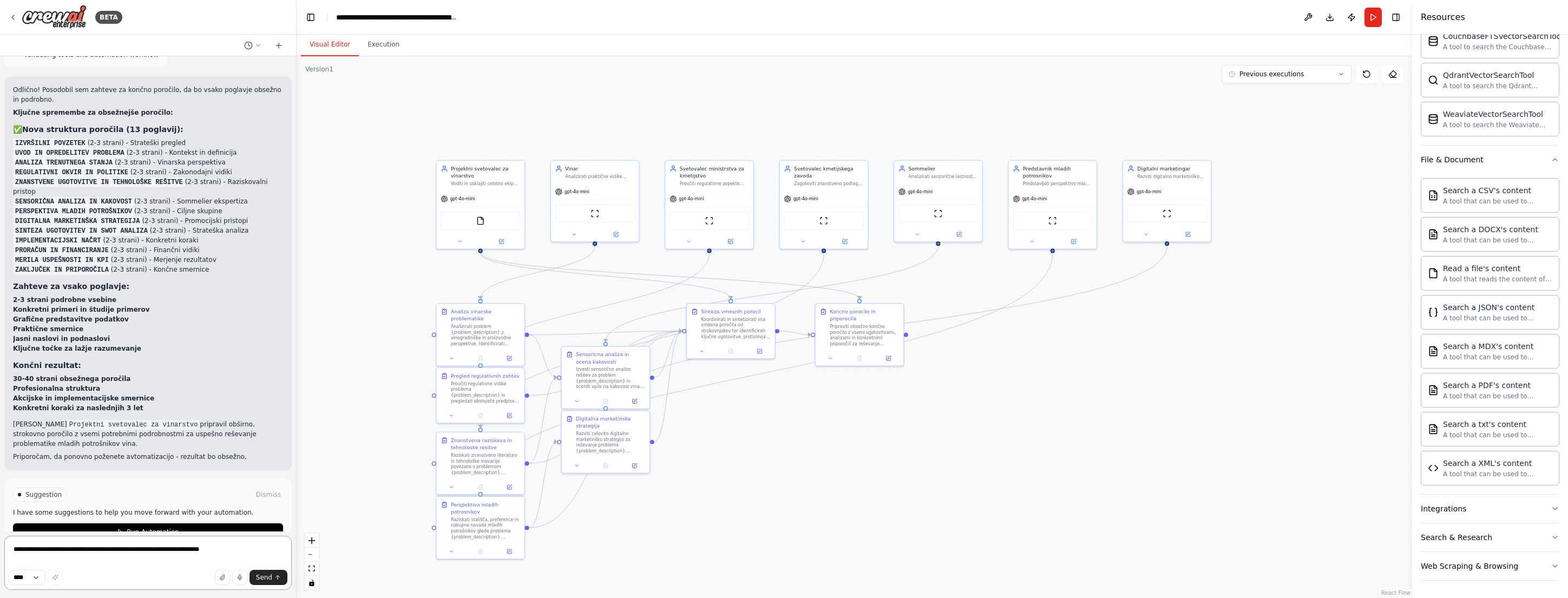
scroll to position [2306, 0]
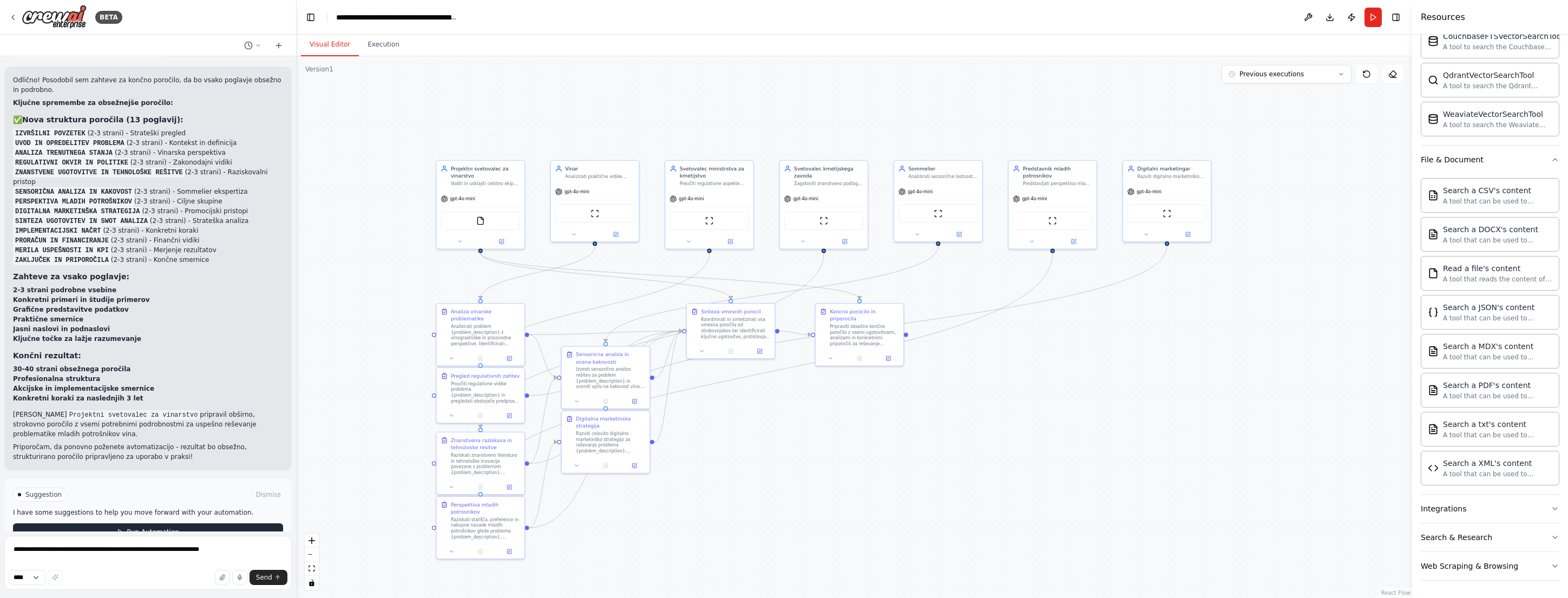
click at [154, 528] on span "Run Automation" at bounding box center [153, 532] width 52 height 9
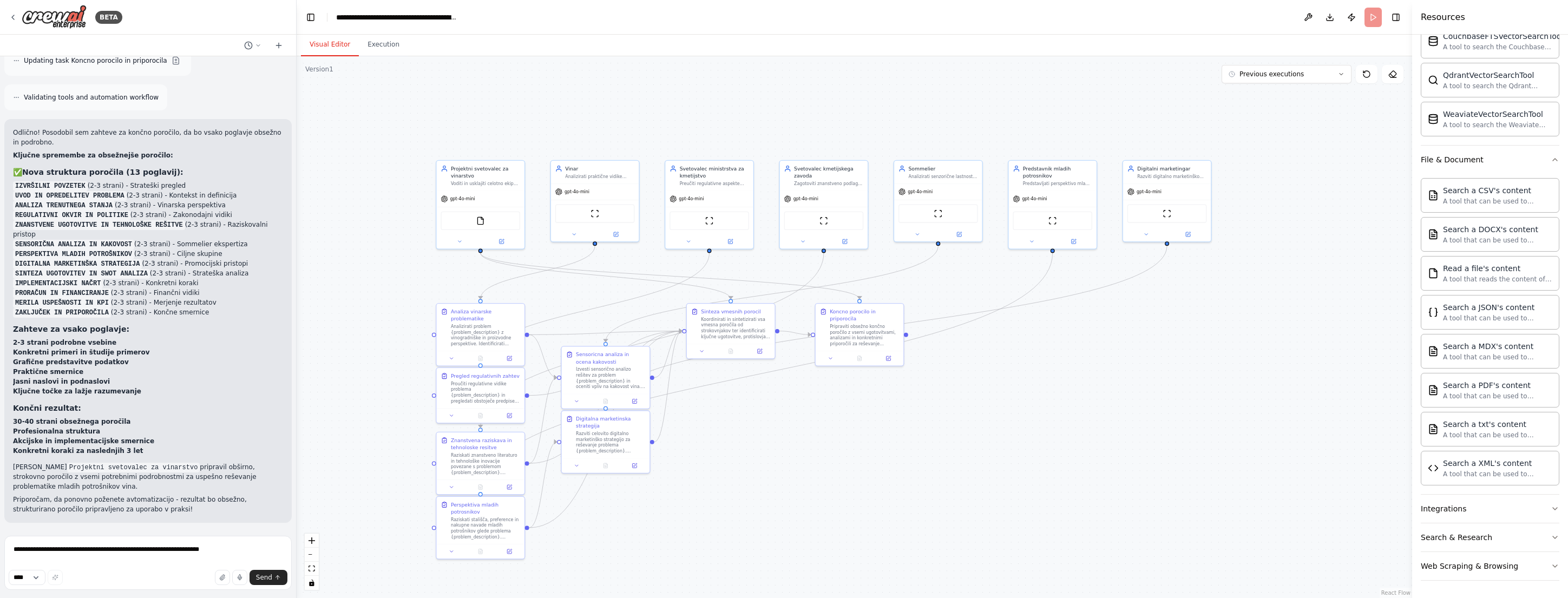
scroll to position [2227, 0]
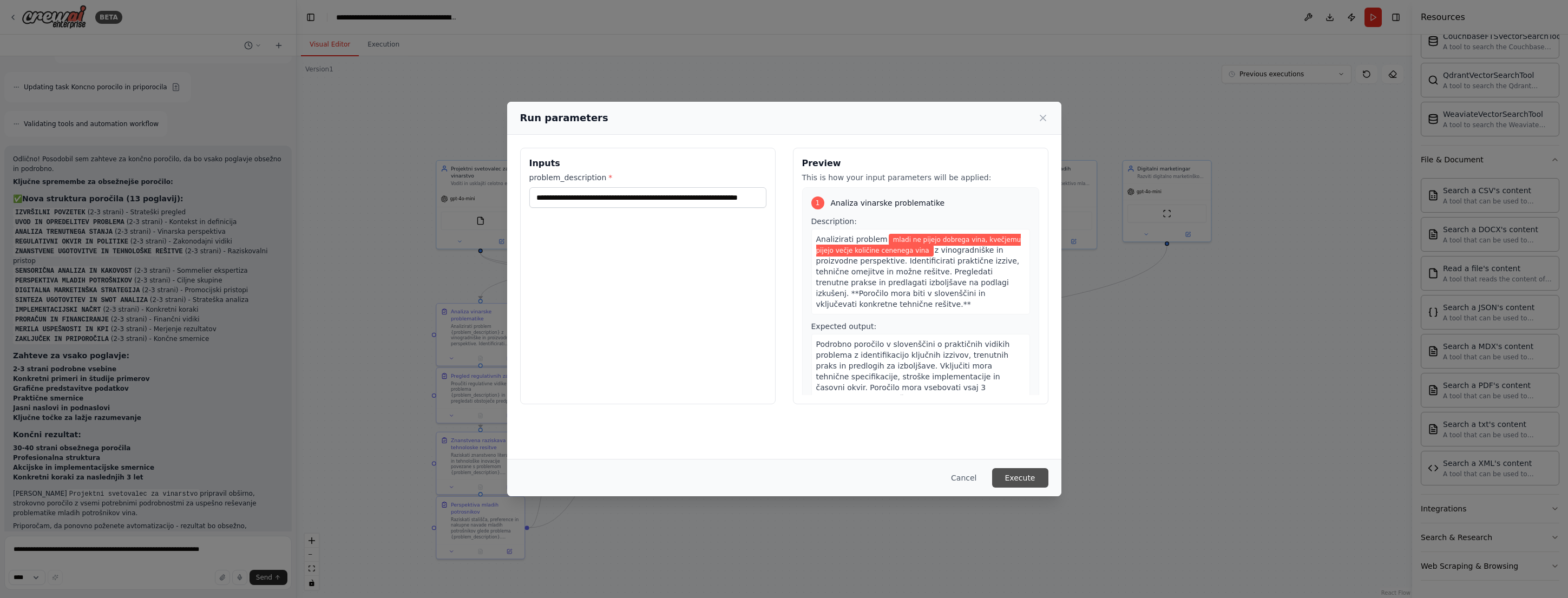
click at [1037, 480] on button "Execute" at bounding box center [1020, 478] width 56 height 20
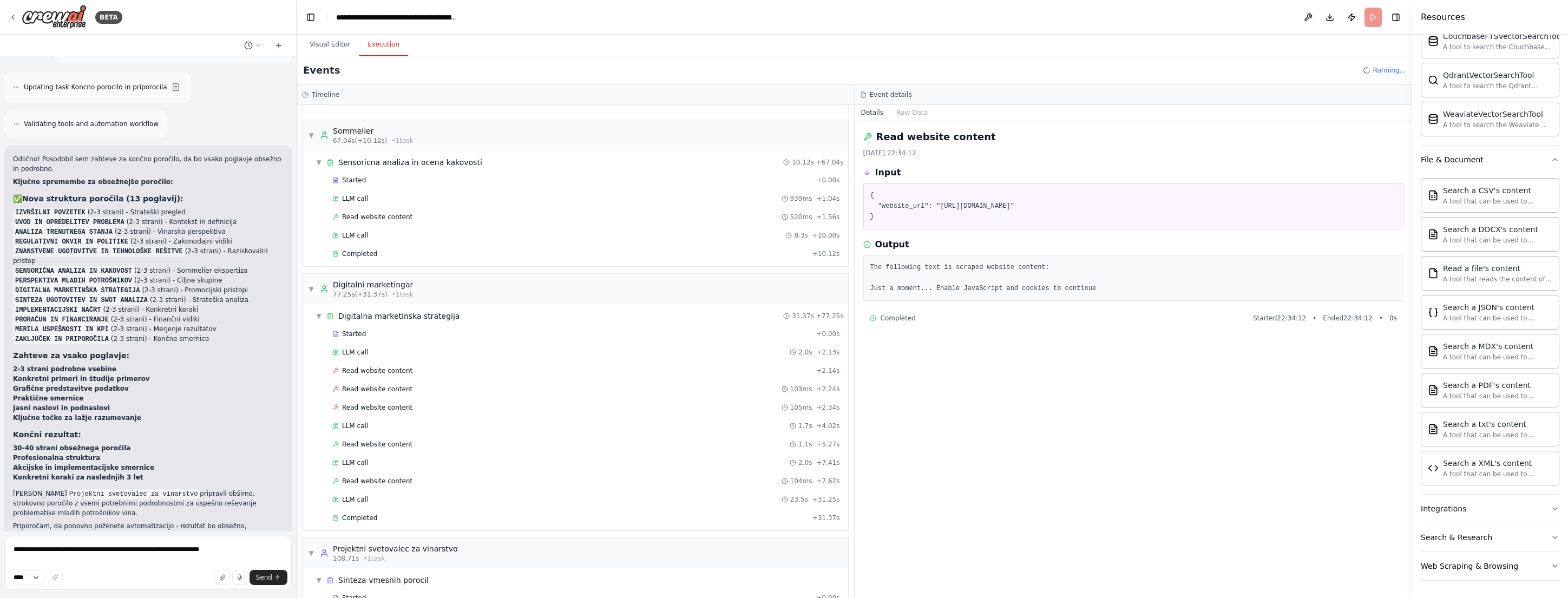
scroll to position [722, 0]
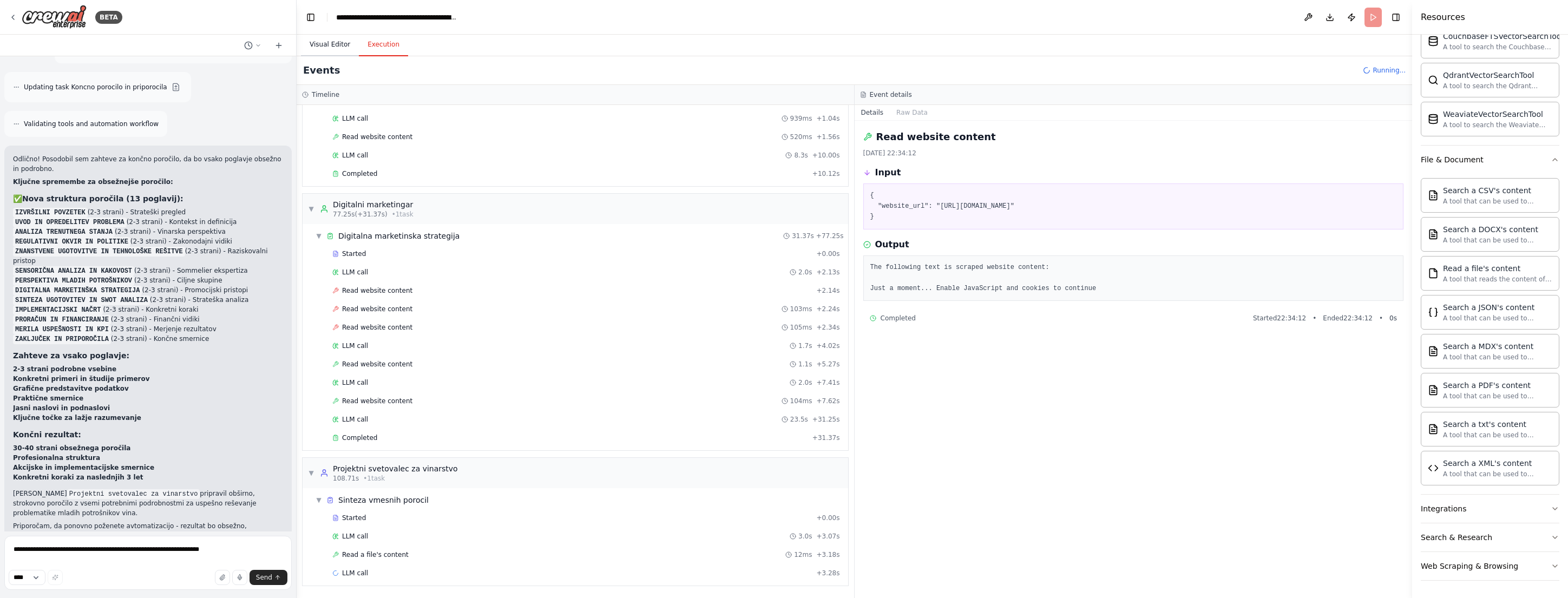
click at [329, 47] on button "Visual Editor" at bounding box center [329, 45] width 58 height 23
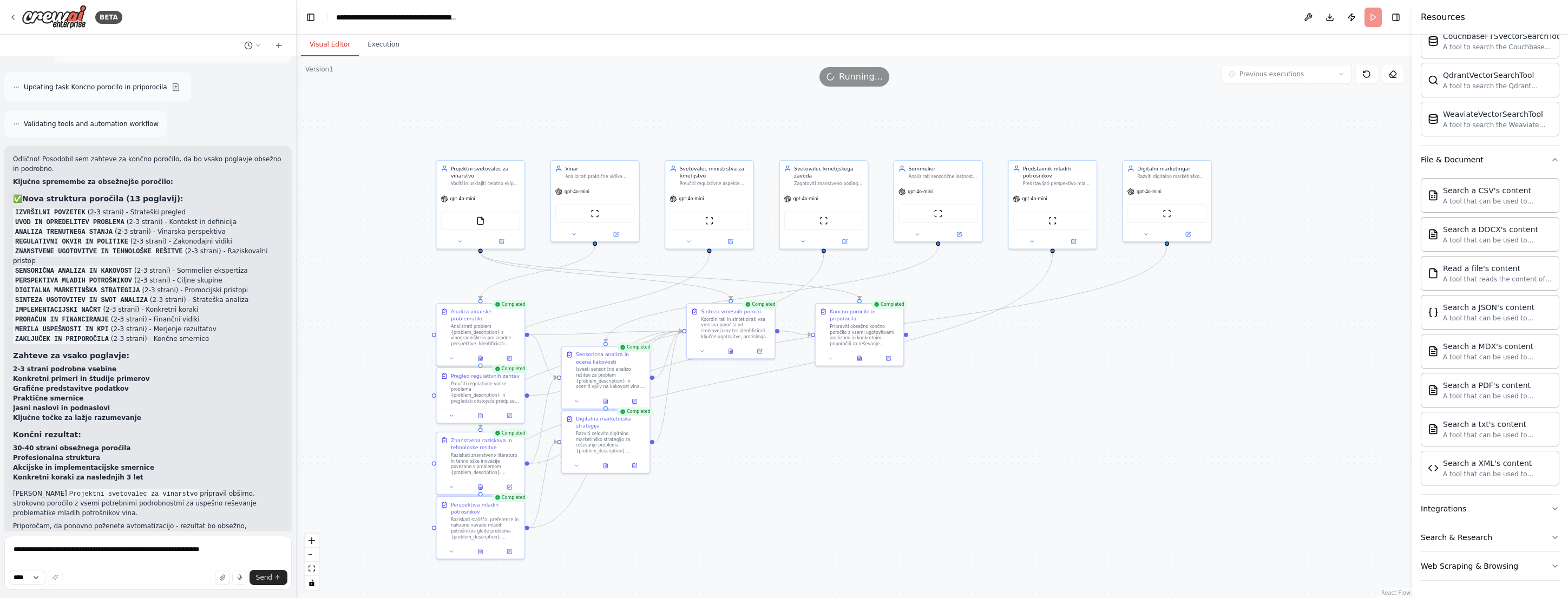
scroll to position [2306, 0]
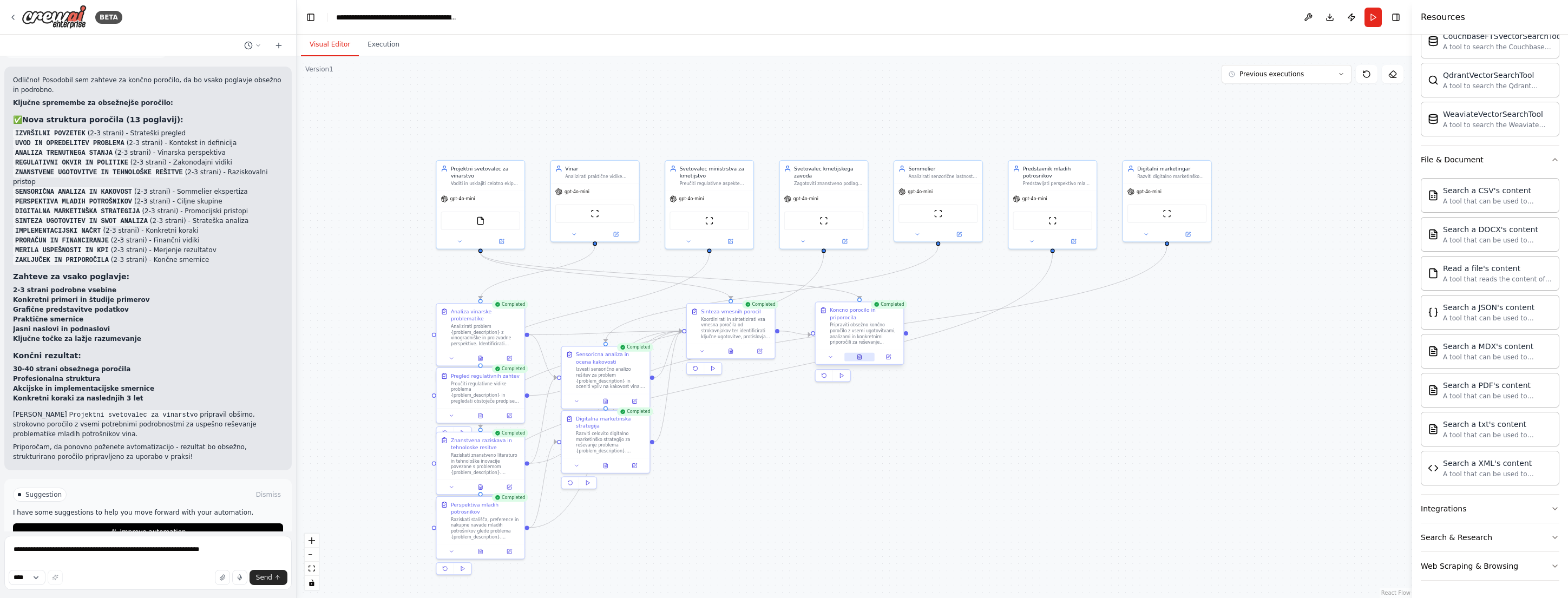
click at [859, 357] on icon at bounding box center [859, 357] width 4 height 5
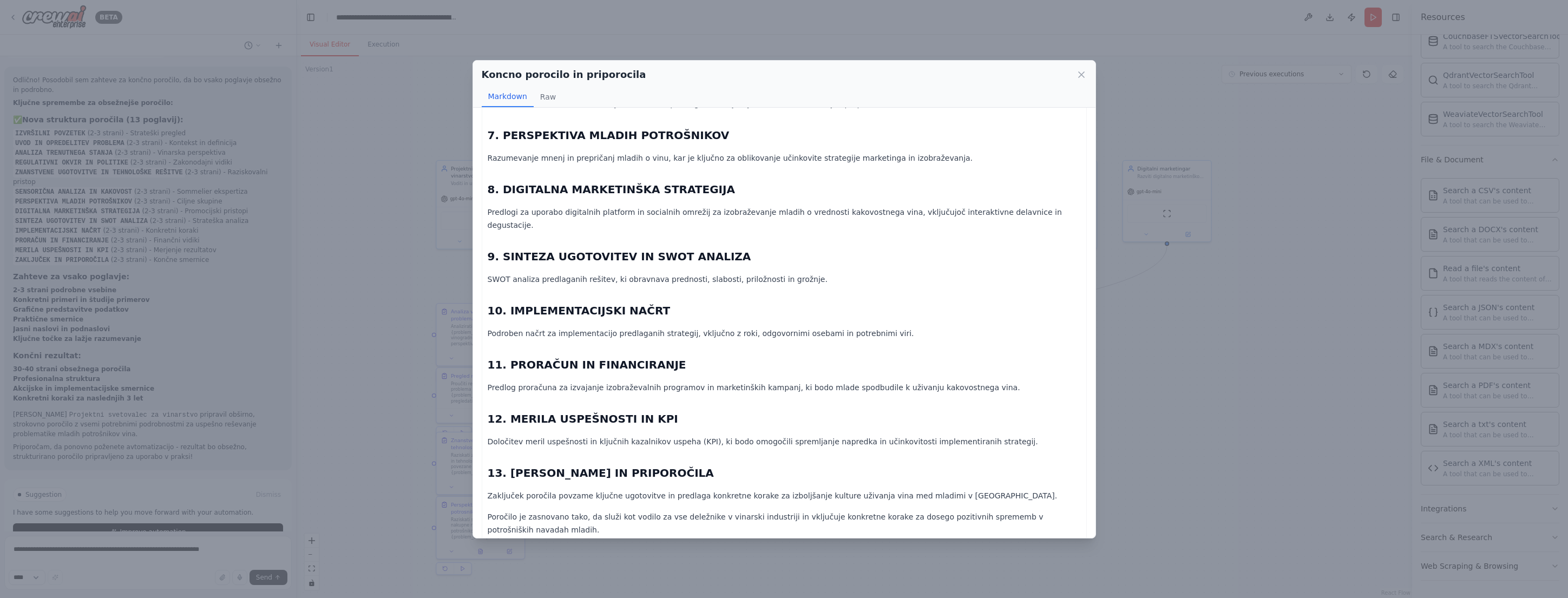
scroll to position [0, 0]
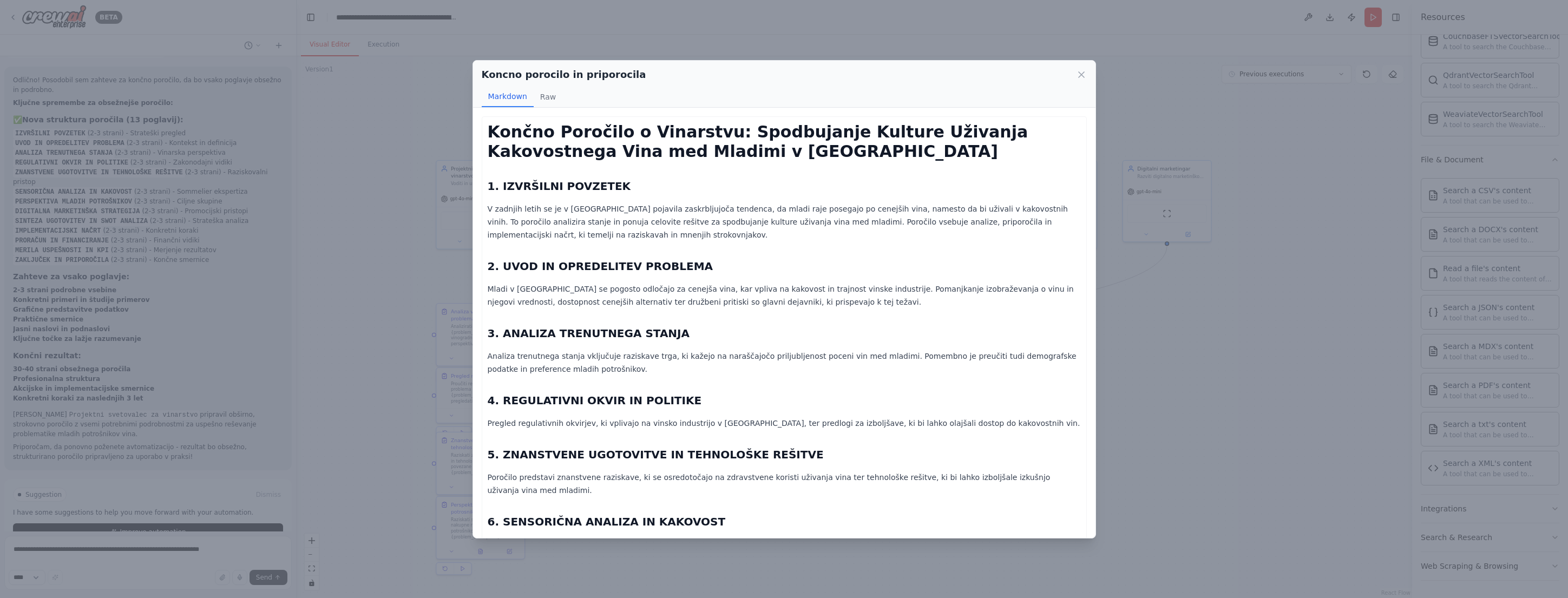
click at [1226, 335] on div "Koncno porocilo in priporocila Markdown Raw Končno Poročilo o Vinarstvu: Spodbu…" at bounding box center [784, 299] width 1568 height 598
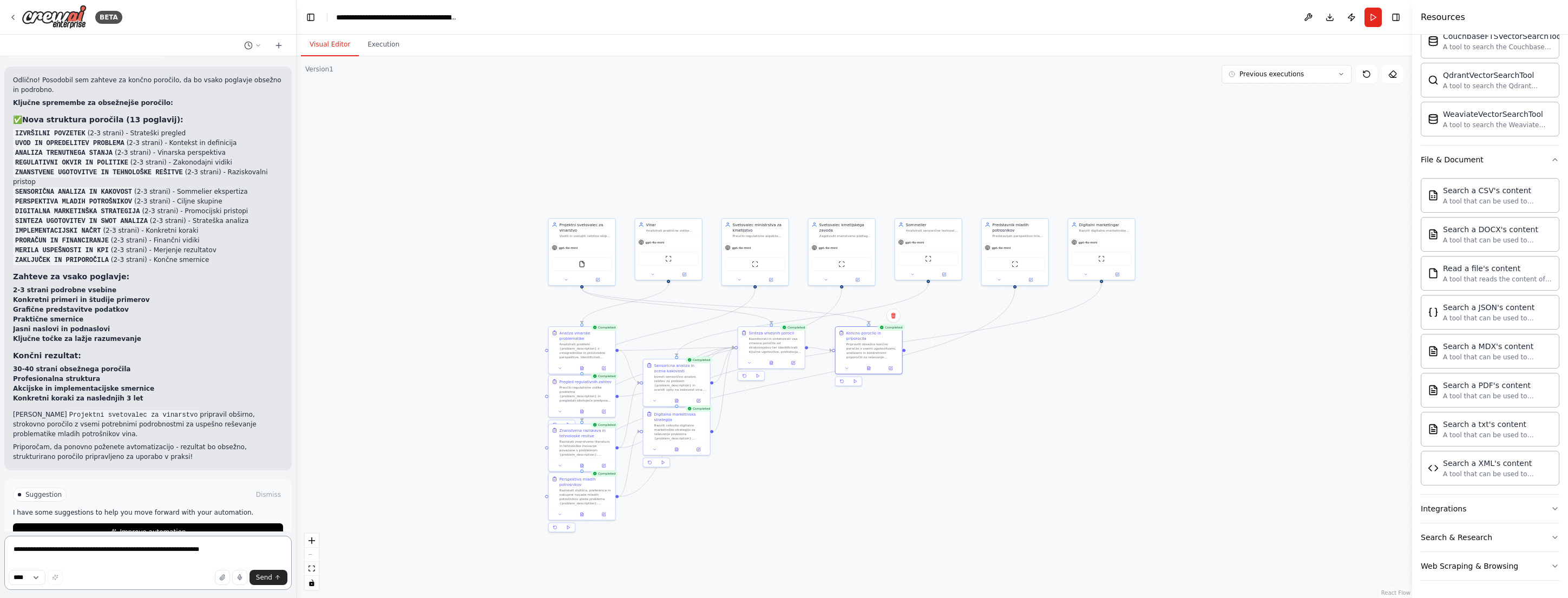
click at [147, 552] on textarea "**********" at bounding box center [148, 563] width 288 height 54
type textarea "**********"
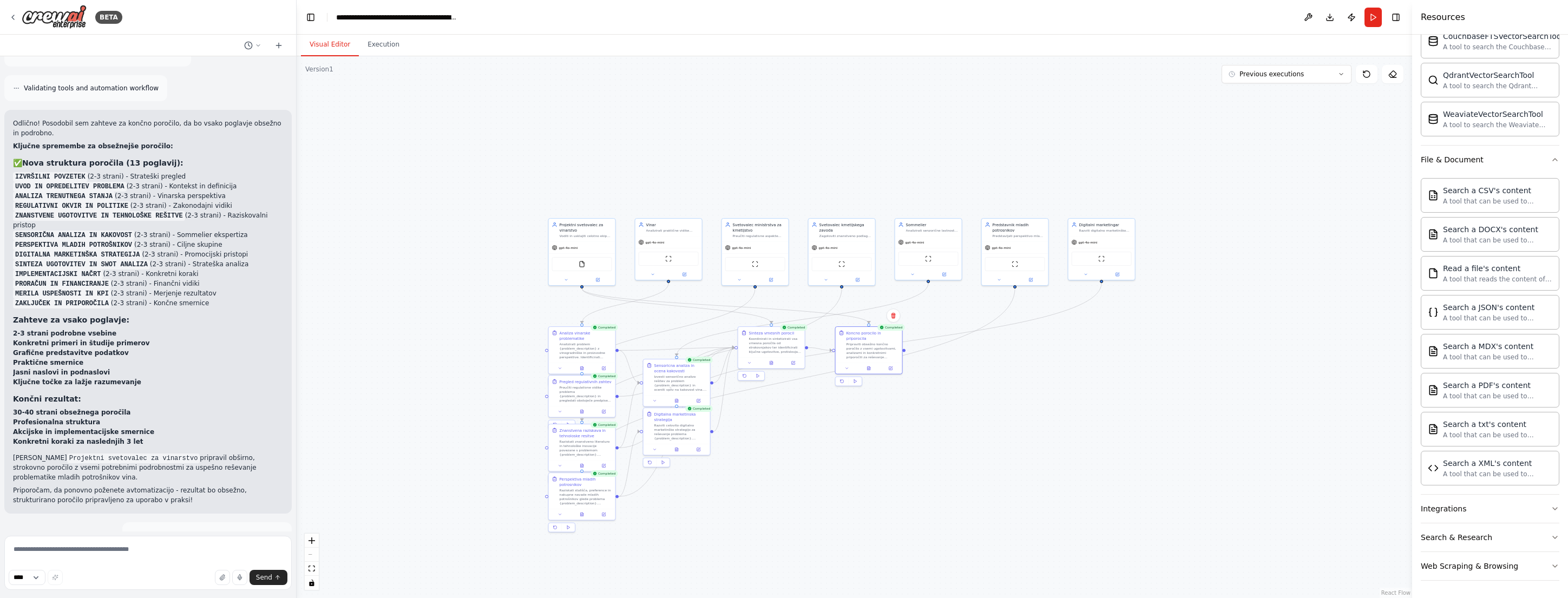
scroll to position [2300, 0]
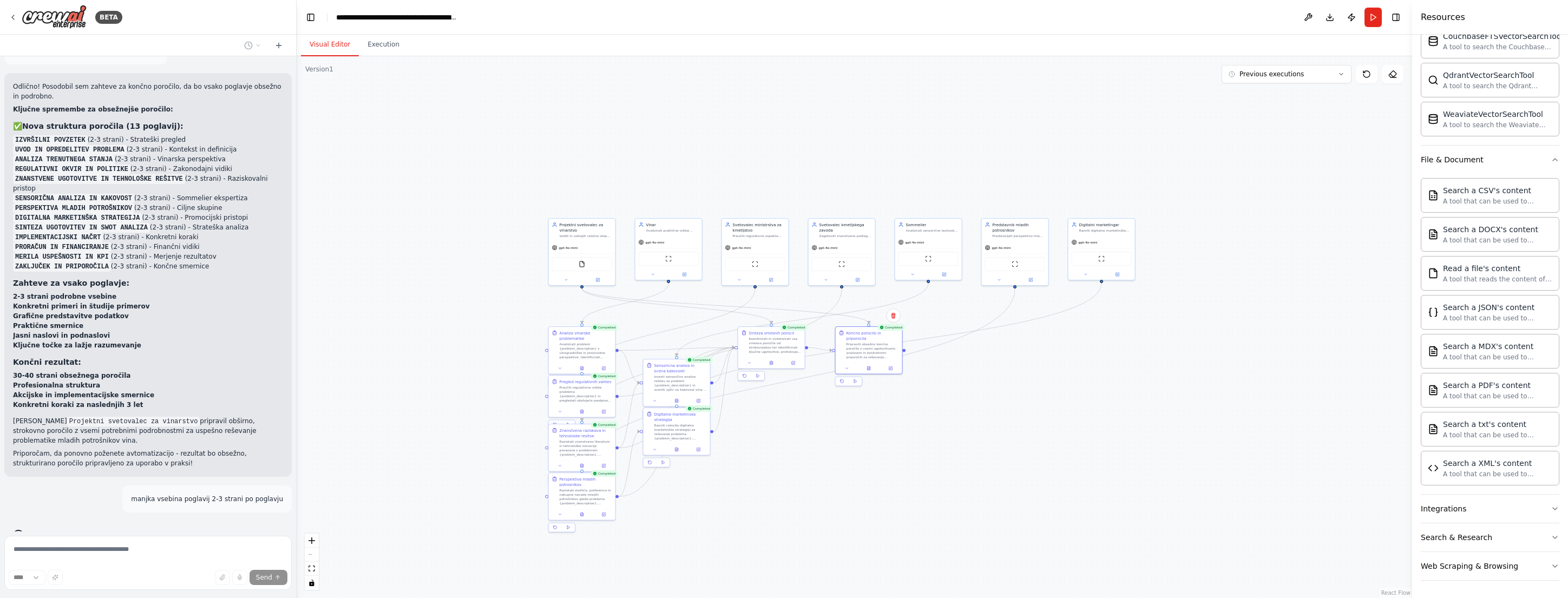
click at [480, 404] on div ".deletable-edge-delete-btn { width: 20px; height: 20px; border: 0px solid #ffff…" at bounding box center [855, 327] width 1116 height 542
click at [1305, 71] on button "Previous executions" at bounding box center [1286, 74] width 130 height 19
click at [1271, 94] on div "5m ago" at bounding box center [1293, 94] width 109 height 9
click at [870, 368] on icon at bounding box center [868, 367] width 2 height 4
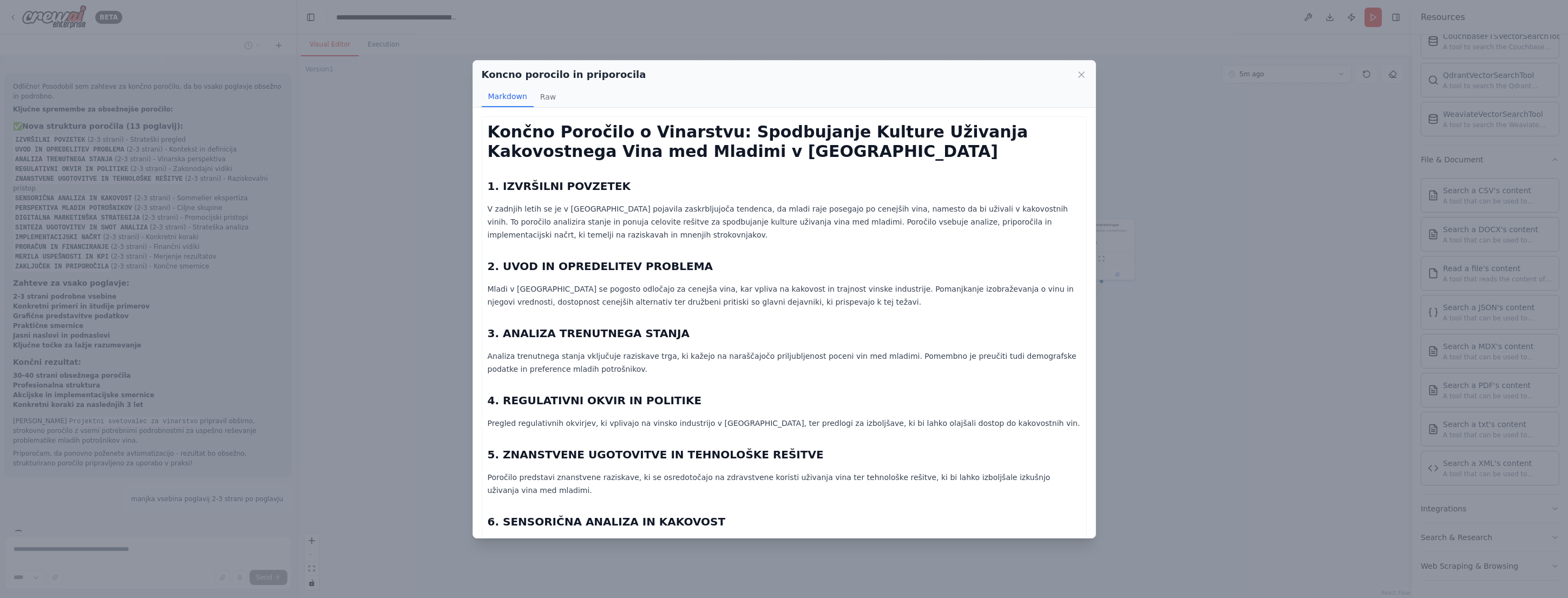
scroll to position [440, 0]
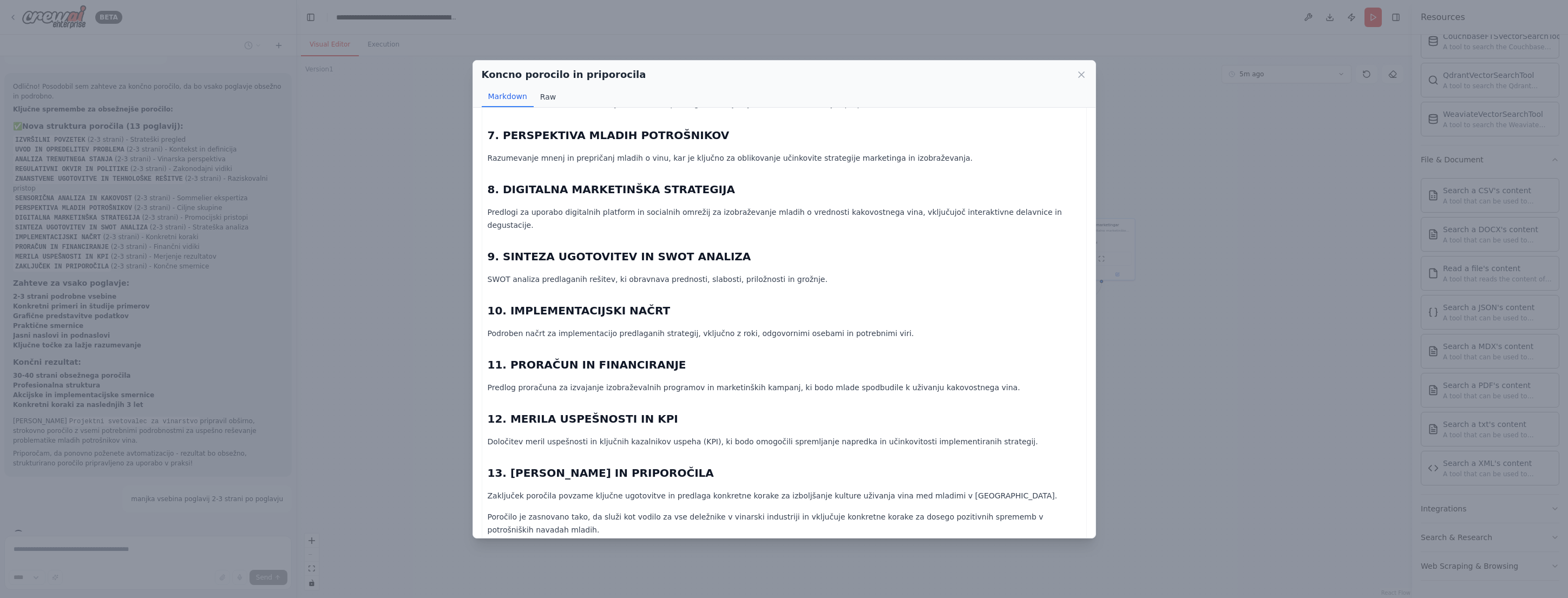
click at [534, 94] on button "Raw" at bounding box center [547, 96] width 29 height 20
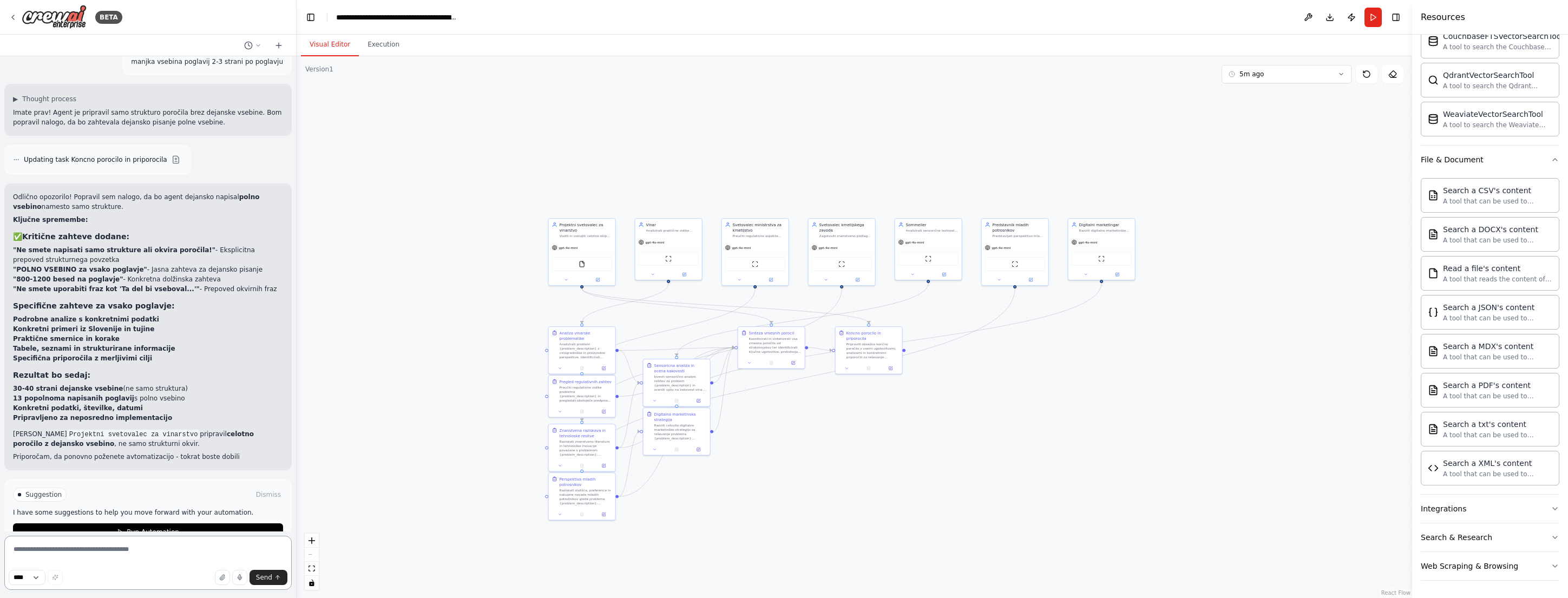
scroll to position [2747, 0]
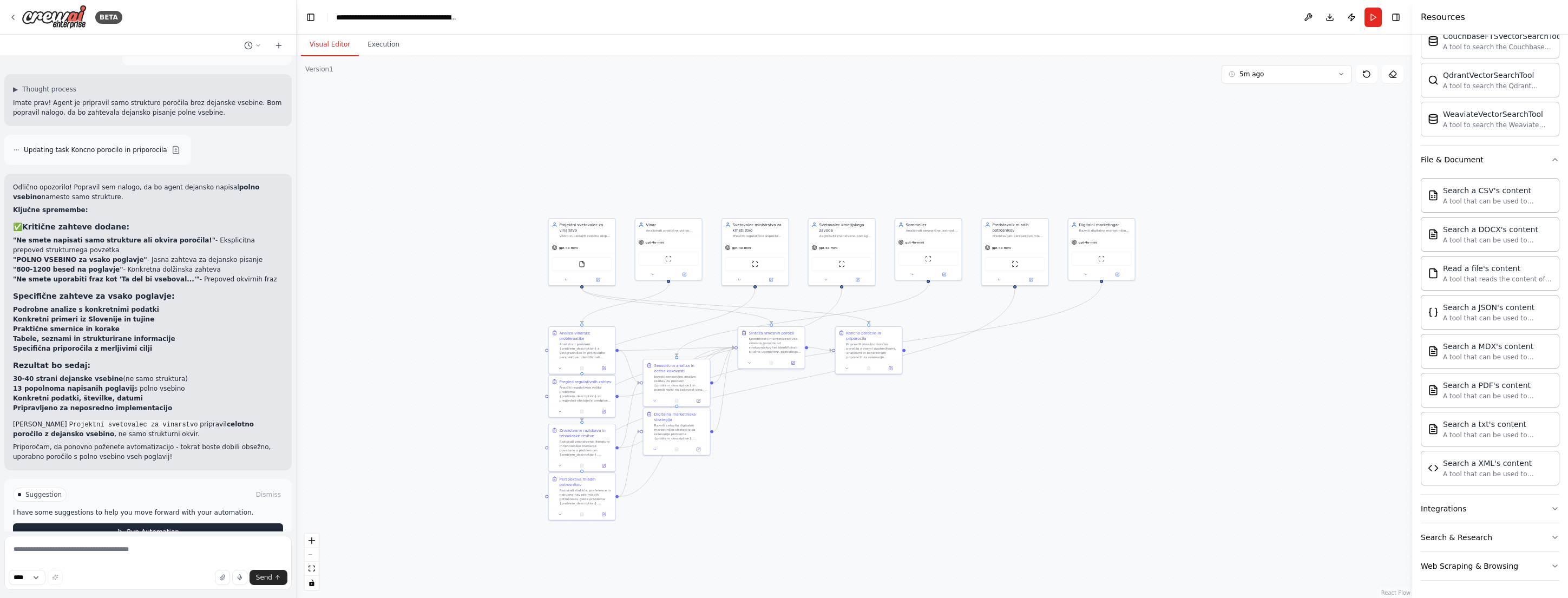
click at [144, 528] on span "Run Automation" at bounding box center [153, 532] width 52 height 9
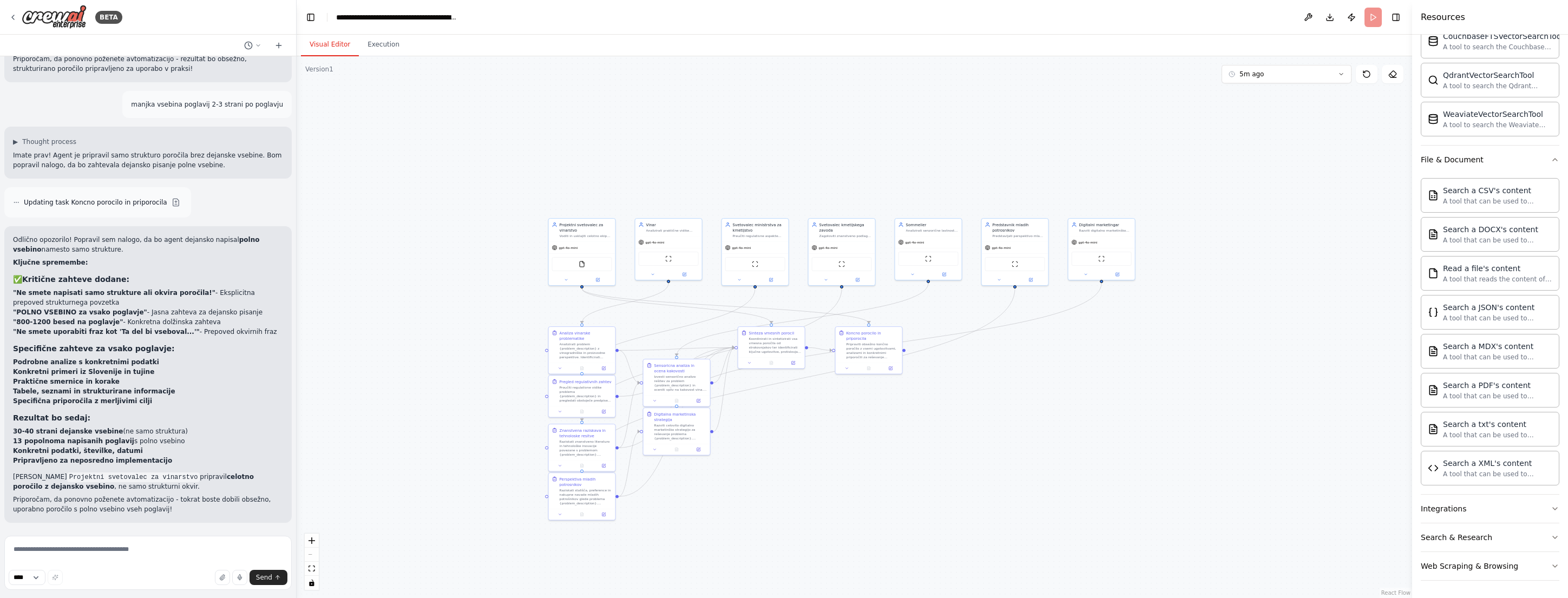
scroll to position [2668, 0]
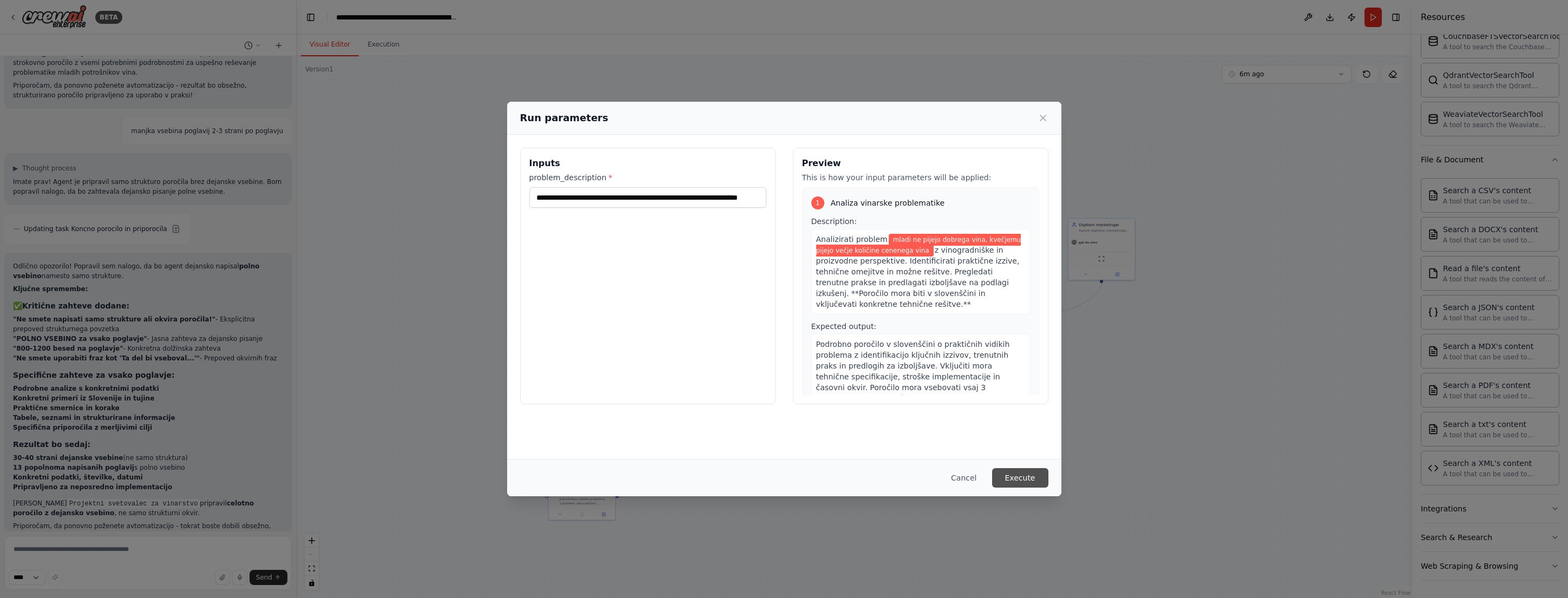
click at [1017, 471] on button "Execute" at bounding box center [1020, 478] width 56 height 20
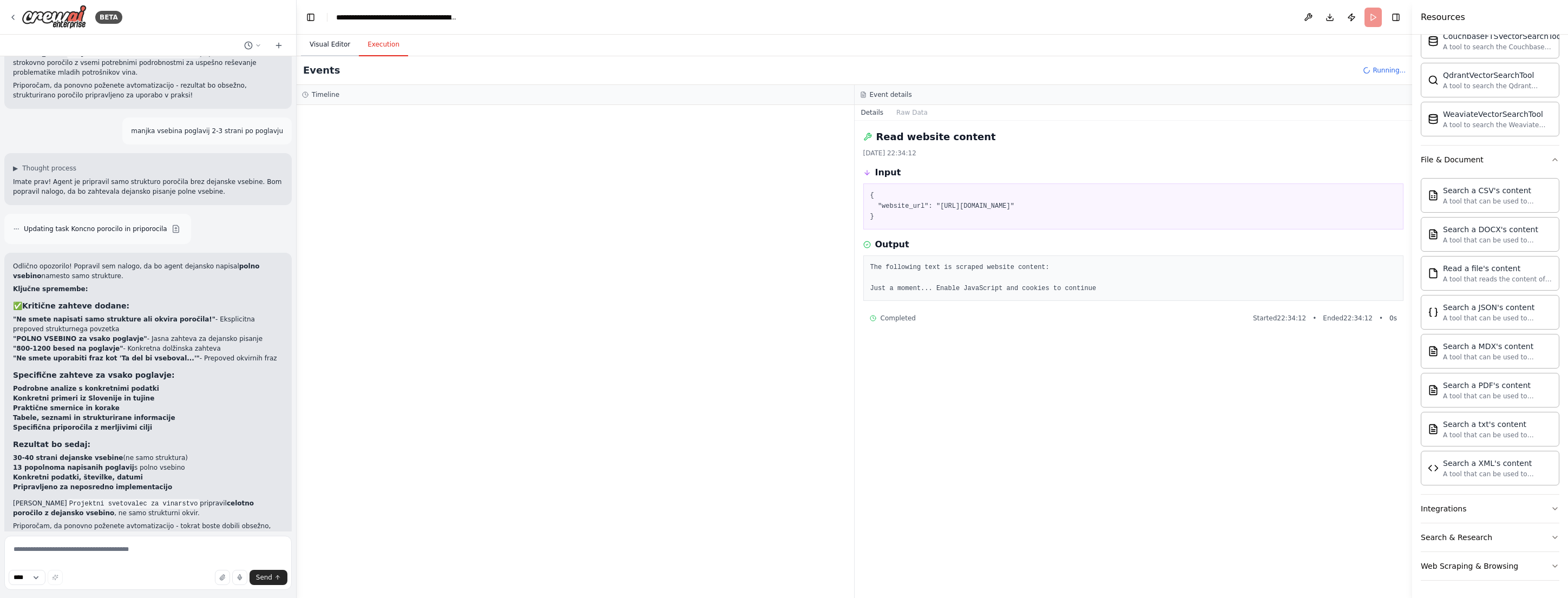
click at [329, 41] on button "Visual Editor" at bounding box center [329, 45] width 58 height 23
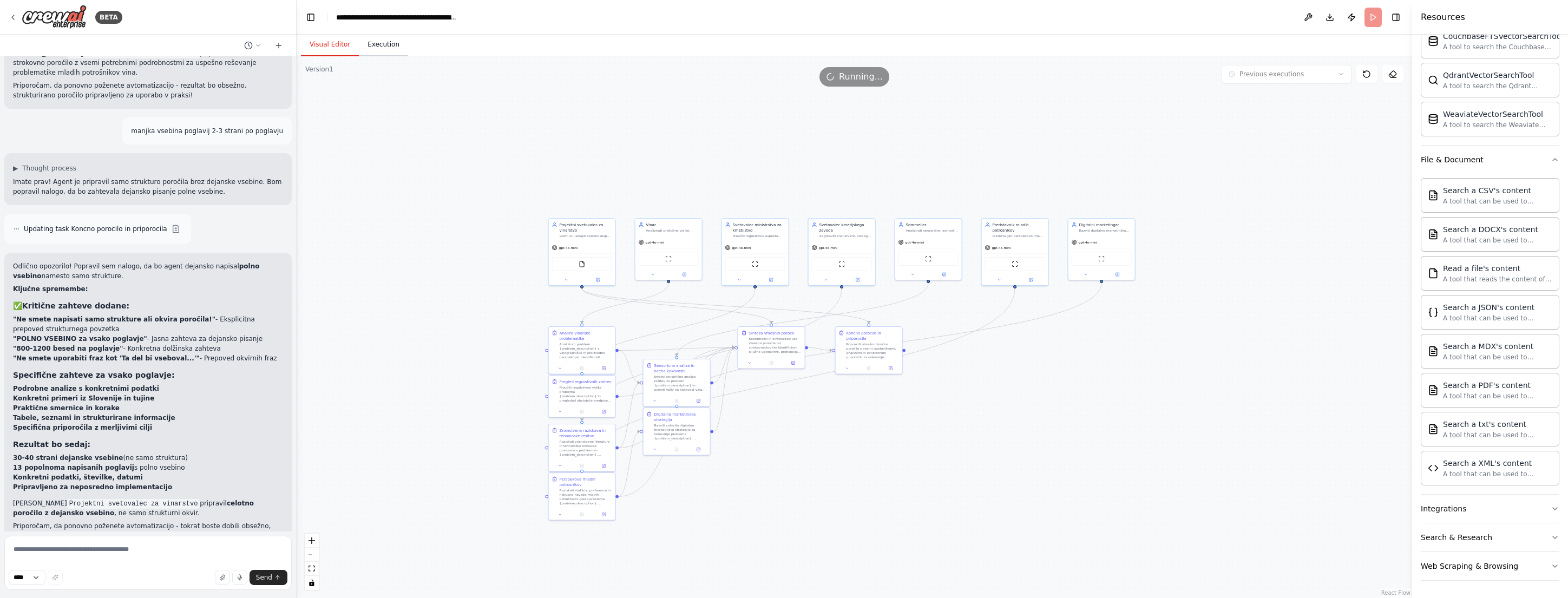
click at [382, 48] on button "Execution" at bounding box center [383, 45] width 49 height 23
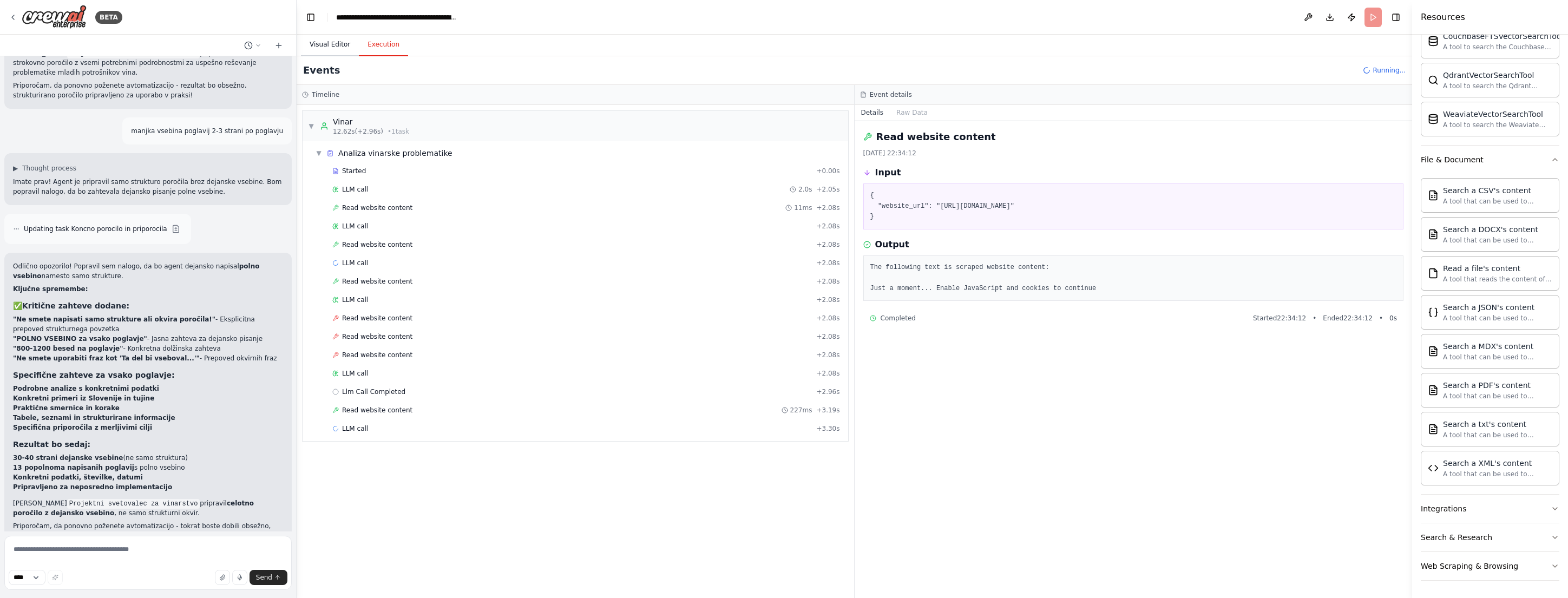
click at [333, 42] on button "Visual Editor" at bounding box center [329, 45] width 58 height 23
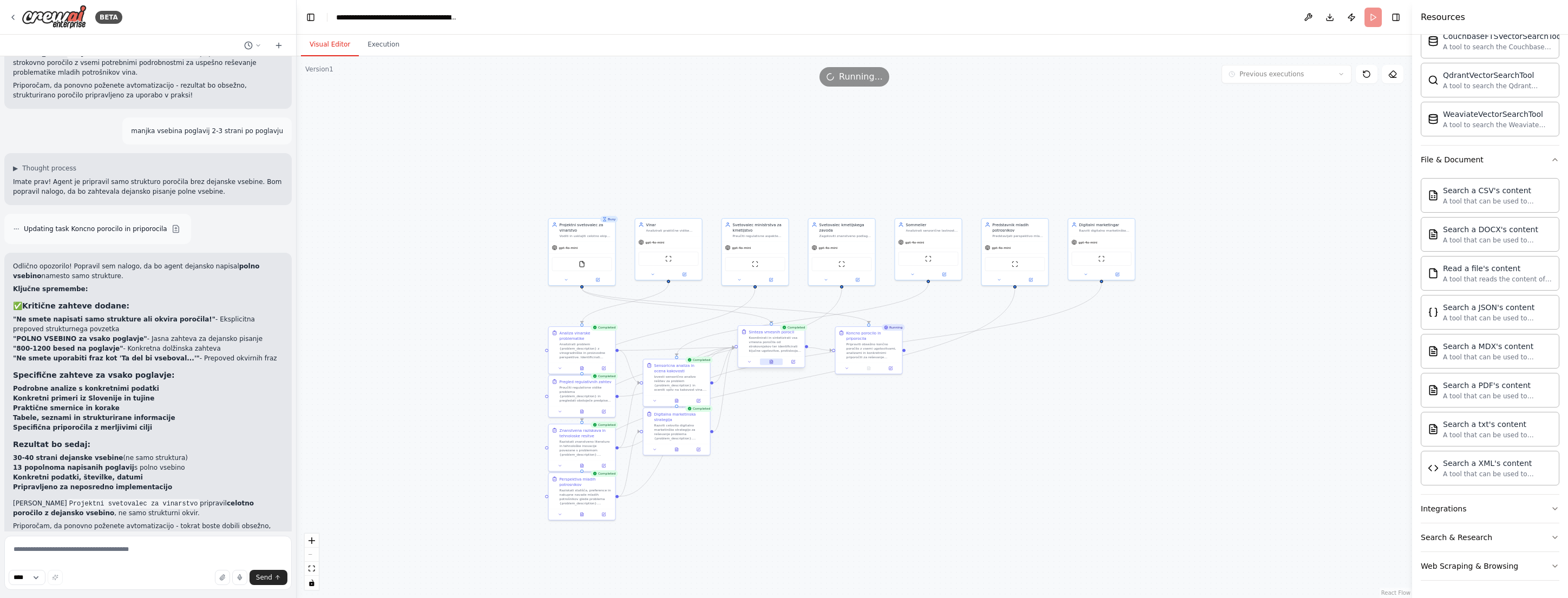
click at [770, 364] on icon at bounding box center [771, 362] width 2 height 4
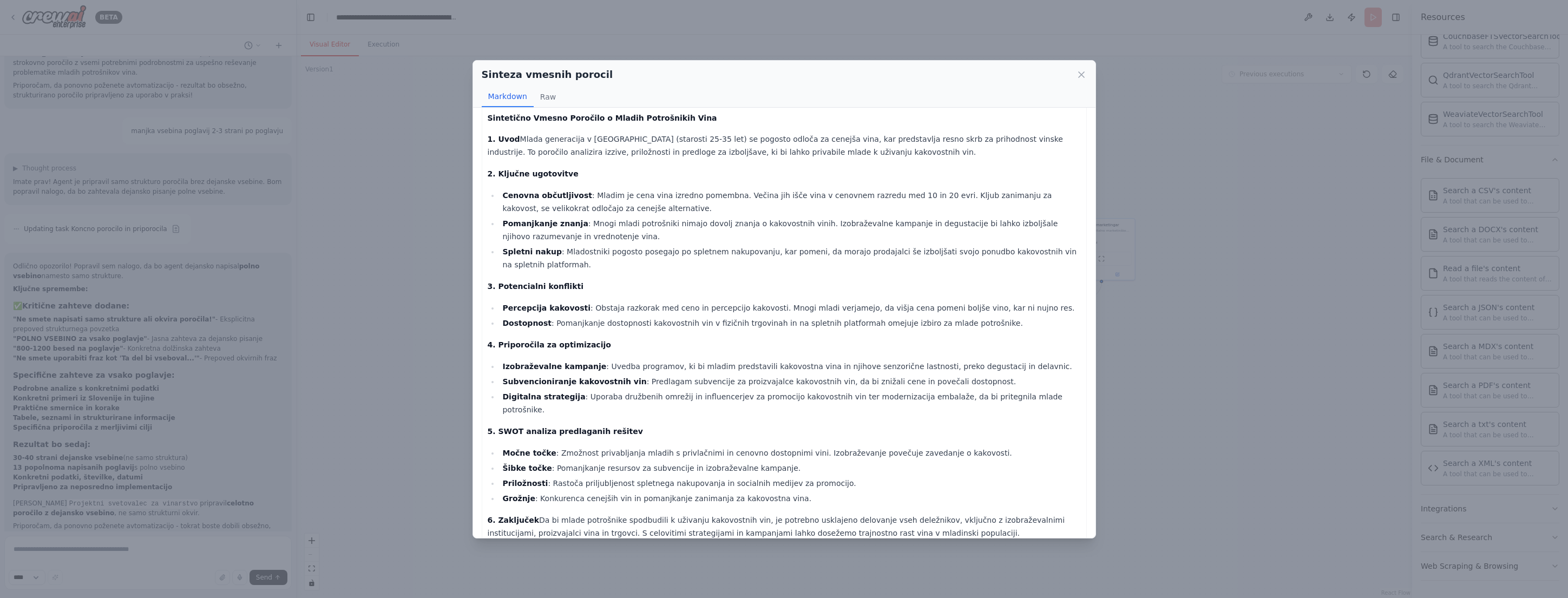
scroll to position [14, 0]
click at [1297, 265] on div "Sinteza vmesnih porocil Markdown Raw Sintetično Vmesno Poročilo o Mladih Potroš…" at bounding box center [784, 299] width 1568 height 598
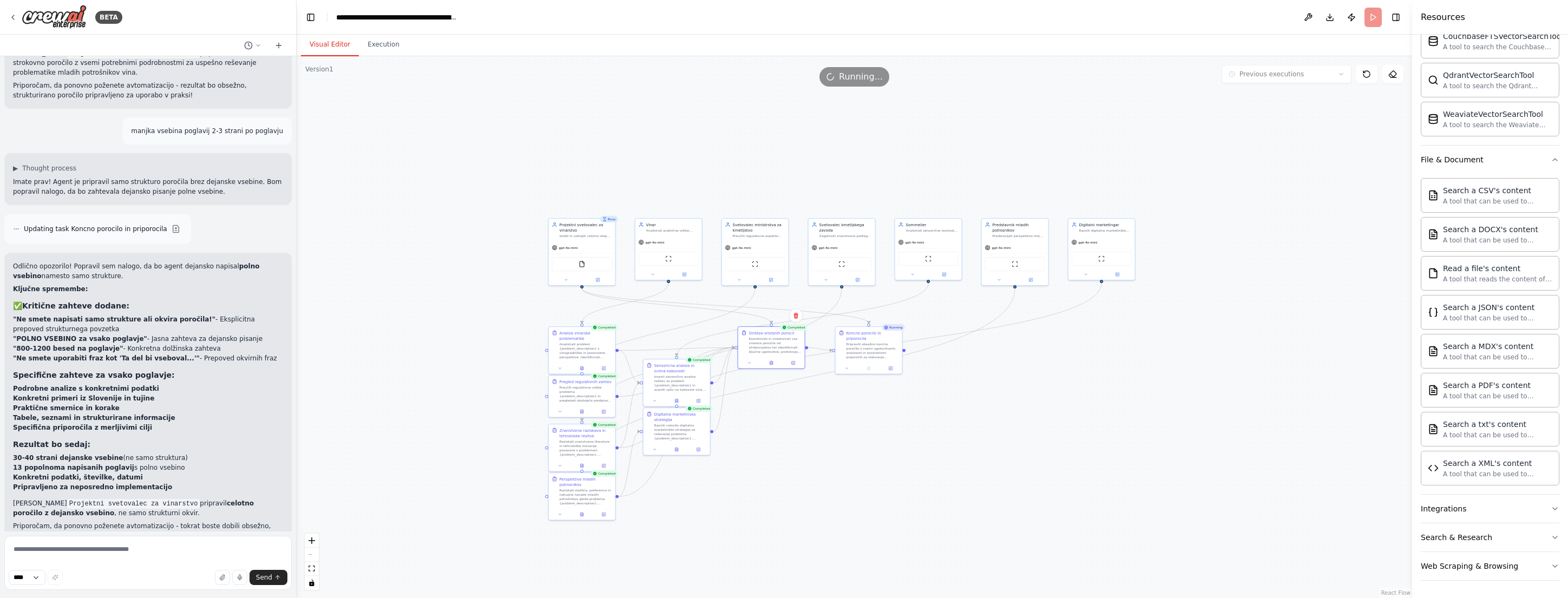
click at [1213, 413] on div ".deletable-edge-delete-btn { width: 20px; height: 20px; border: 0px solid #ffff…" at bounding box center [855, 327] width 1116 height 542
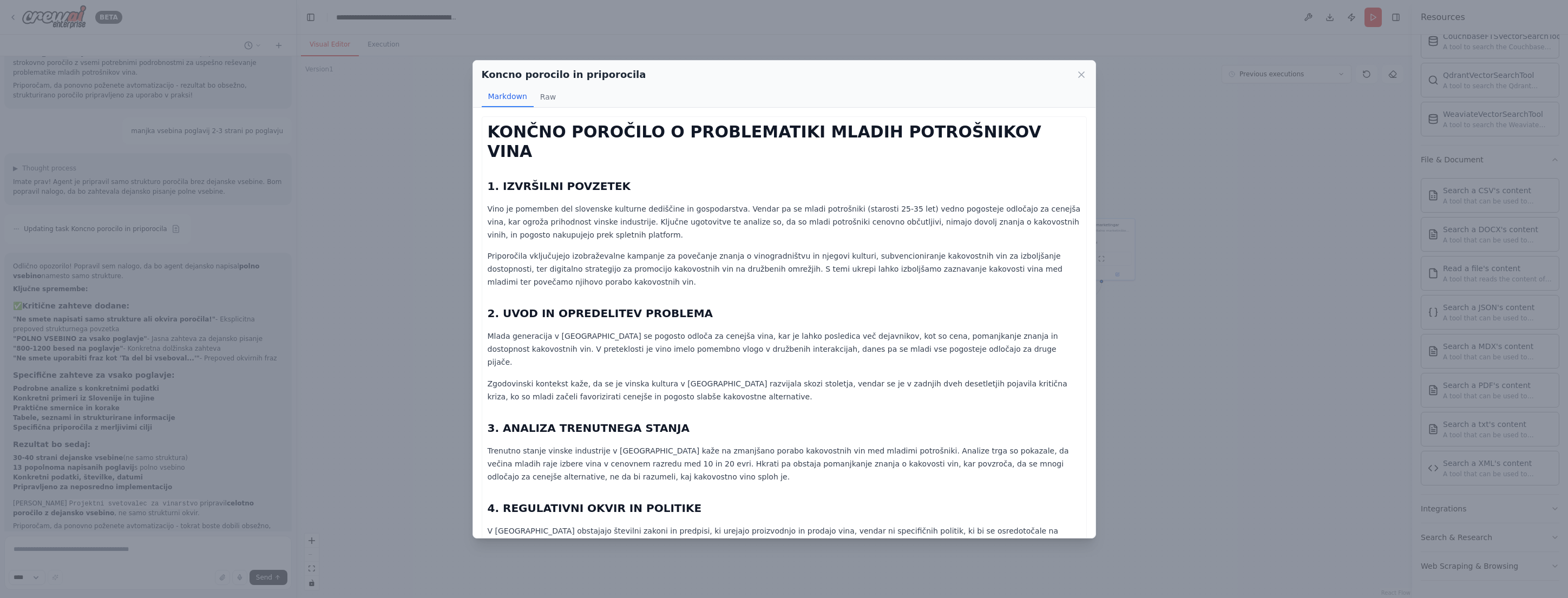
scroll to position [2747, 0]
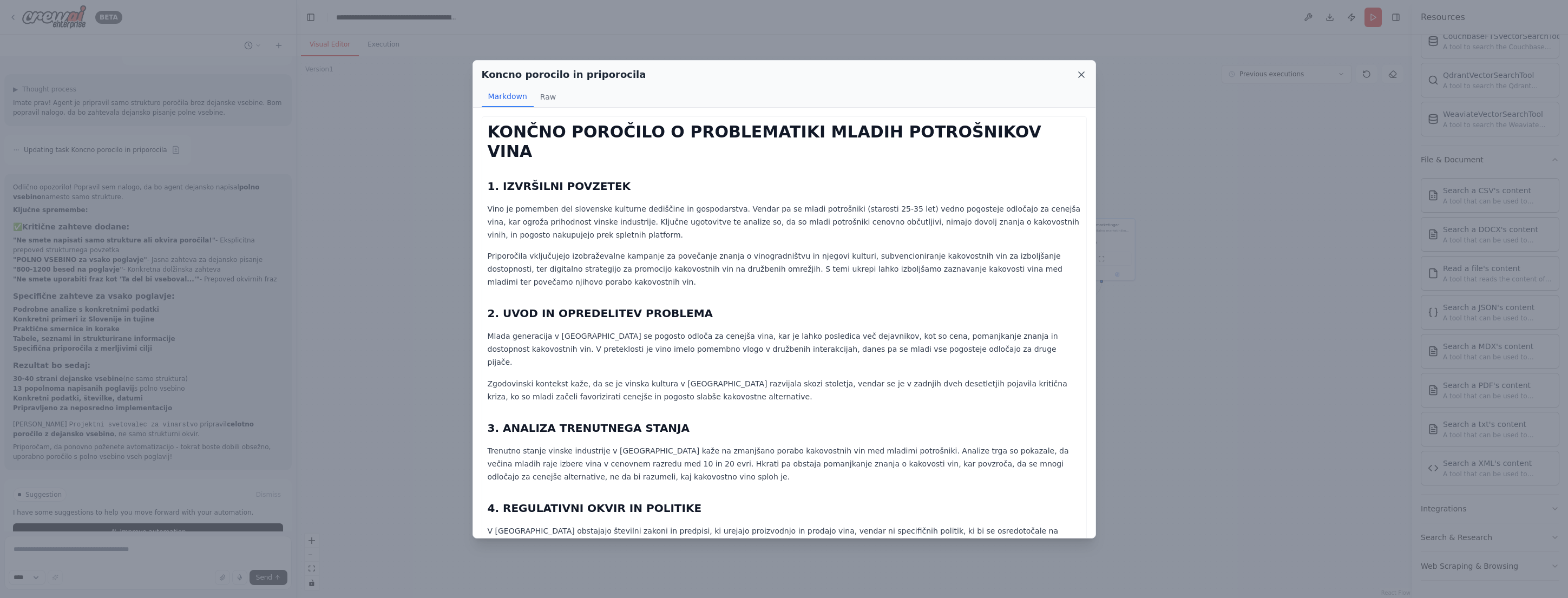
click at [1082, 76] on icon at bounding box center [1081, 74] width 6 height 6
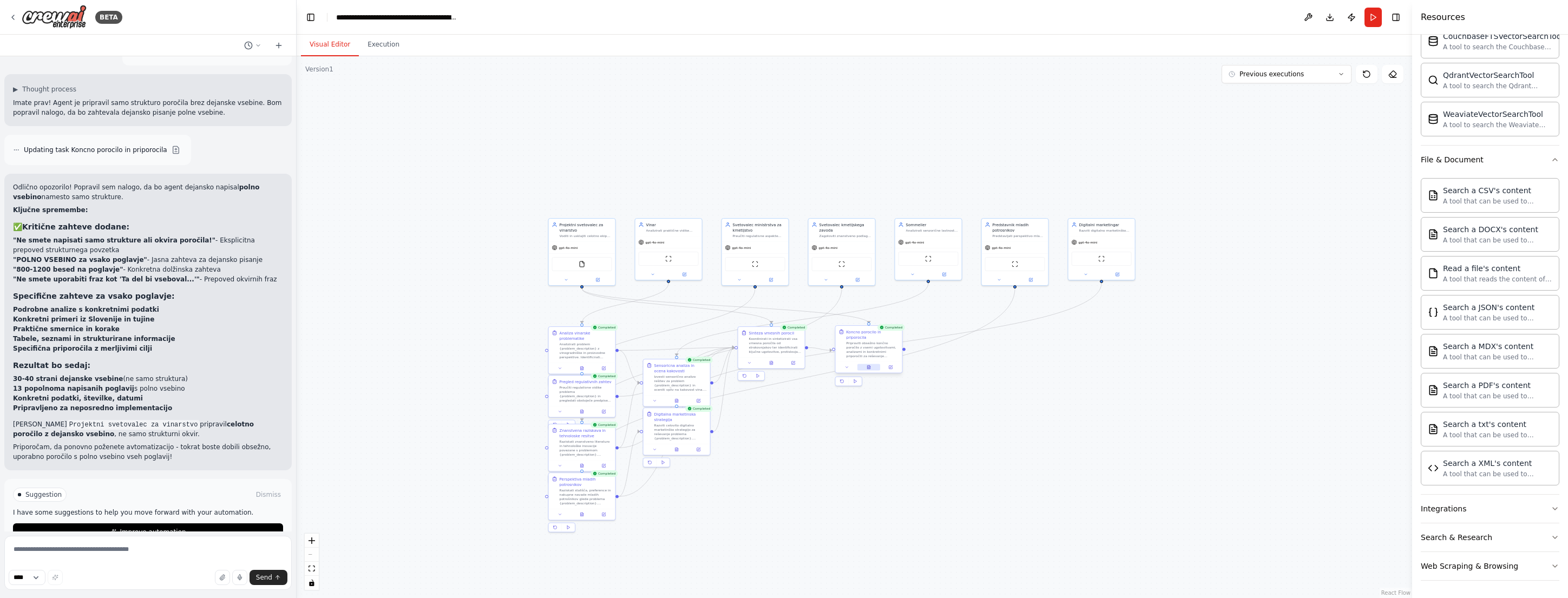
click at [871, 368] on button at bounding box center [869, 368] width 23 height 7
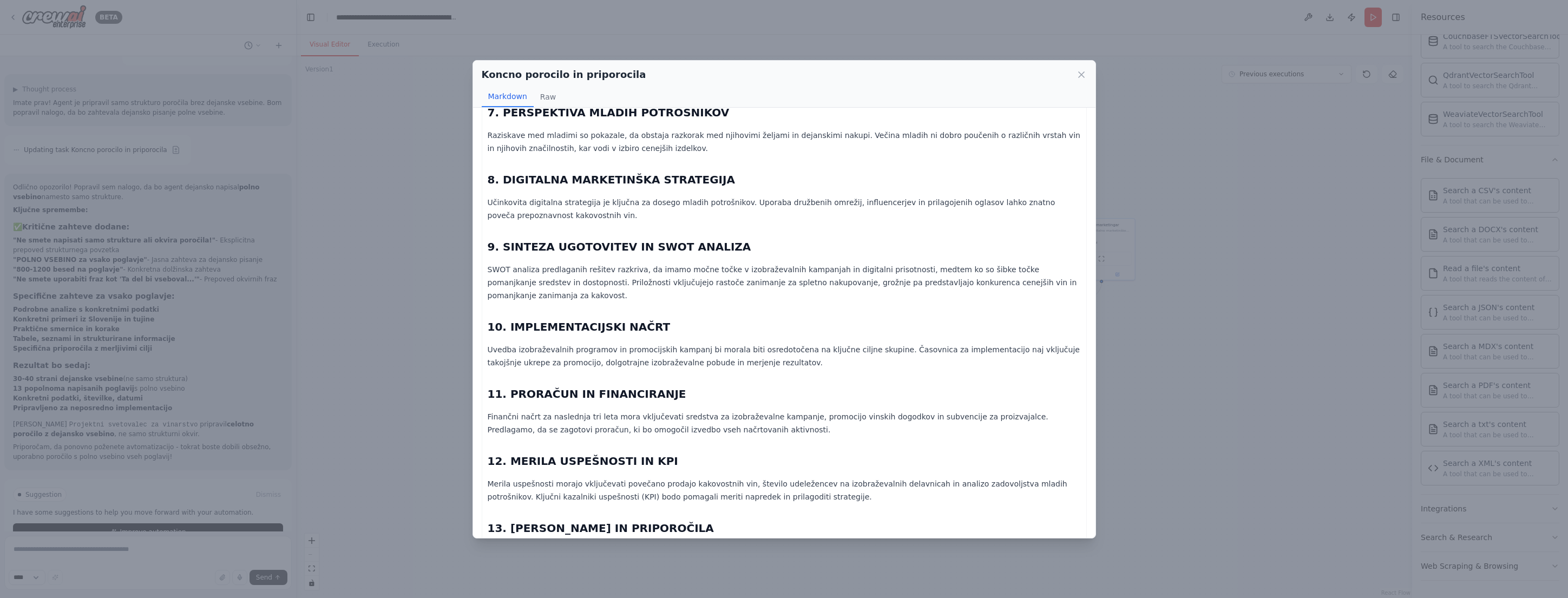
scroll to position [612, 0]
click at [544, 97] on button "Raw" at bounding box center [547, 96] width 29 height 20
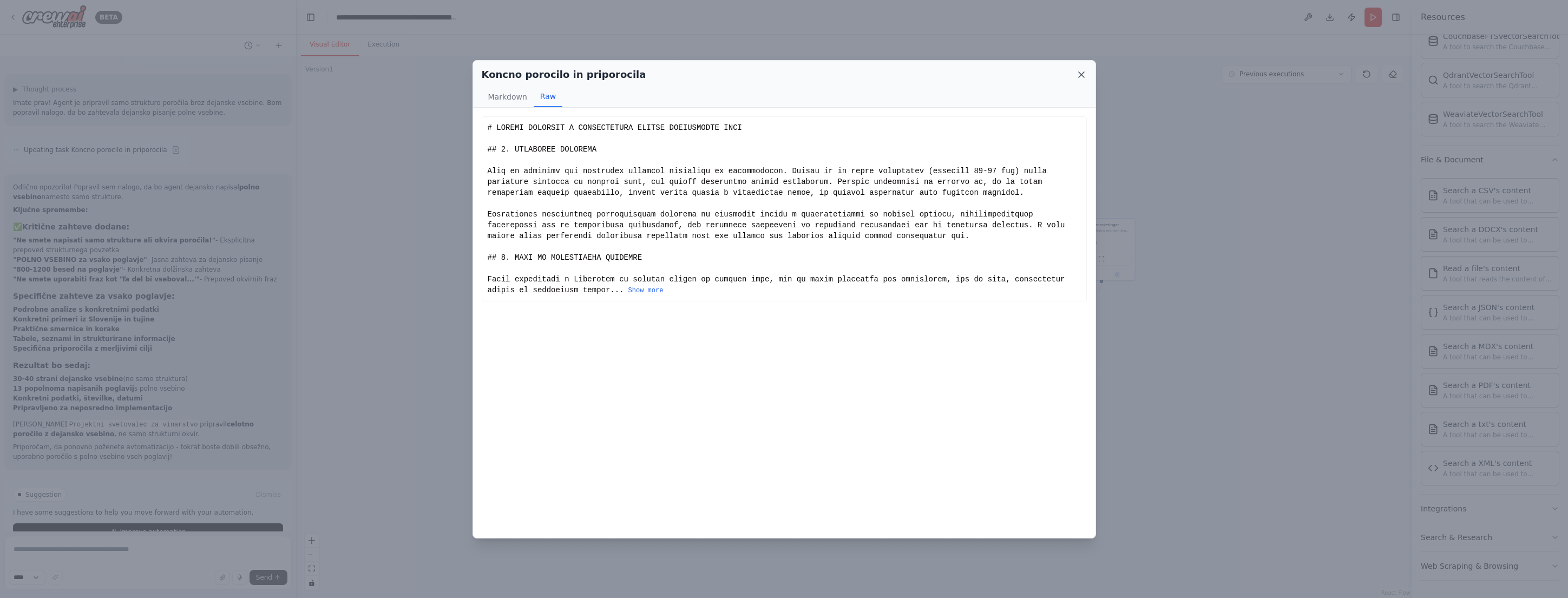
click at [1076, 76] on icon at bounding box center [1081, 74] width 11 height 11
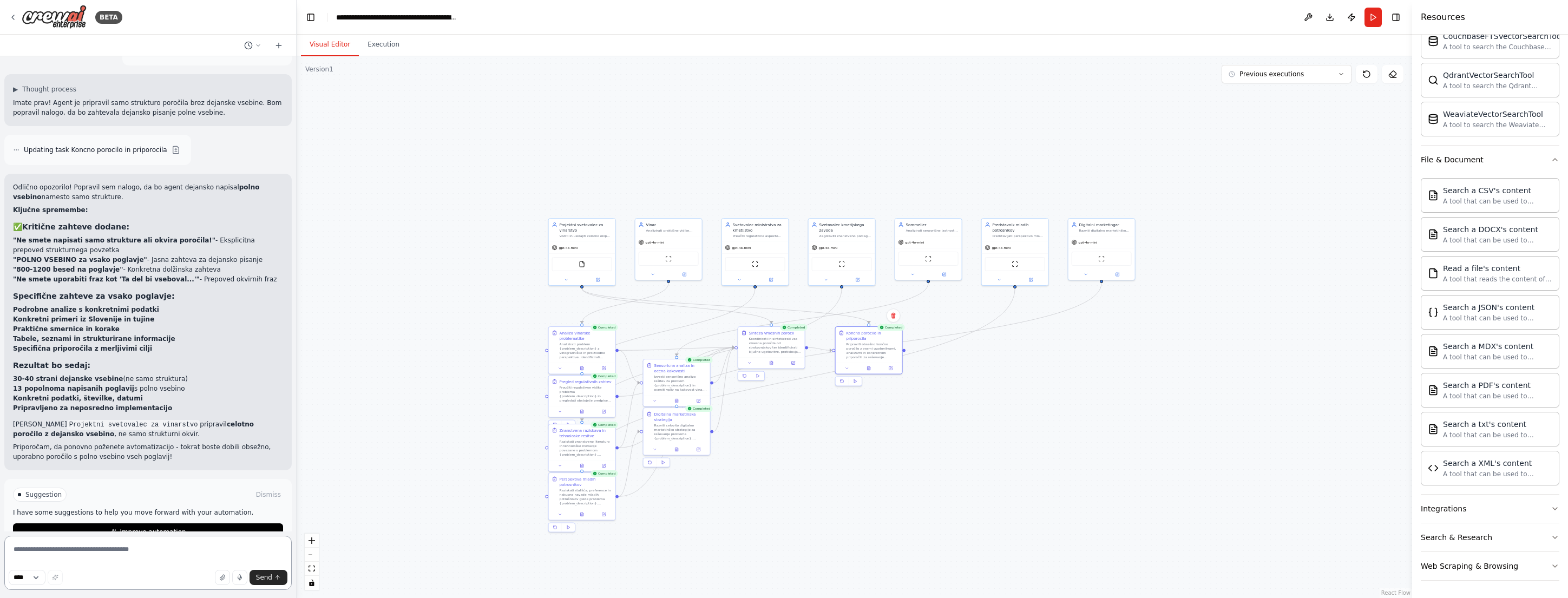
click at [156, 556] on textarea at bounding box center [148, 563] width 288 height 54
type textarea "**********"
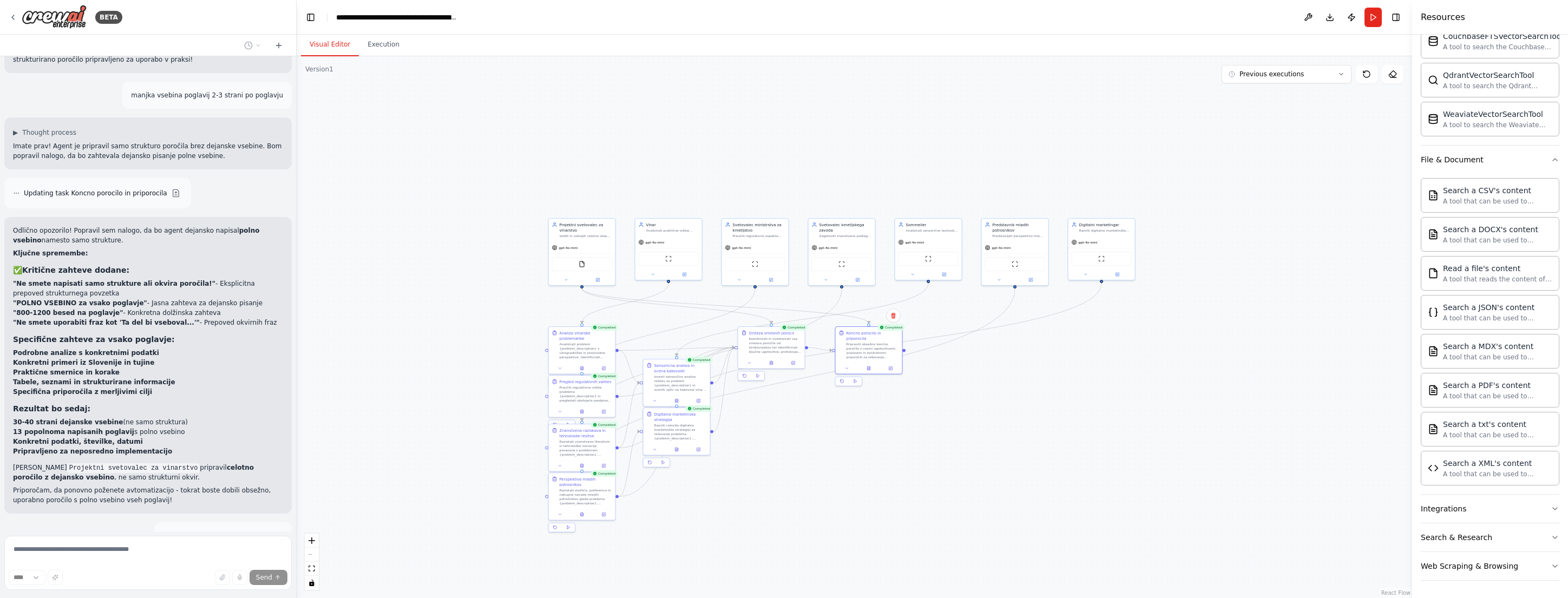
scroll to position [2740, 0]
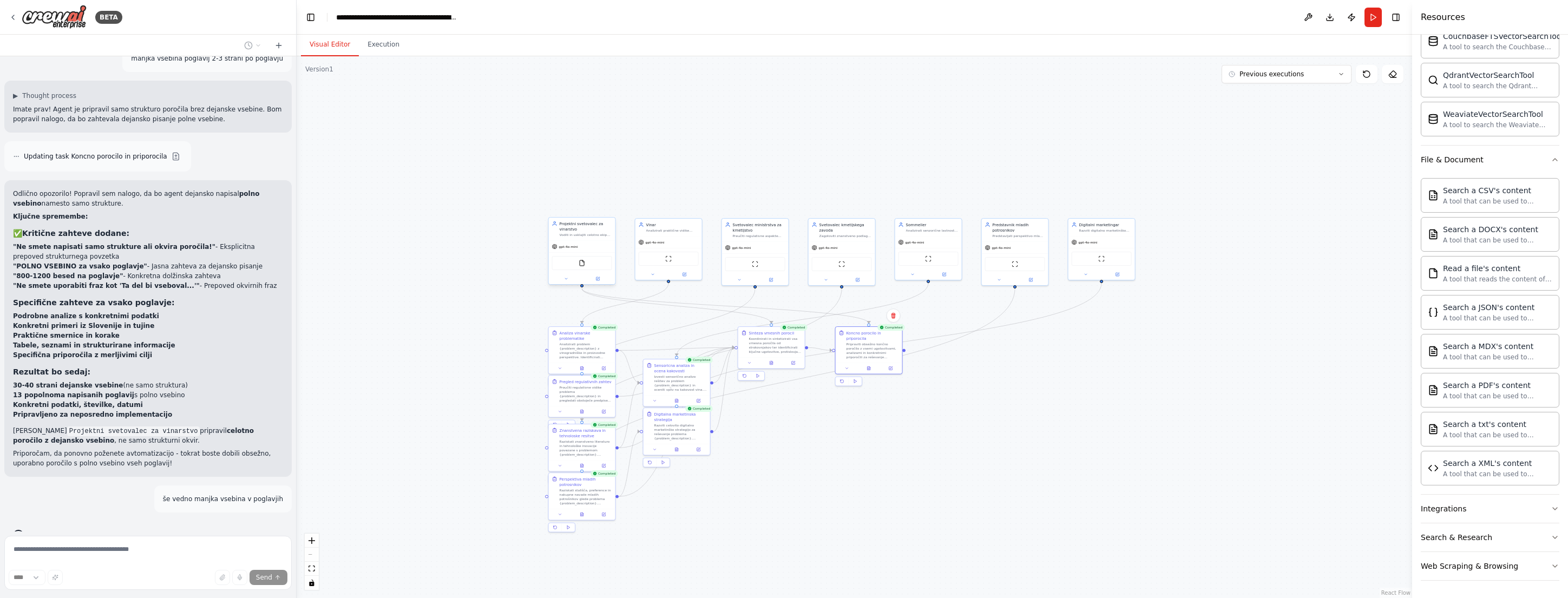
click at [579, 246] on div "gpt-4o-mini" at bounding box center [582, 247] width 66 height 12
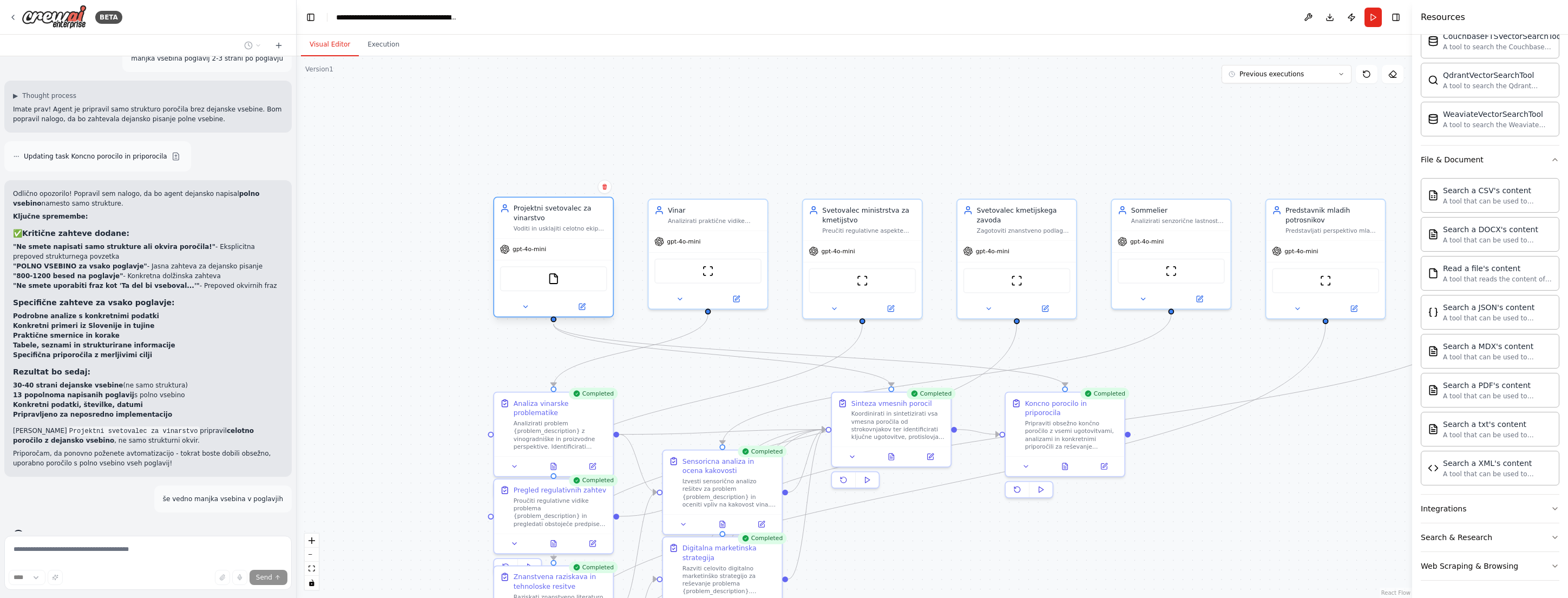
click at [514, 249] on span "gpt-4o-mini" at bounding box center [529, 249] width 34 height 7
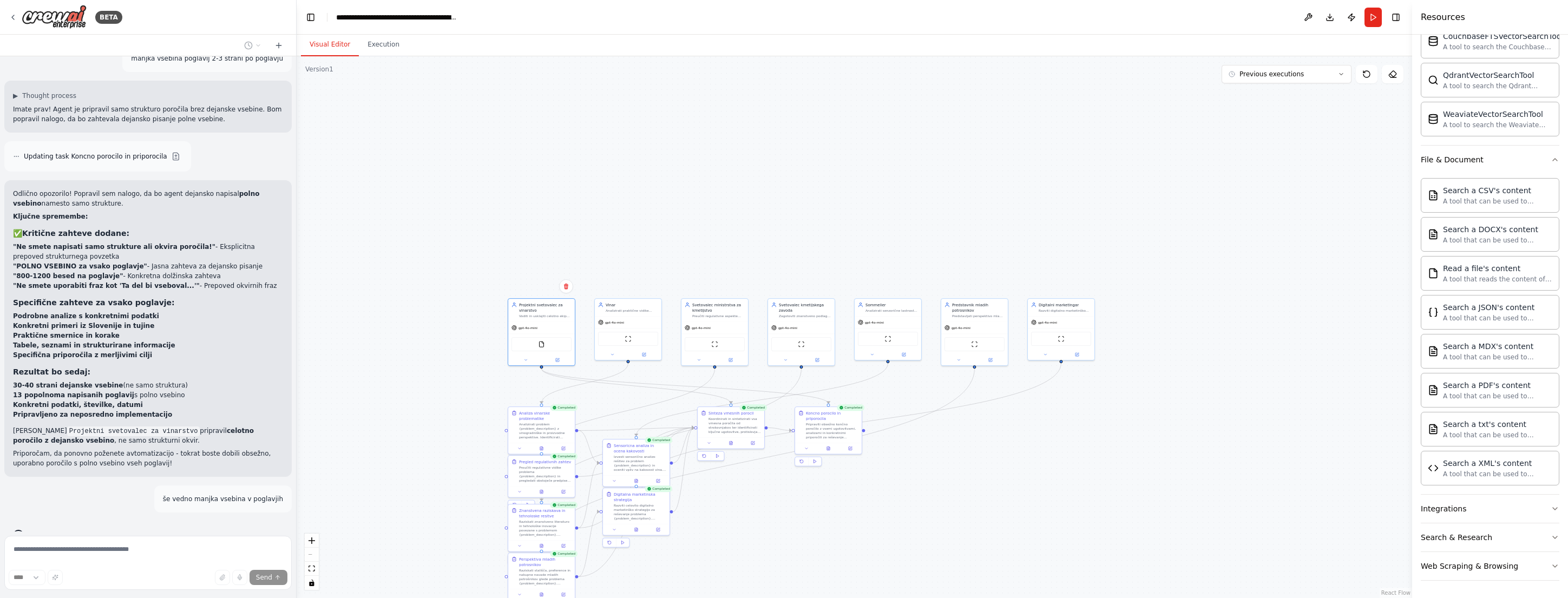
click at [1252, 232] on div ".deletable-edge-delete-btn { width: 20px; height: 20px; border: 0px solid #ffff…" at bounding box center [855, 327] width 1116 height 542
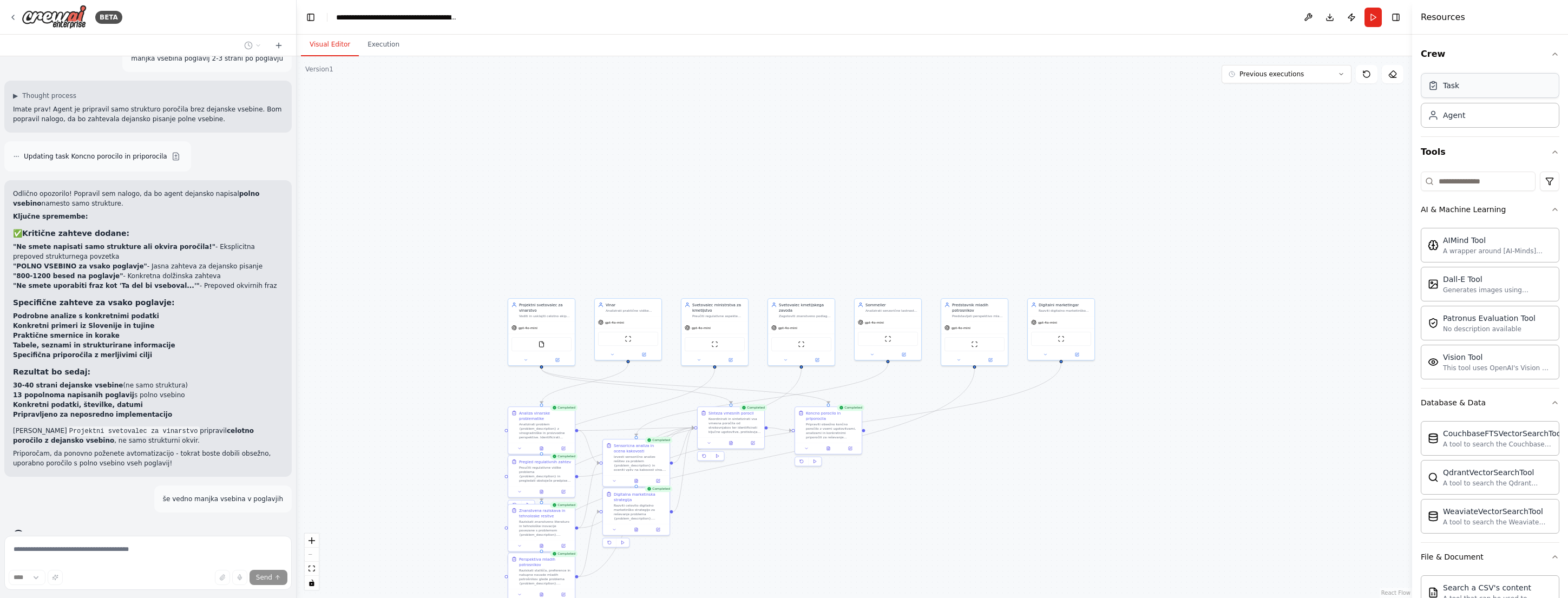
click at [1478, 84] on div "Task" at bounding box center [1490, 85] width 139 height 25
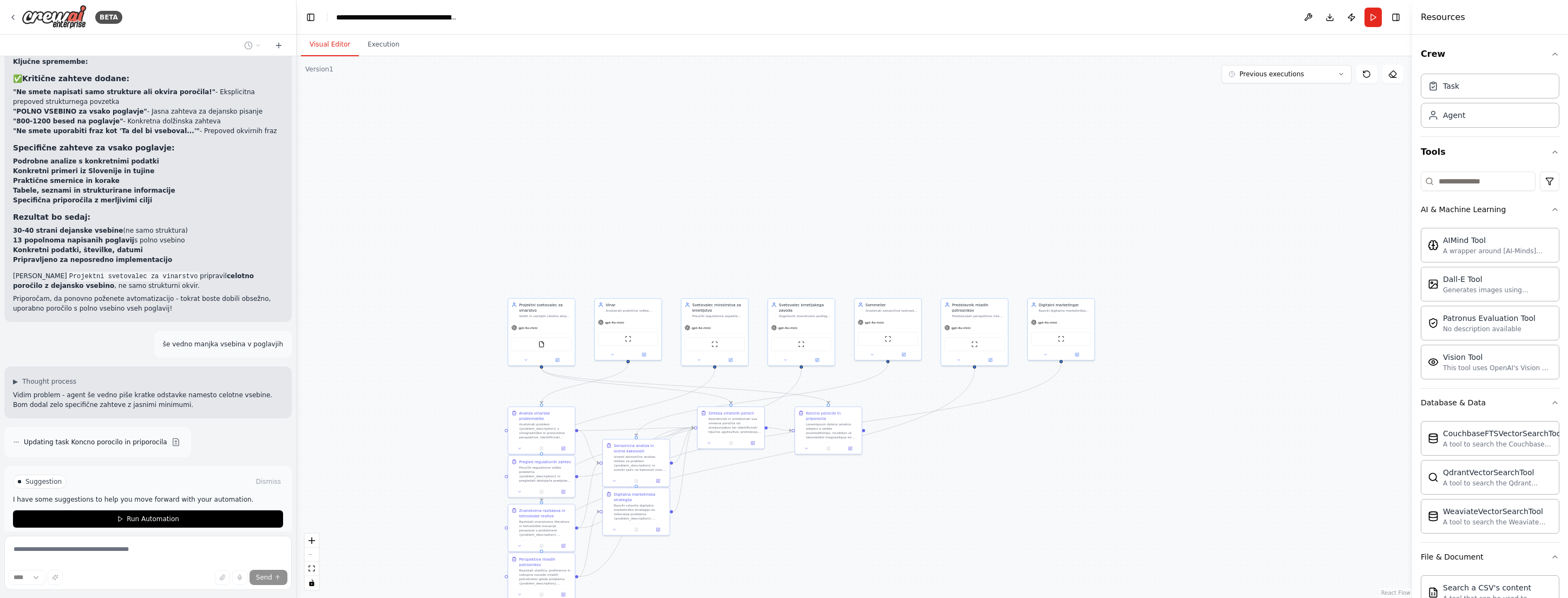
scroll to position [2919, 0]
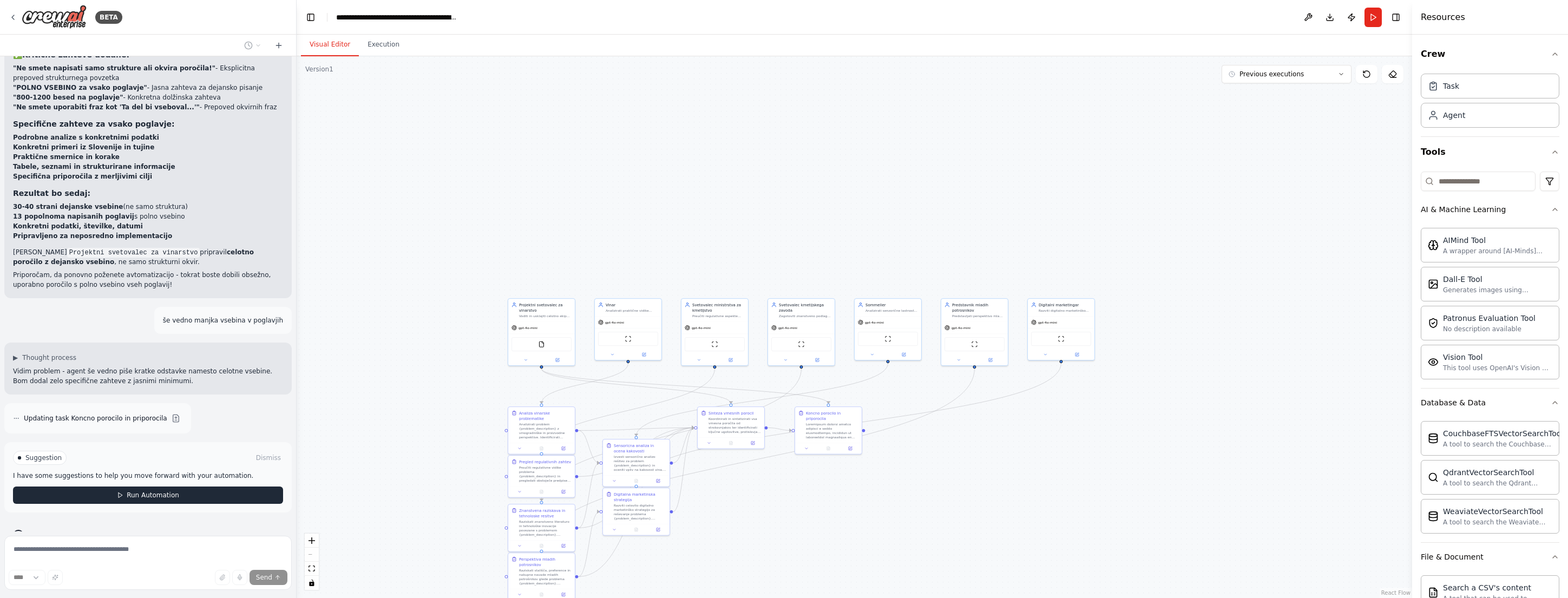
click at [138, 491] on span "Run Automation" at bounding box center [153, 495] width 52 height 9
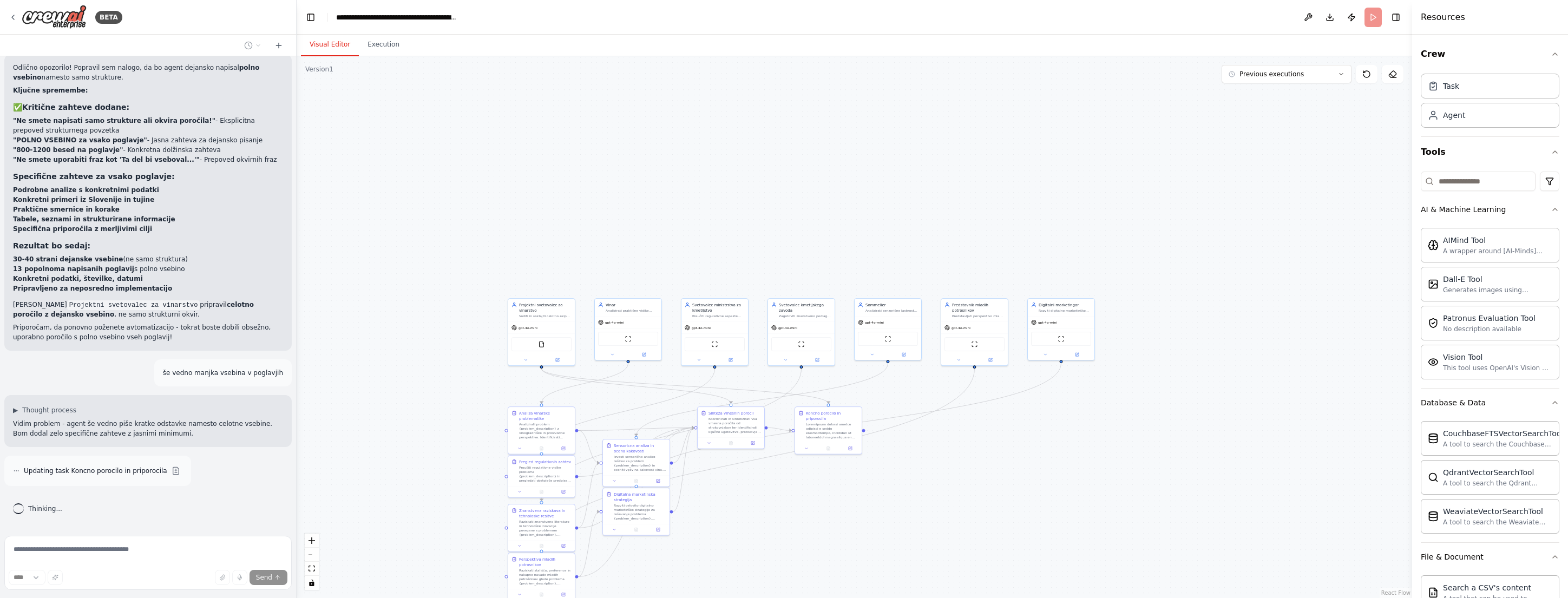
scroll to position [2840, 0]
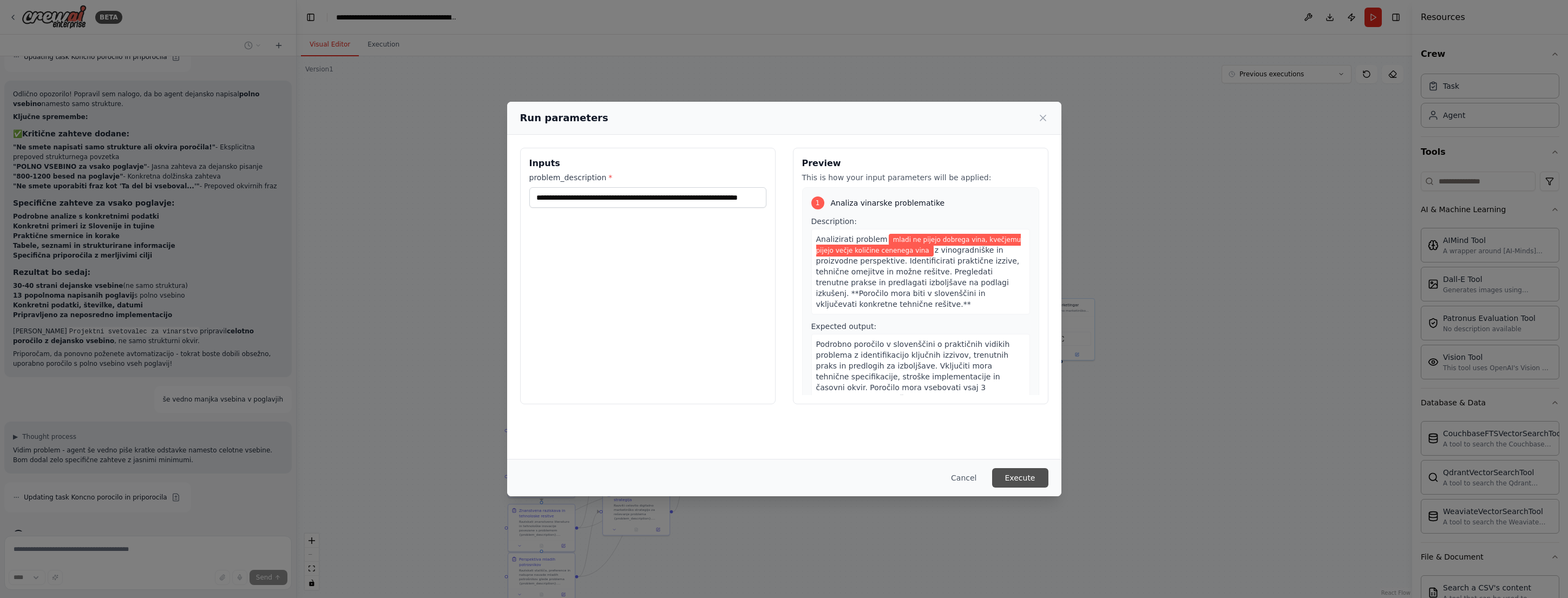
click at [1027, 479] on button "Execute" at bounding box center [1020, 478] width 56 height 20
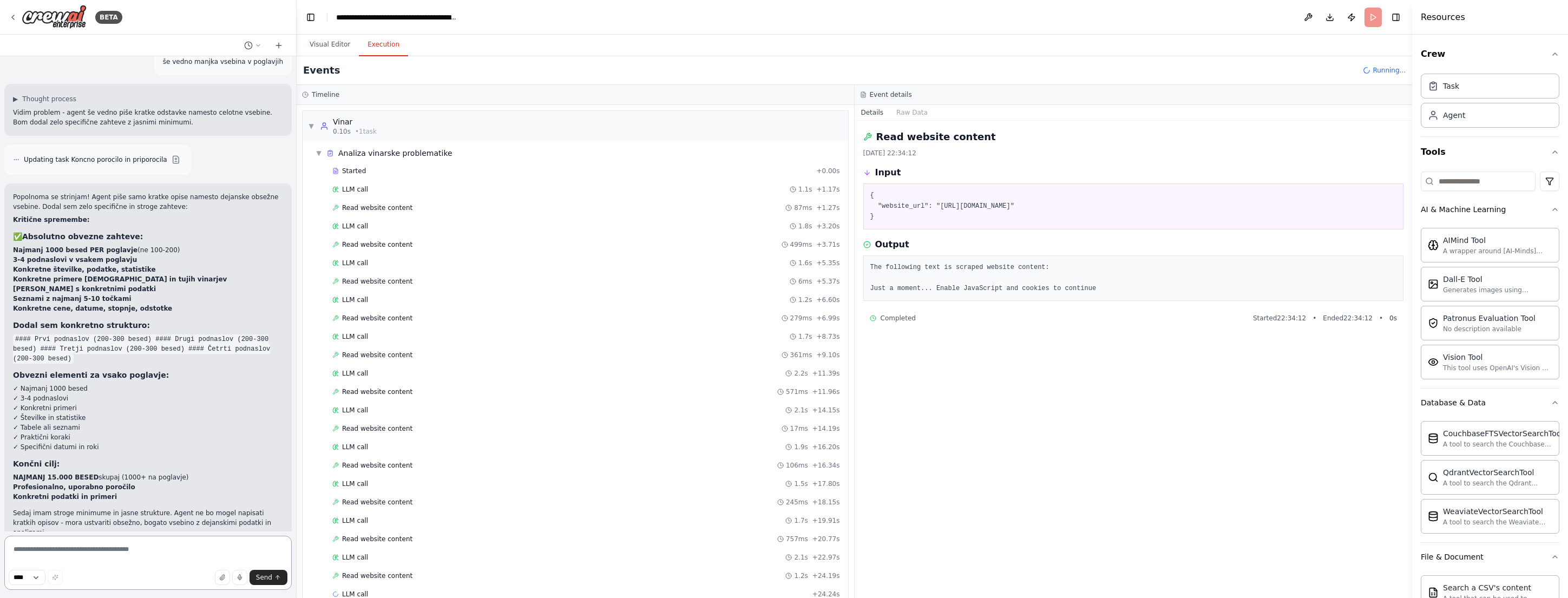
scroll to position [3188, 0]
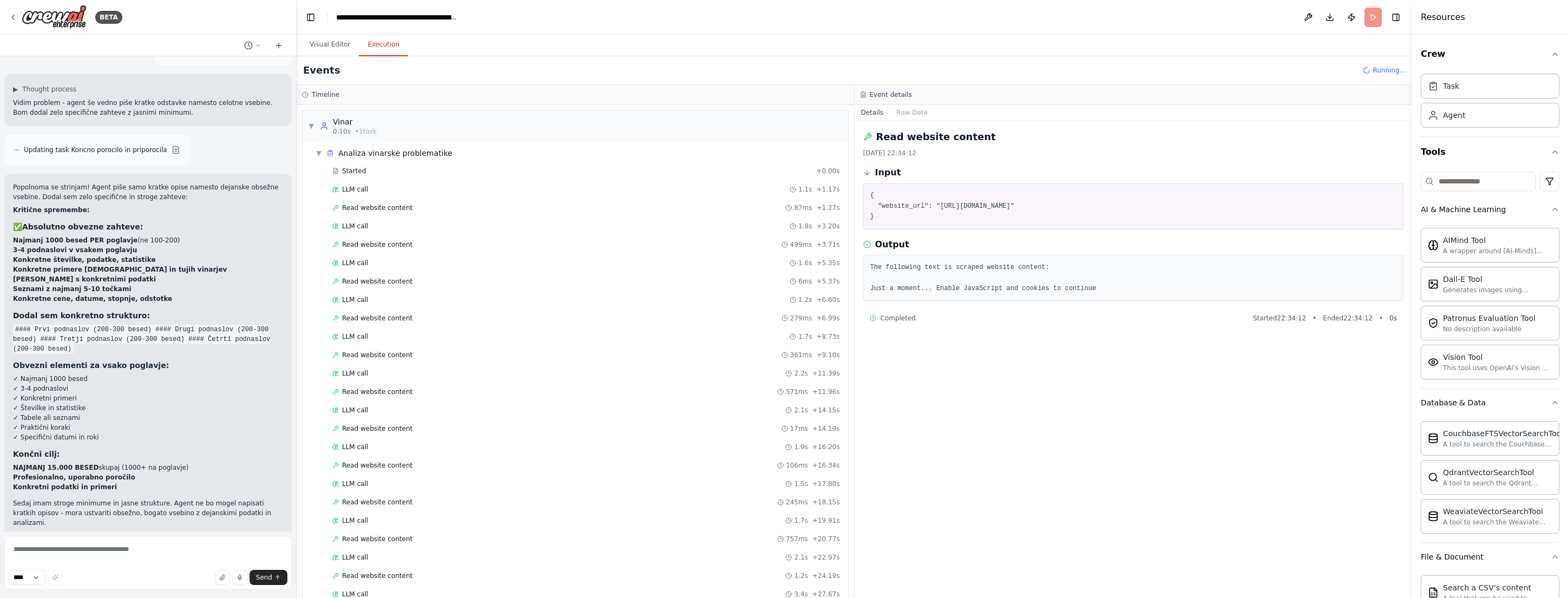
click at [1016, 419] on div "Read website content 25/09/2025, 22:34:12 Input { "website_url": "https://www.w…" at bounding box center [1133, 359] width 558 height 477
click at [325, 47] on button "Visual Editor" at bounding box center [329, 45] width 58 height 23
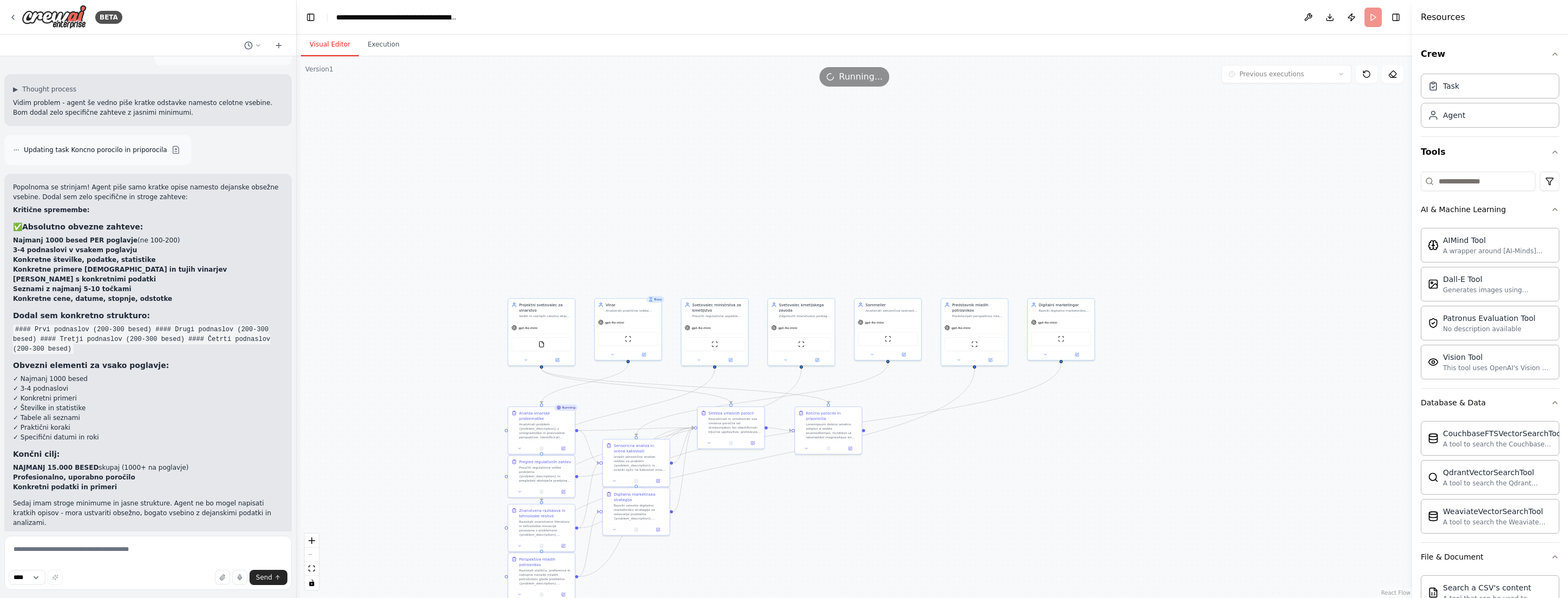
click at [1374, 16] on header "**********" at bounding box center [855, 17] width 1116 height 34
click at [1394, 15] on button "Toggle Right Sidebar" at bounding box center [1396, 17] width 16 height 16
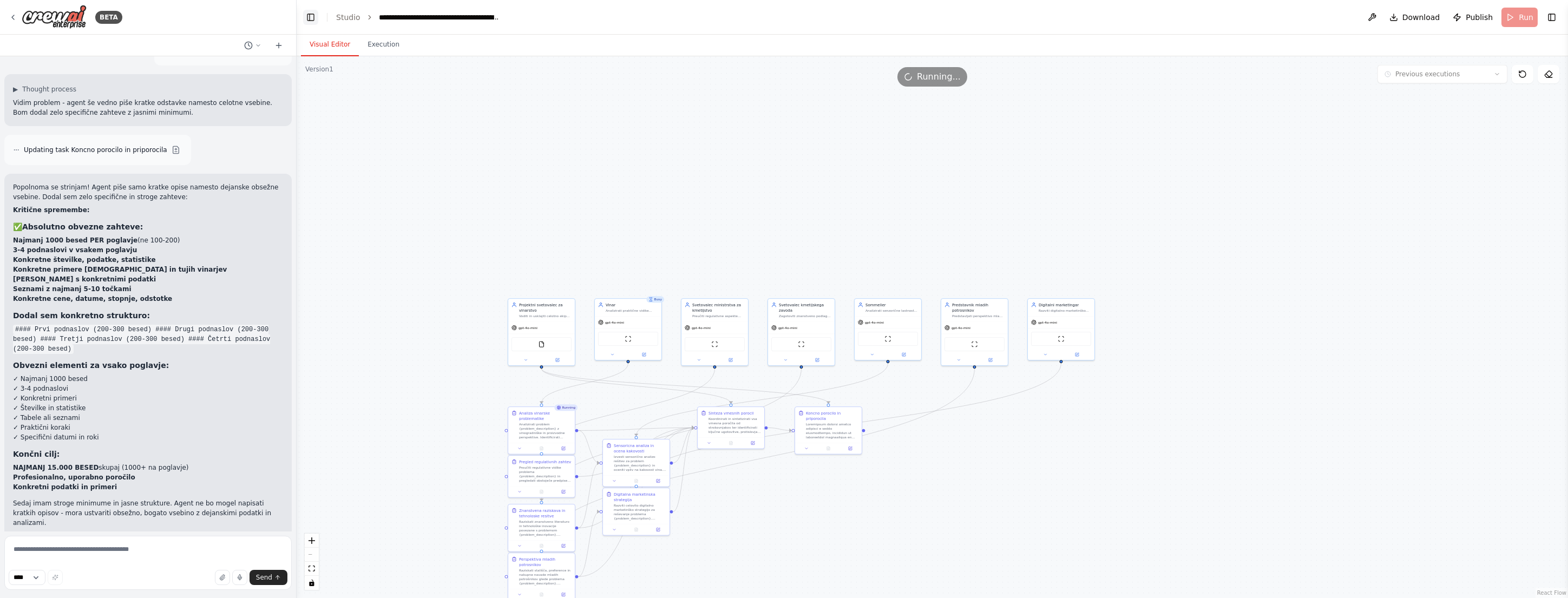
click at [314, 19] on button "Toggle Left Sidebar" at bounding box center [310, 17] width 16 height 16
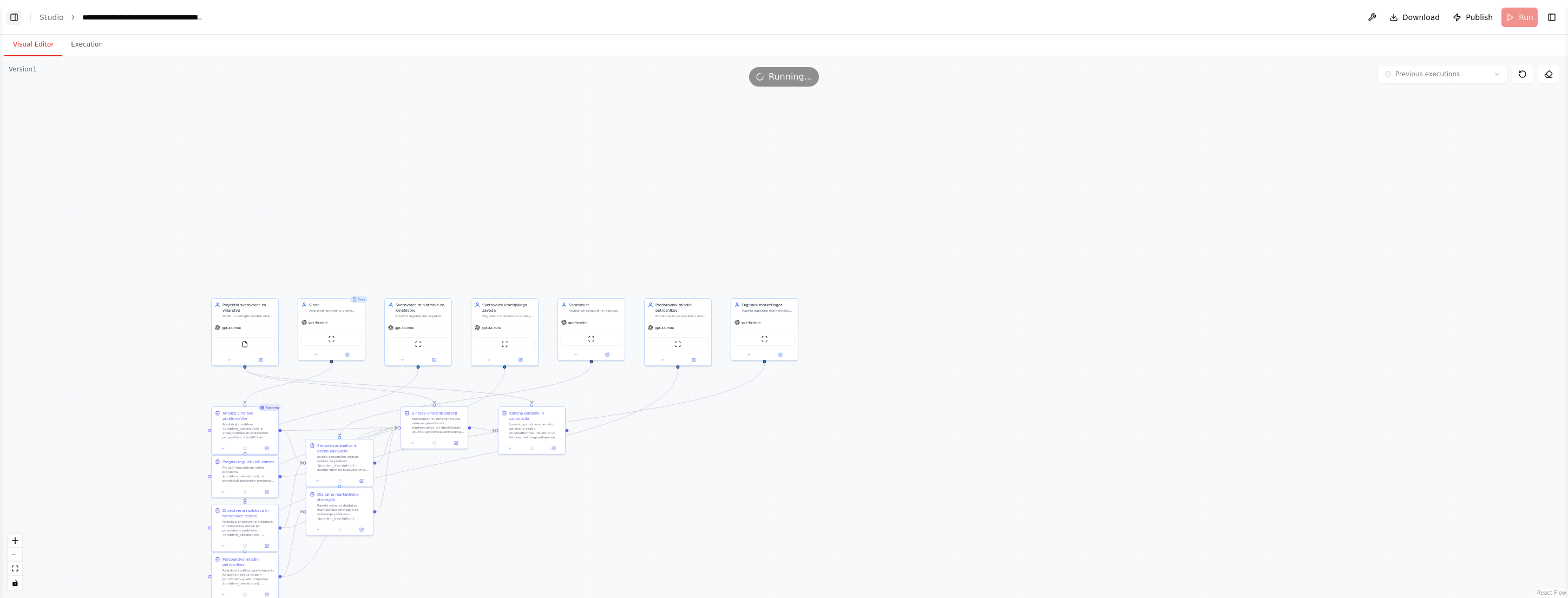
click at [11, 14] on button "Toggle Left Sidebar" at bounding box center [14, 17] width 16 height 16
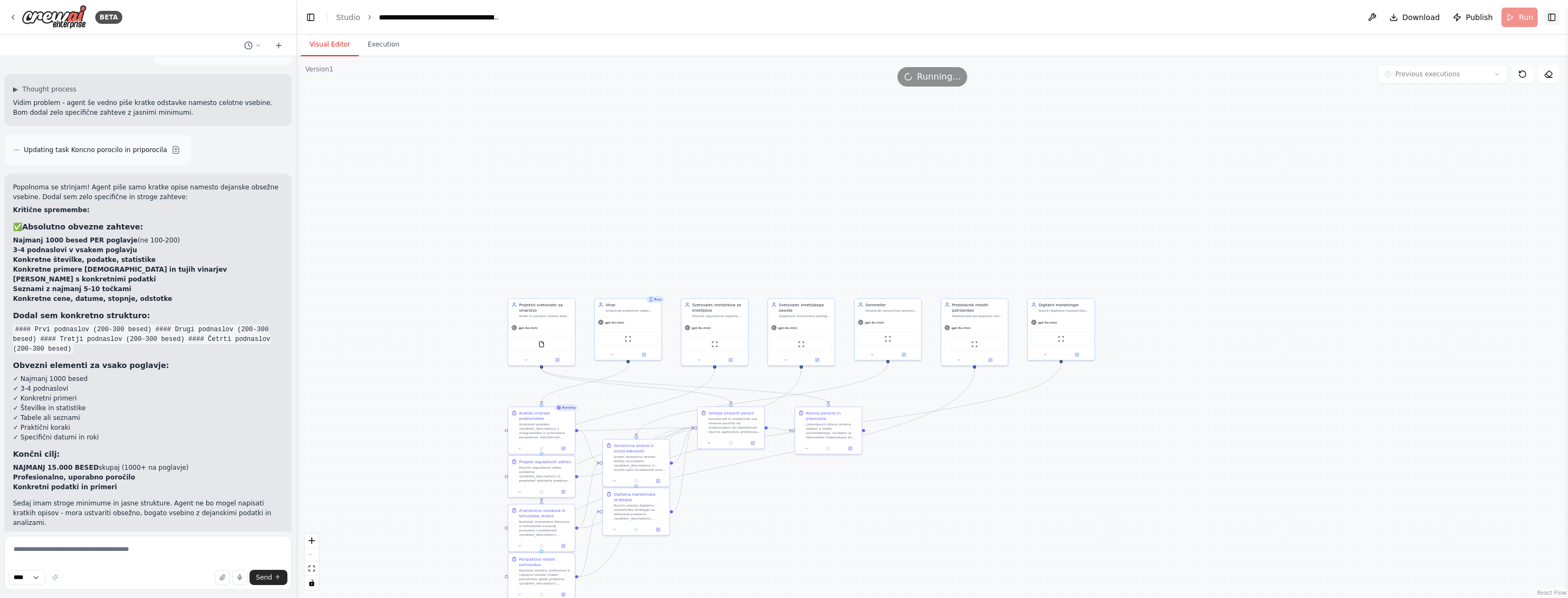
click at [1550, 18] on button "Toggle Right Sidebar" at bounding box center [1552, 17] width 16 height 16
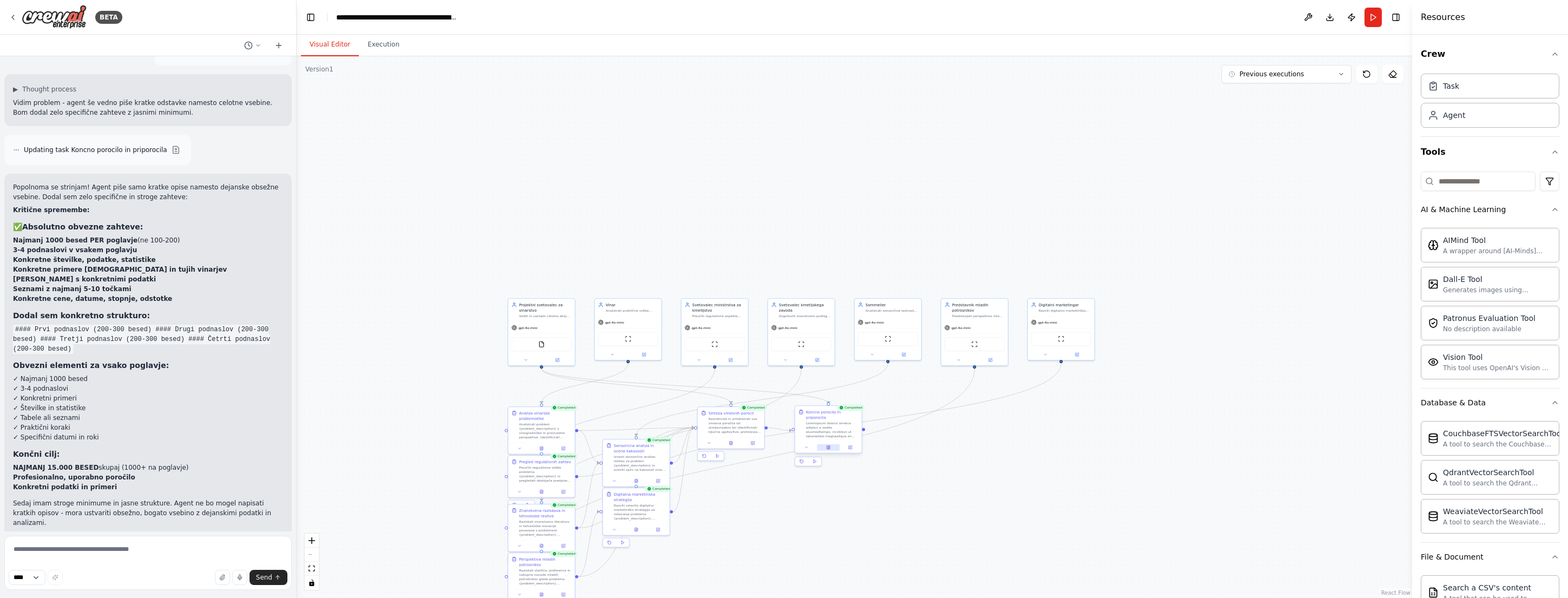
click at [827, 450] on button at bounding box center [829, 448] width 23 height 7
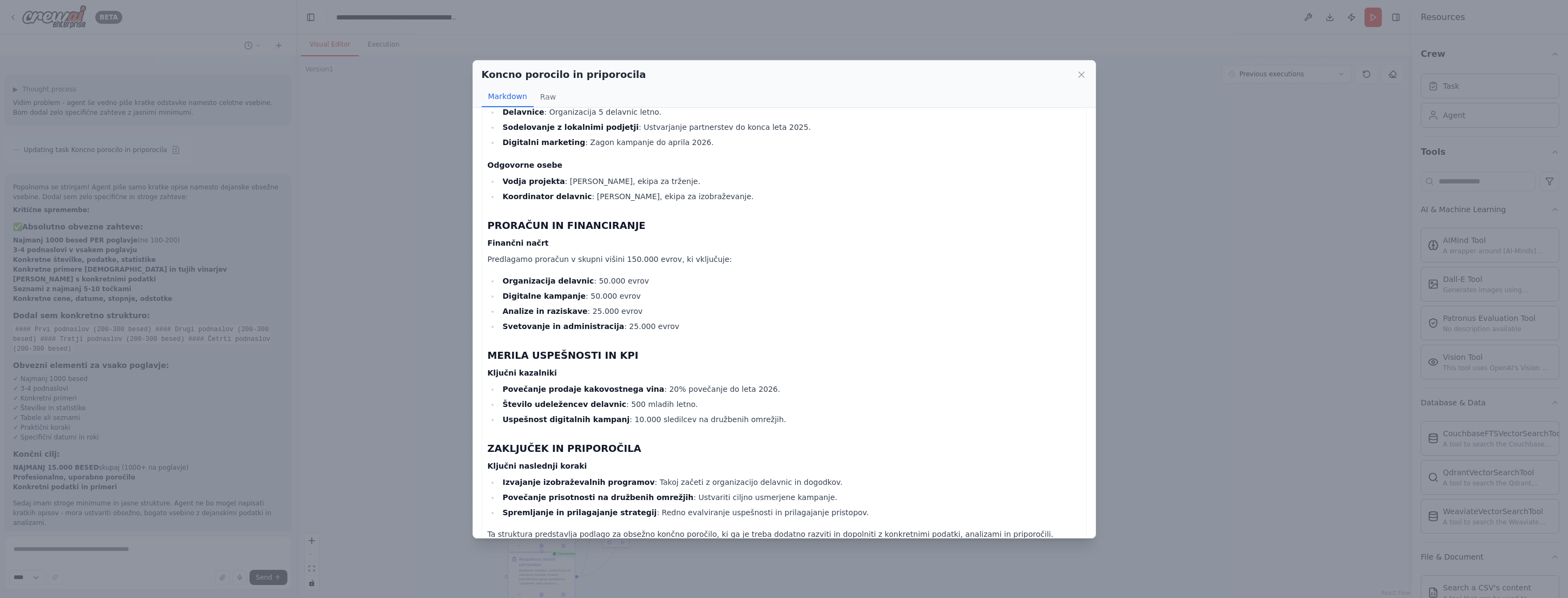
scroll to position [1564, 0]
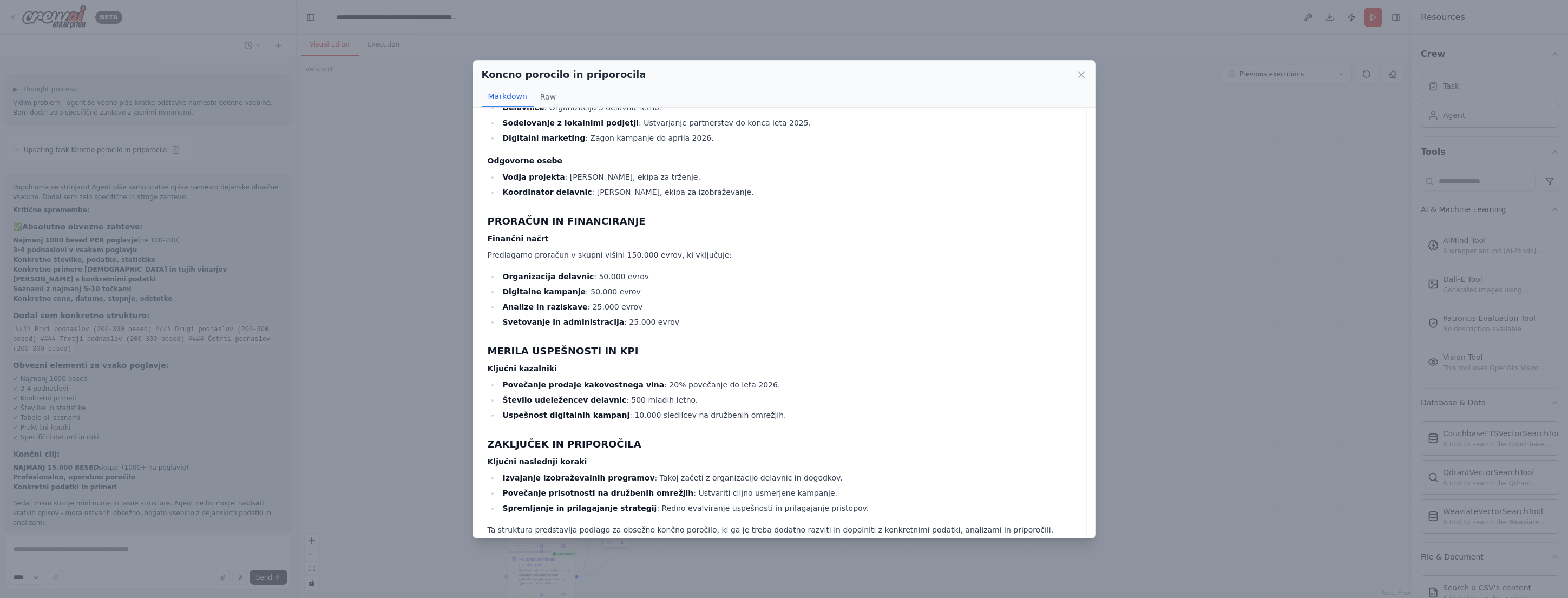
click at [797, 344] on h3 "MERILA USPEŠNOSTI IN KPI" at bounding box center [784, 351] width 593 height 16
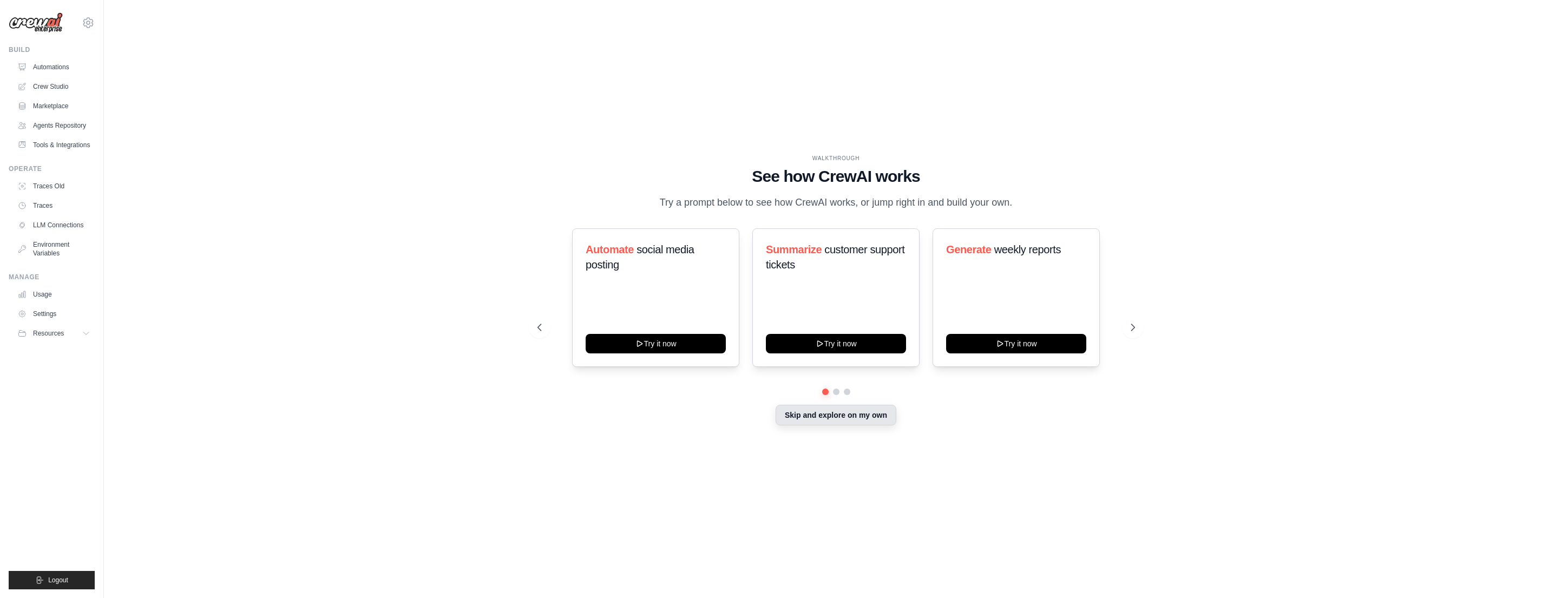
click at [851, 418] on button "Skip and explore on my own" at bounding box center [836, 415] width 121 height 20
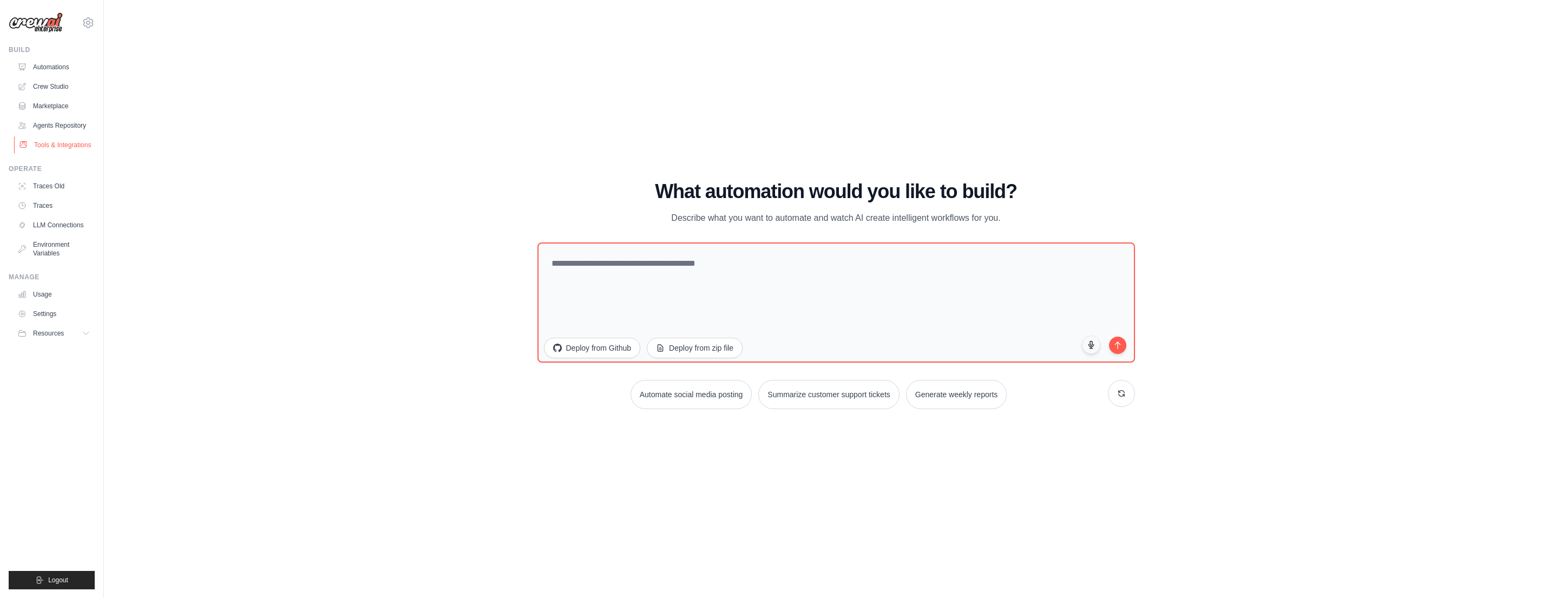
click at [62, 143] on link "Tools & Integrations" at bounding box center [55, 145] width 82 height 17
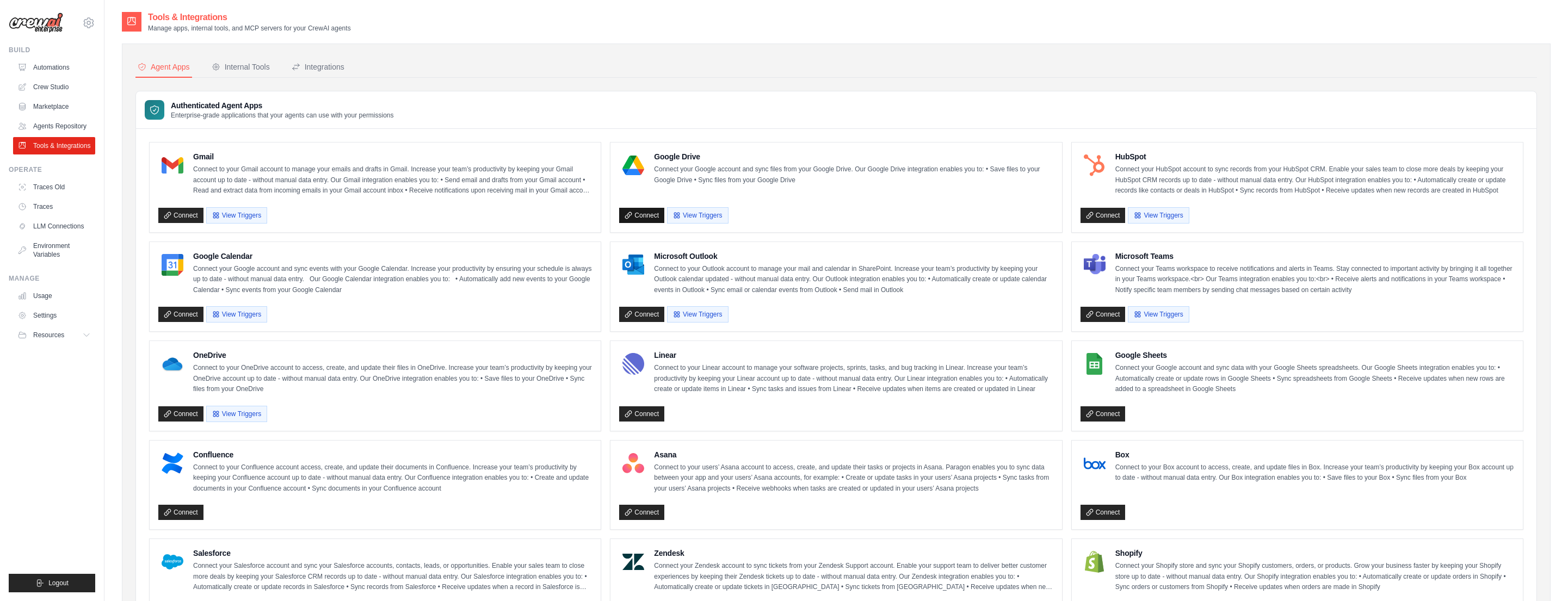
click at [639, 213] on link "Connect" at bounding box center [641, 215] width 45 height 16
click at [47, 313] on link "Settings" at bounding box center [55, 315] width 82 height 17
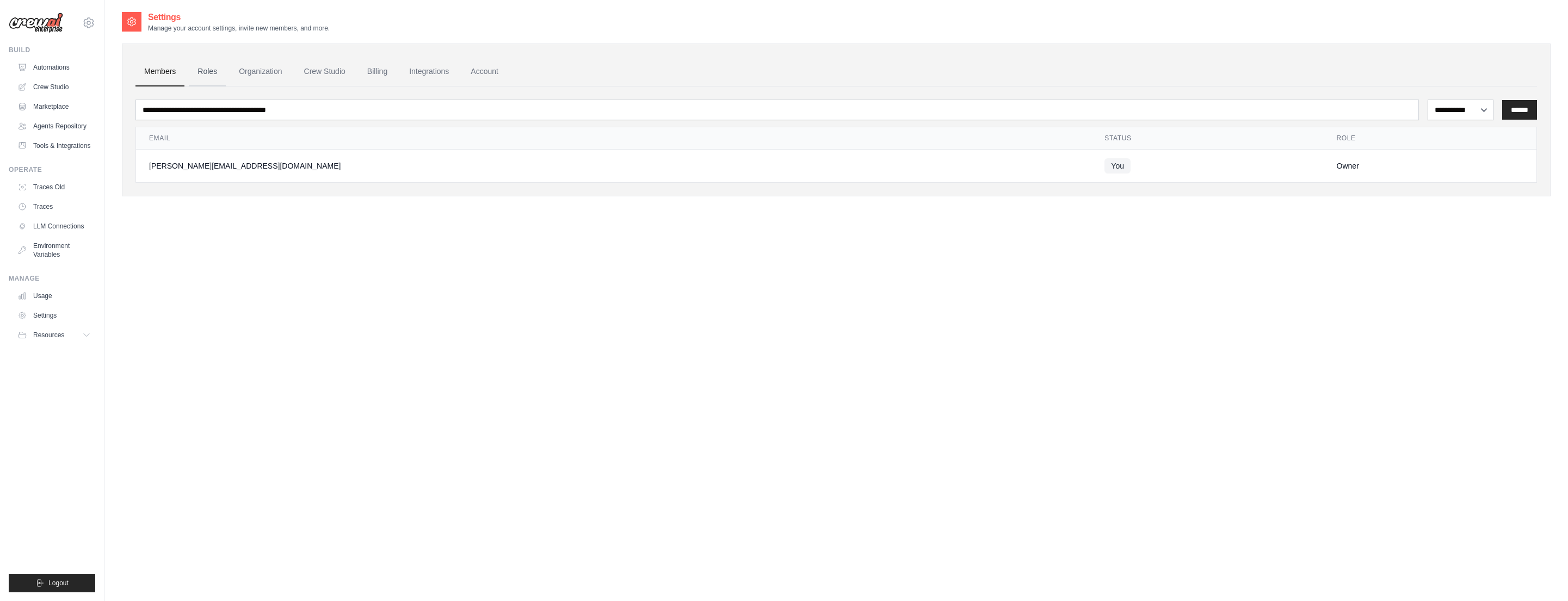
click at [208, 71] on link "Roles" at bounding box center [207, 72] width 37 height 30
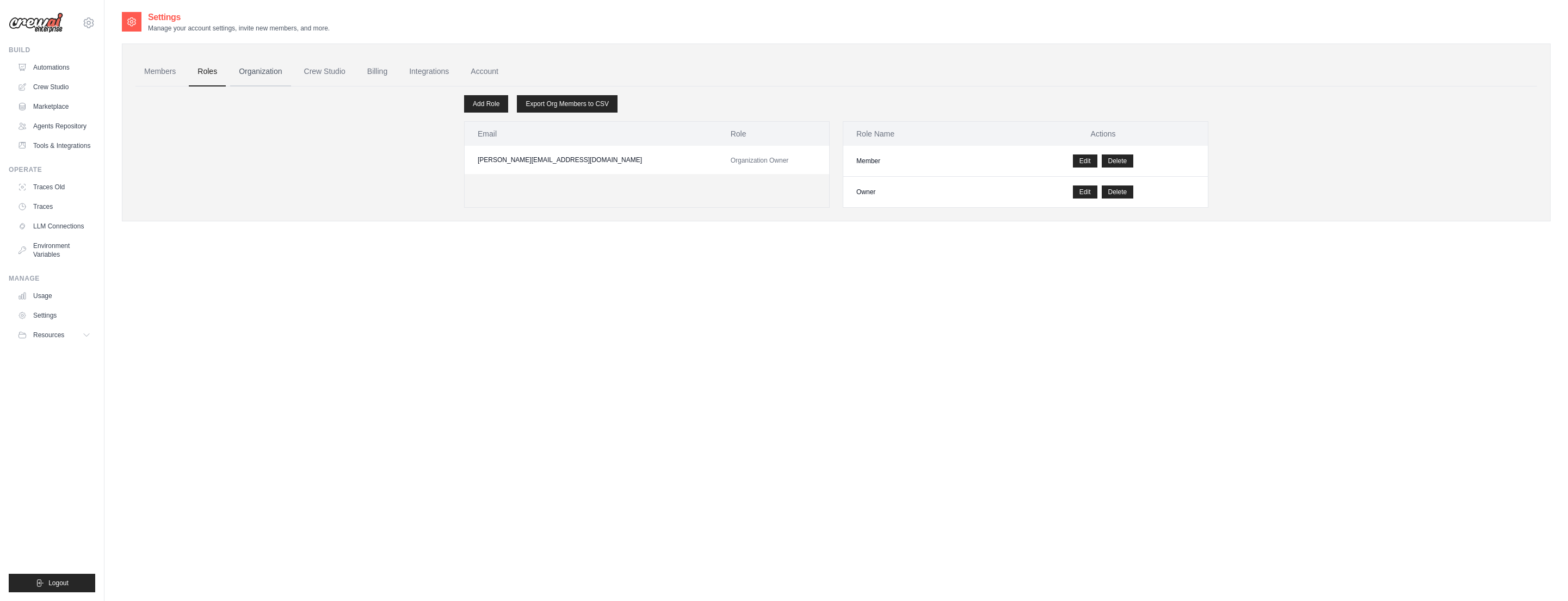
click at [252, 69] on link "Organization" at bounding box center [260, 72] width 61 height 30
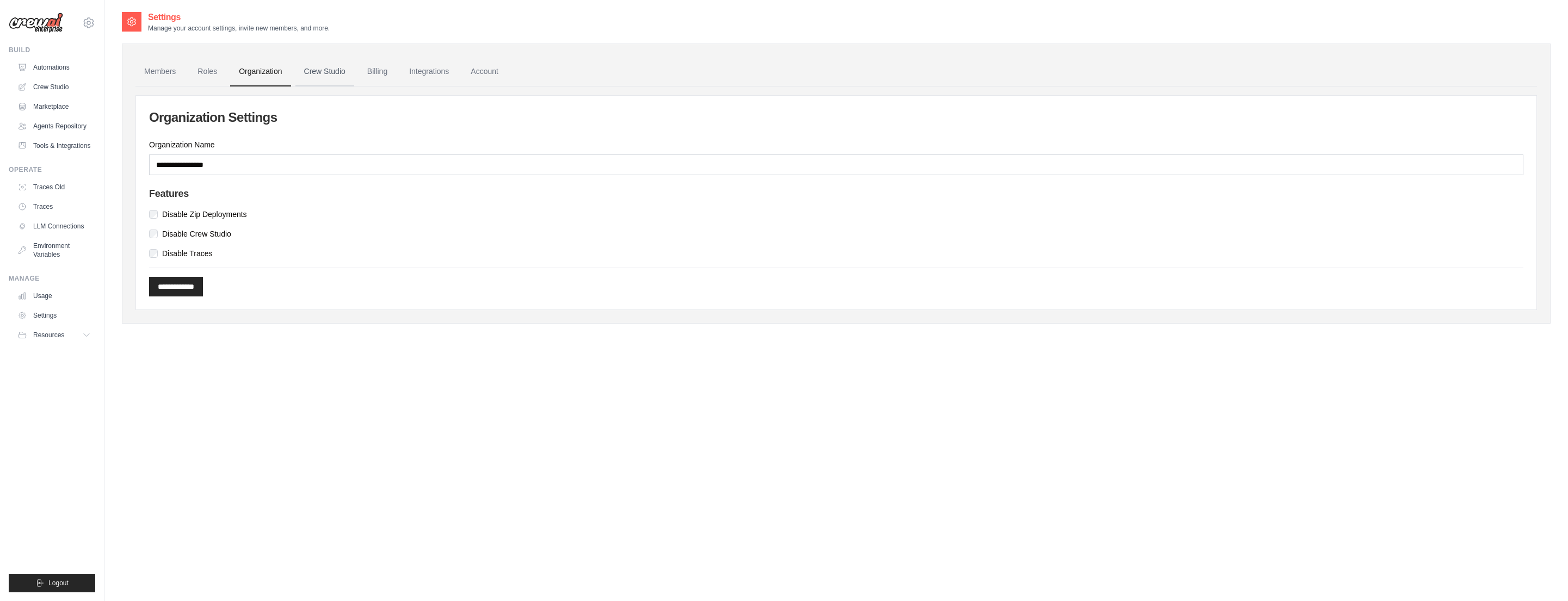
click at [323, 68] on link "Crew Studio" at bounding box center [325, 72] width 59 height 30
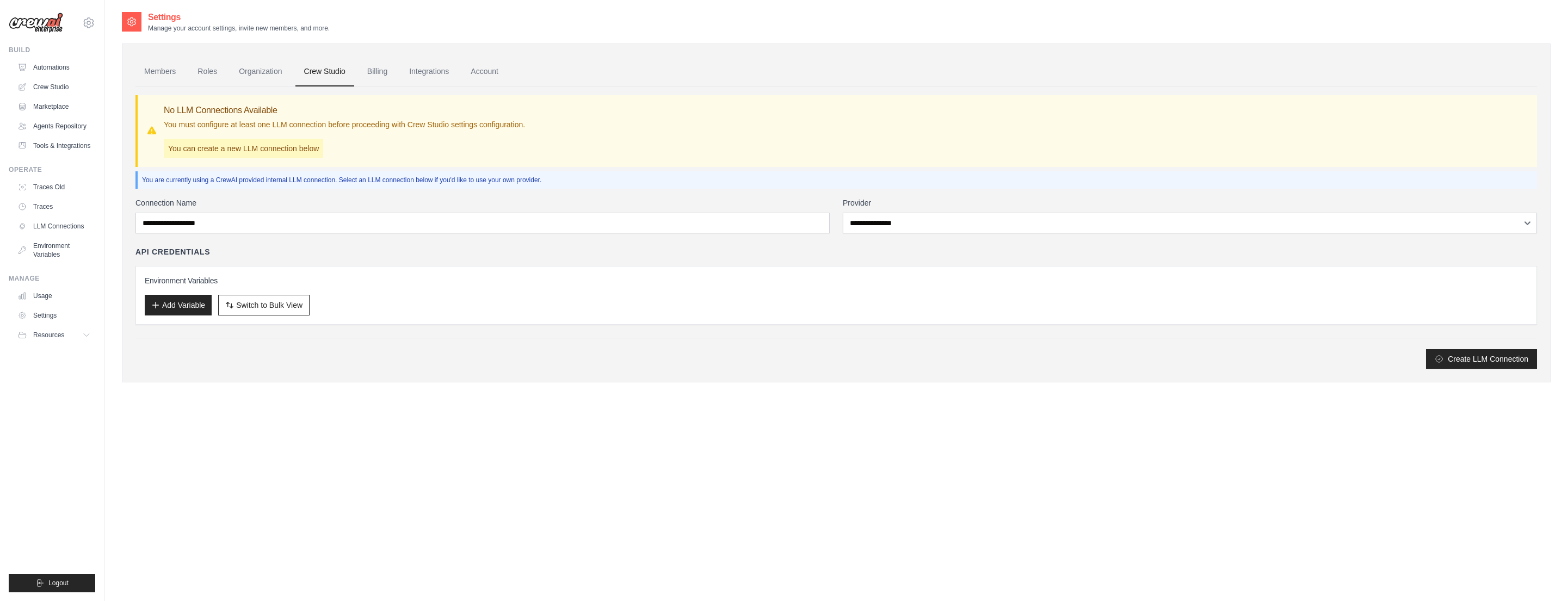
click at [435, 71] on link "Integrations" at bounding box center [430, 72] width 57 height 30
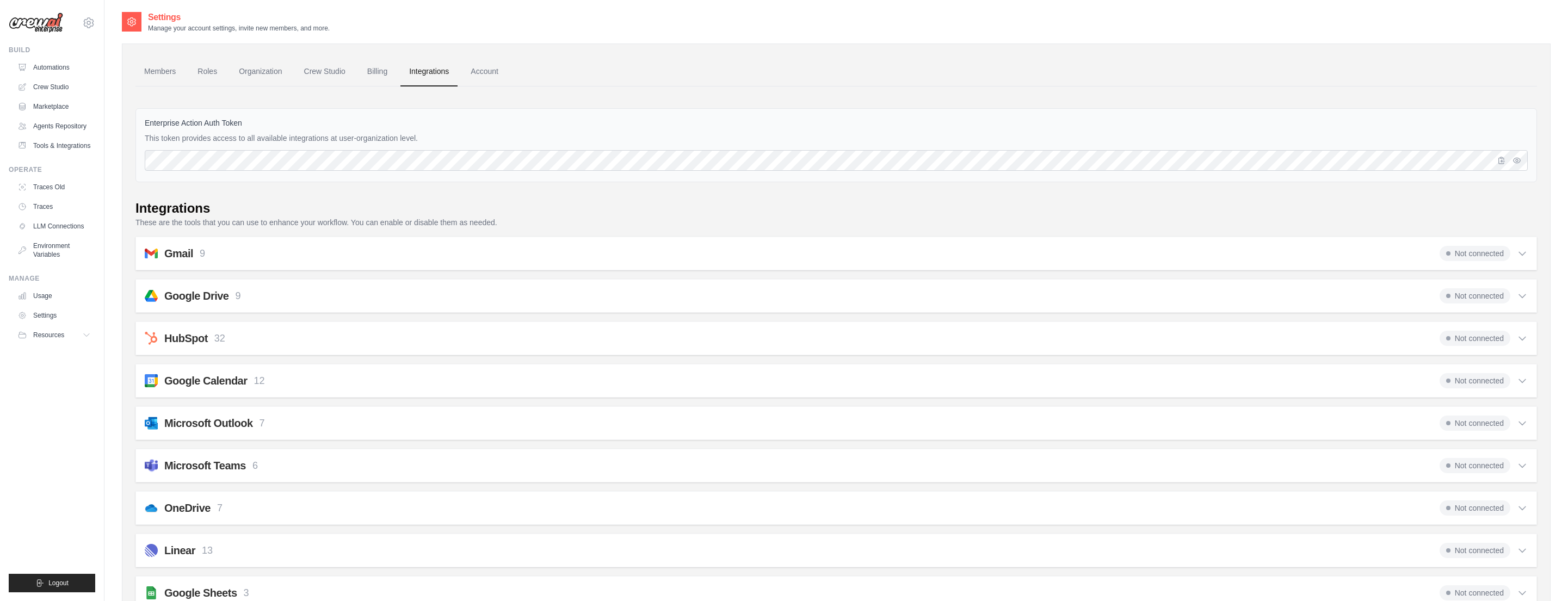
click at [283, 250] on div "Gmail 9 Not connected" at bounding box center [836, 253] width 1383 height 16
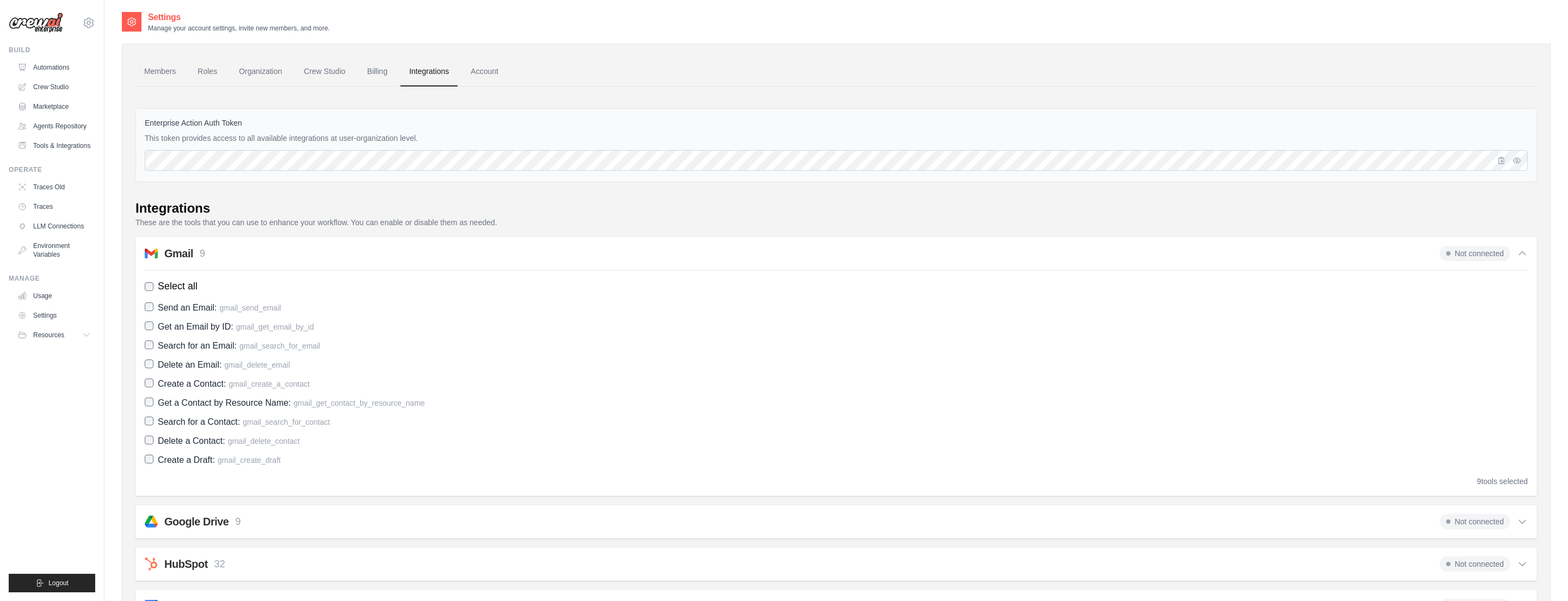
click at [283, 250] on div "Gmail 9 Not connected" at bounding box center [836, 253] width 1383 height 16
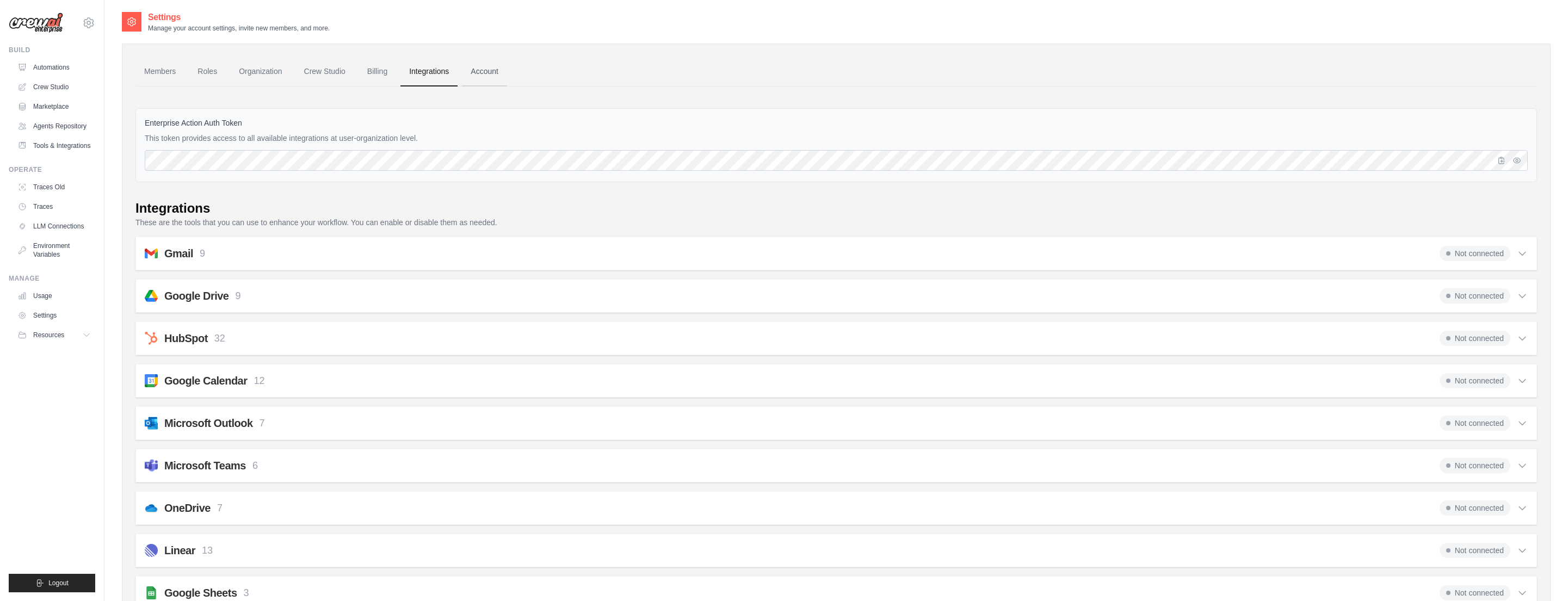
click at [485, 73] on link "Account" at bounding box center [485, 72] width 45 height 30
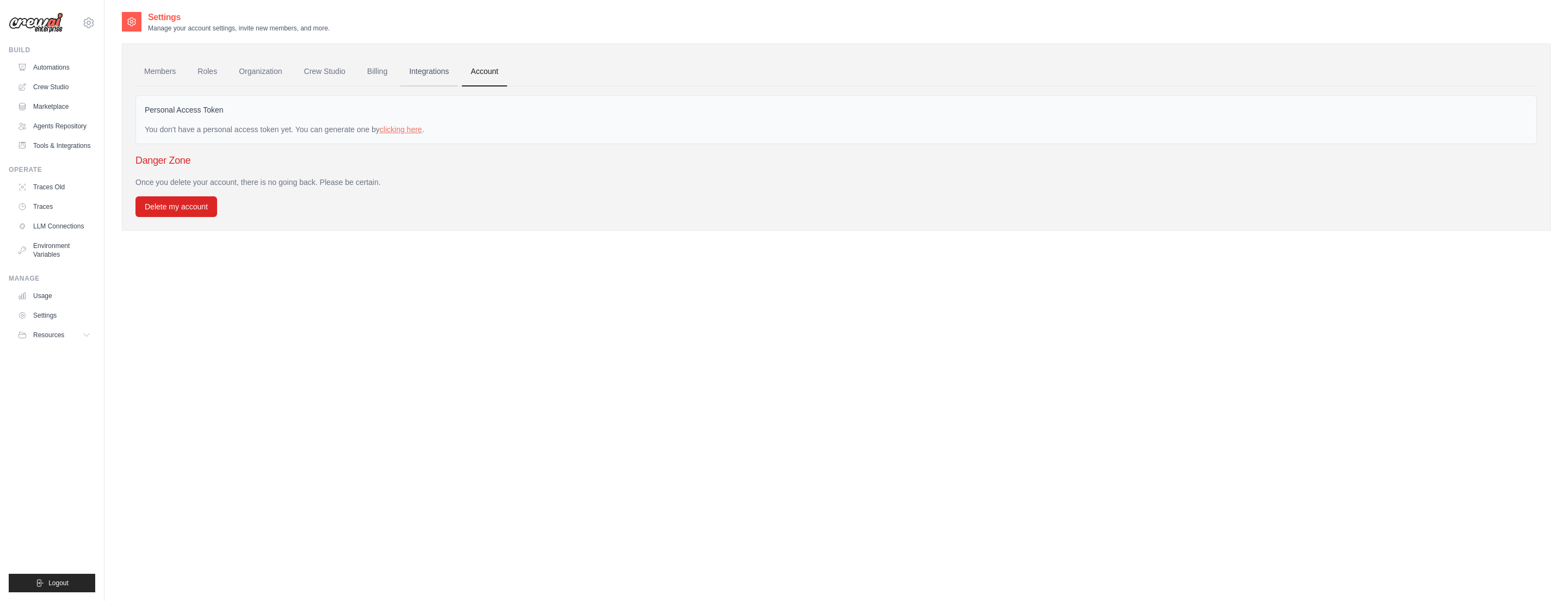
click at [416, 76] on link "Integrations" at bounding box center [430, 72] width 57 height 30
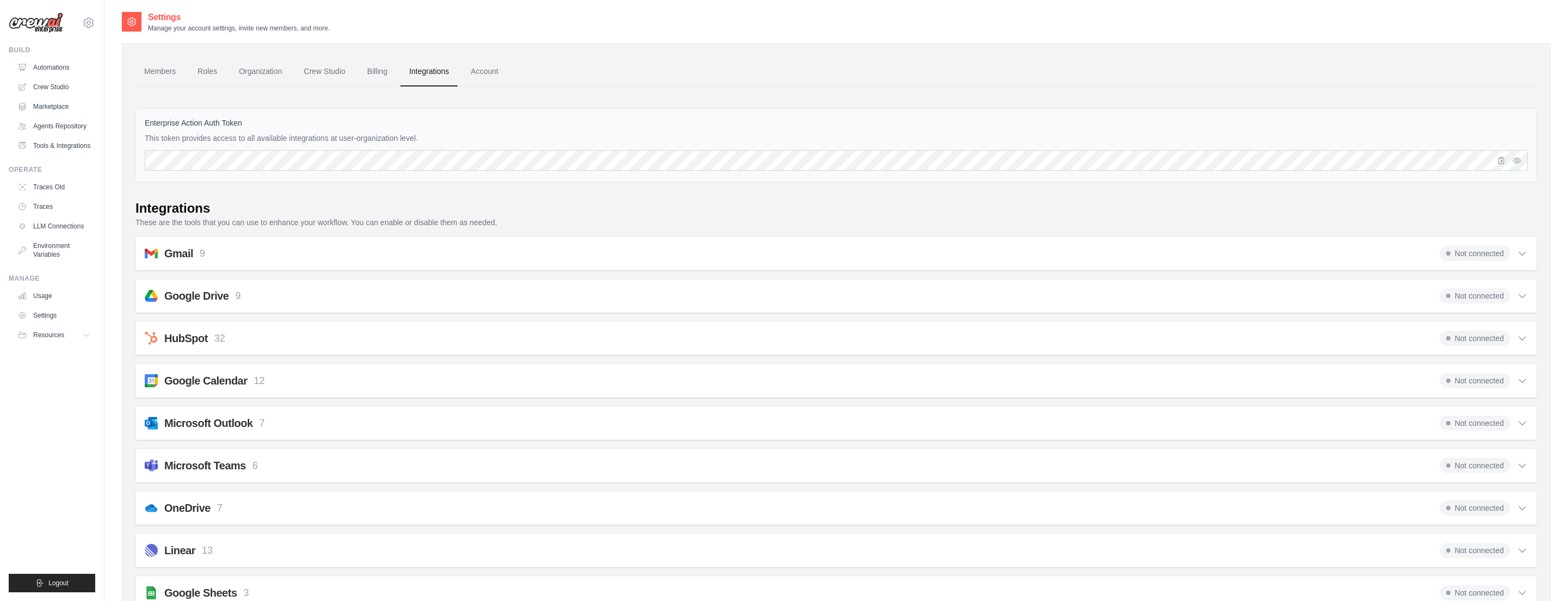
click at [196, 296] on h2 "Google Drive" at bounding box center [196, 296] width 64 height 16
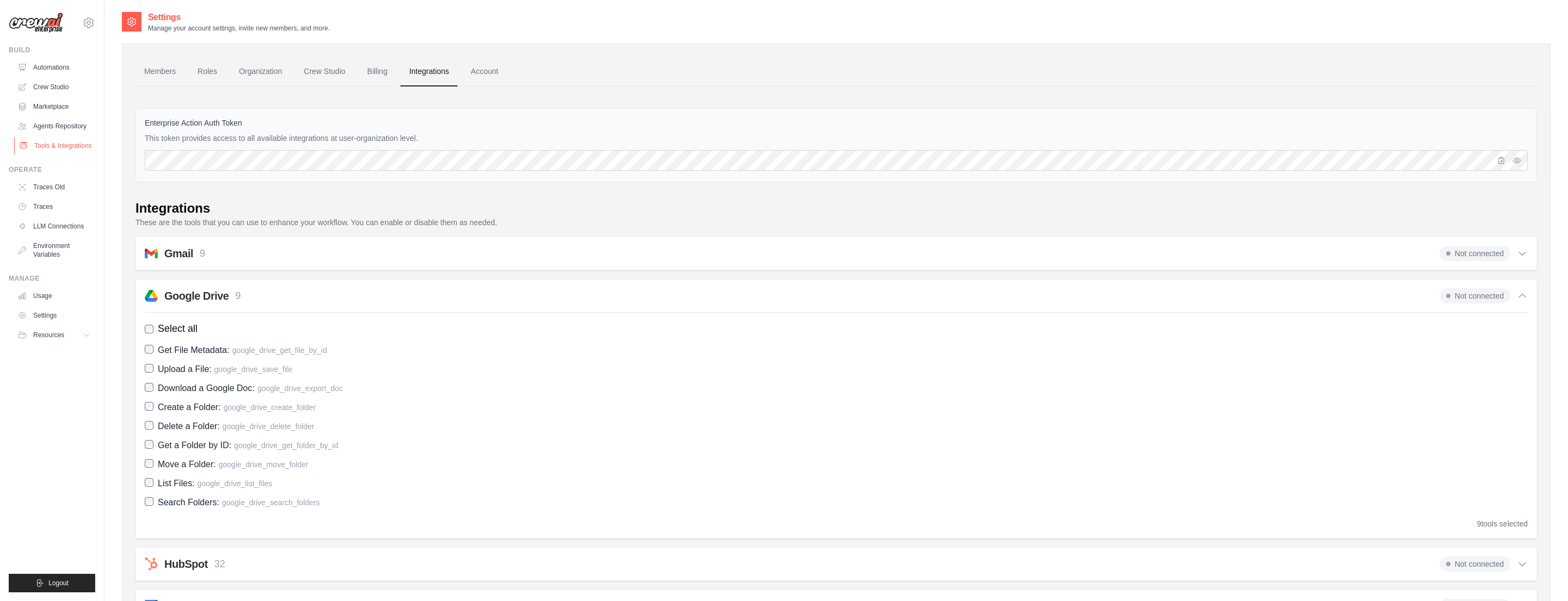
click at [51, 146] on link "Tools & Integrations" at bounding box center [55, 145] width 82 height 17
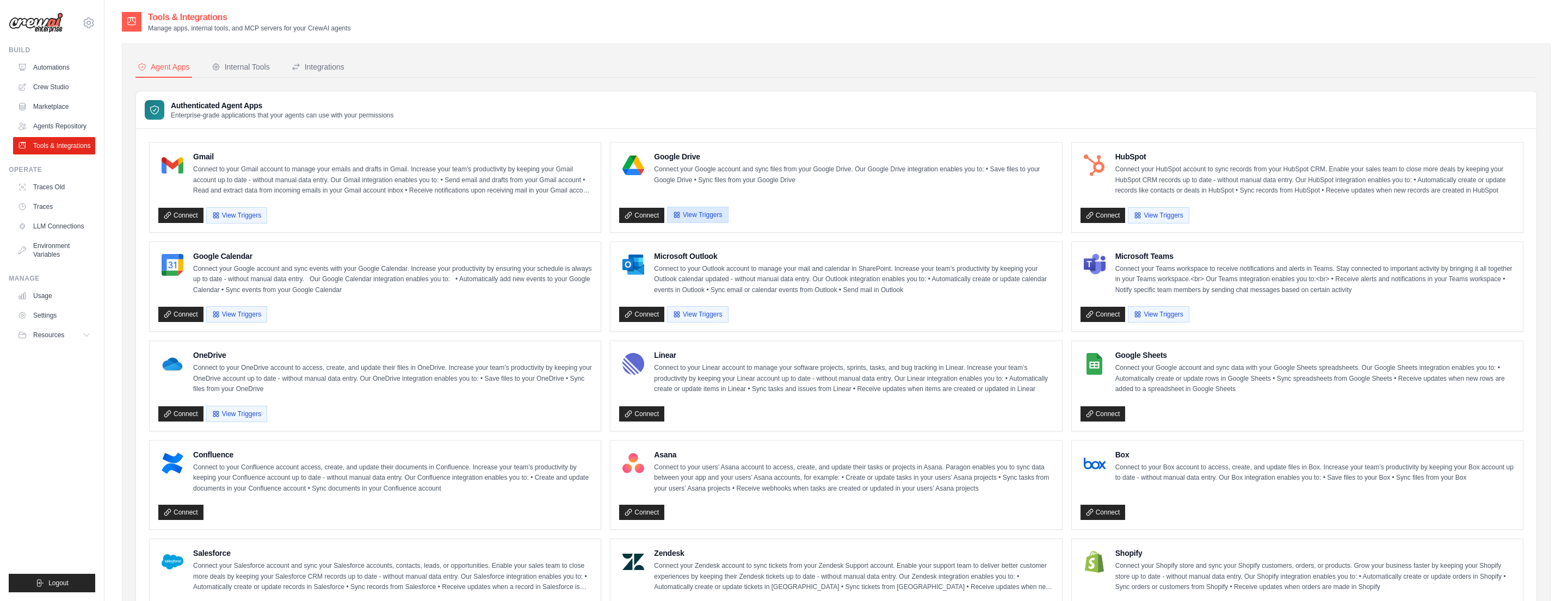
click at [713, 215] on button "View Triggers" at bounding box center [697, 215] width 61 height 16
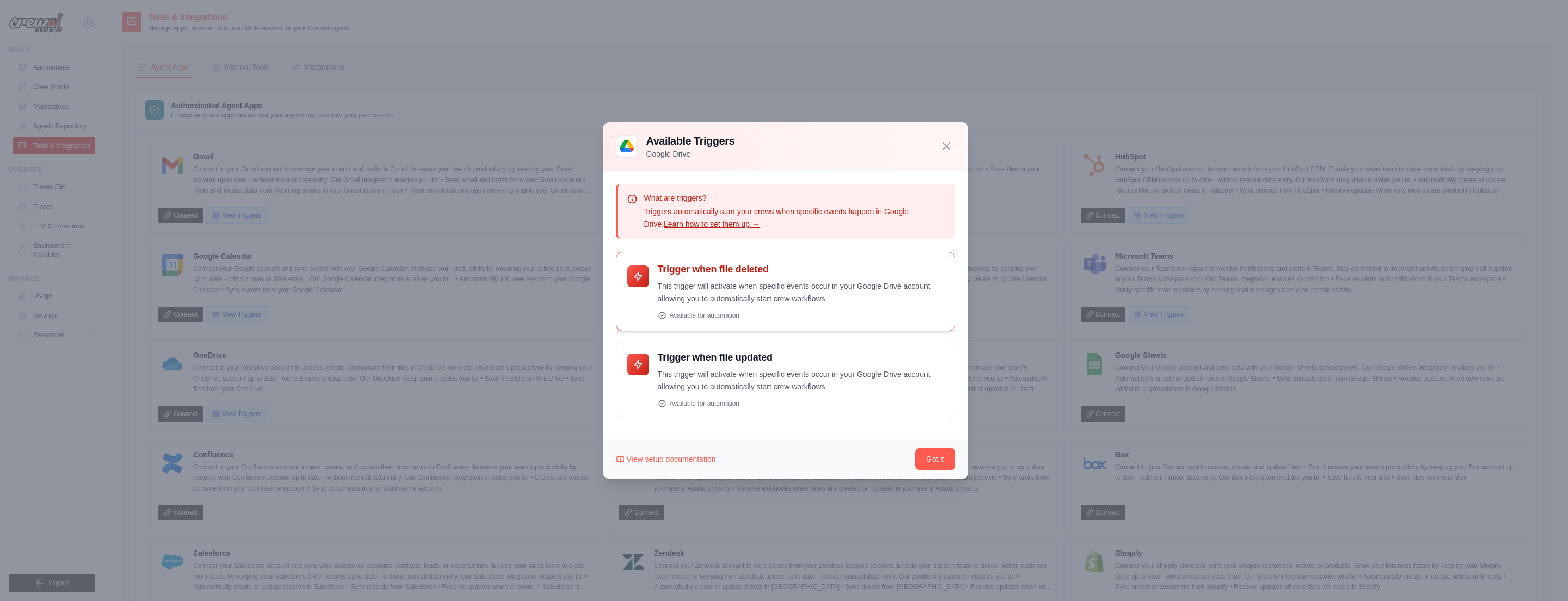
scroll to position [81, 0]
click at [692, 459] on span "View setup documentation" at bounding box center [671, 459] width 90 height 11
click at [950, 151] on icon "button" at bounding box center [947, 146] width 13 height 13
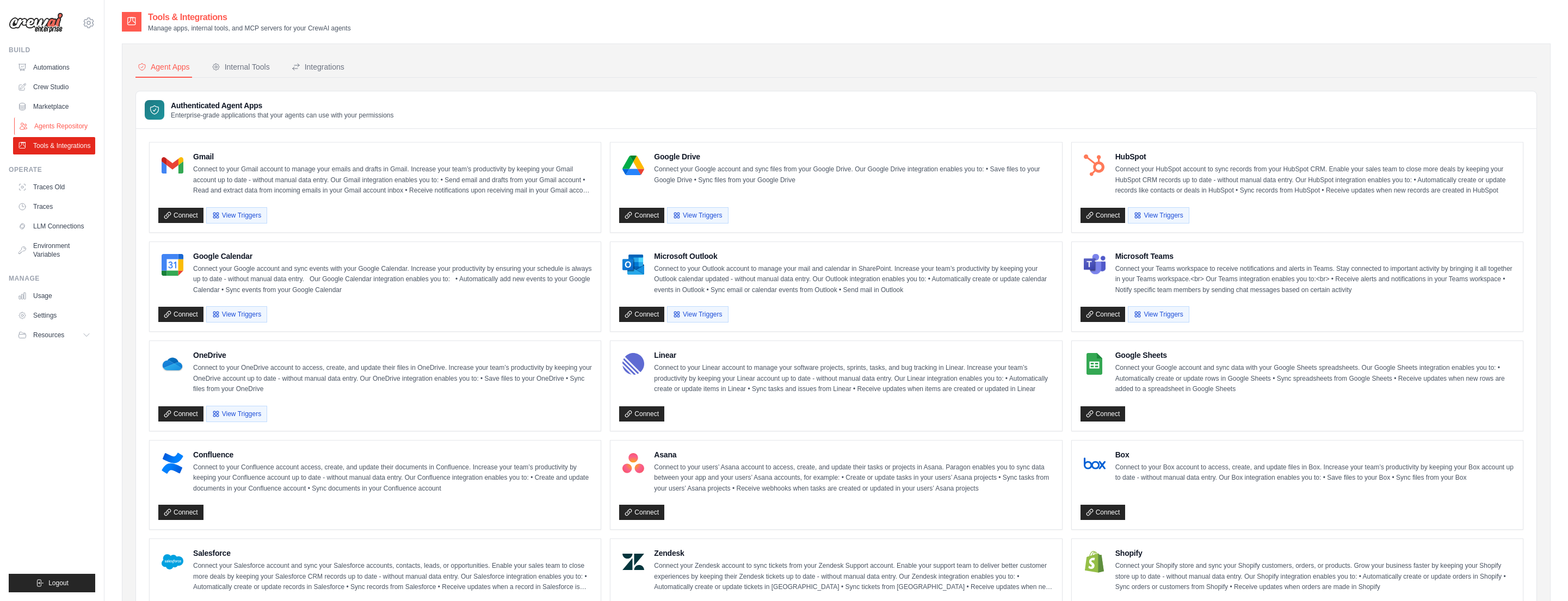
click at [48, 124] on link "Agents Repository" at bounding box center [55, 126] width 82 height 17
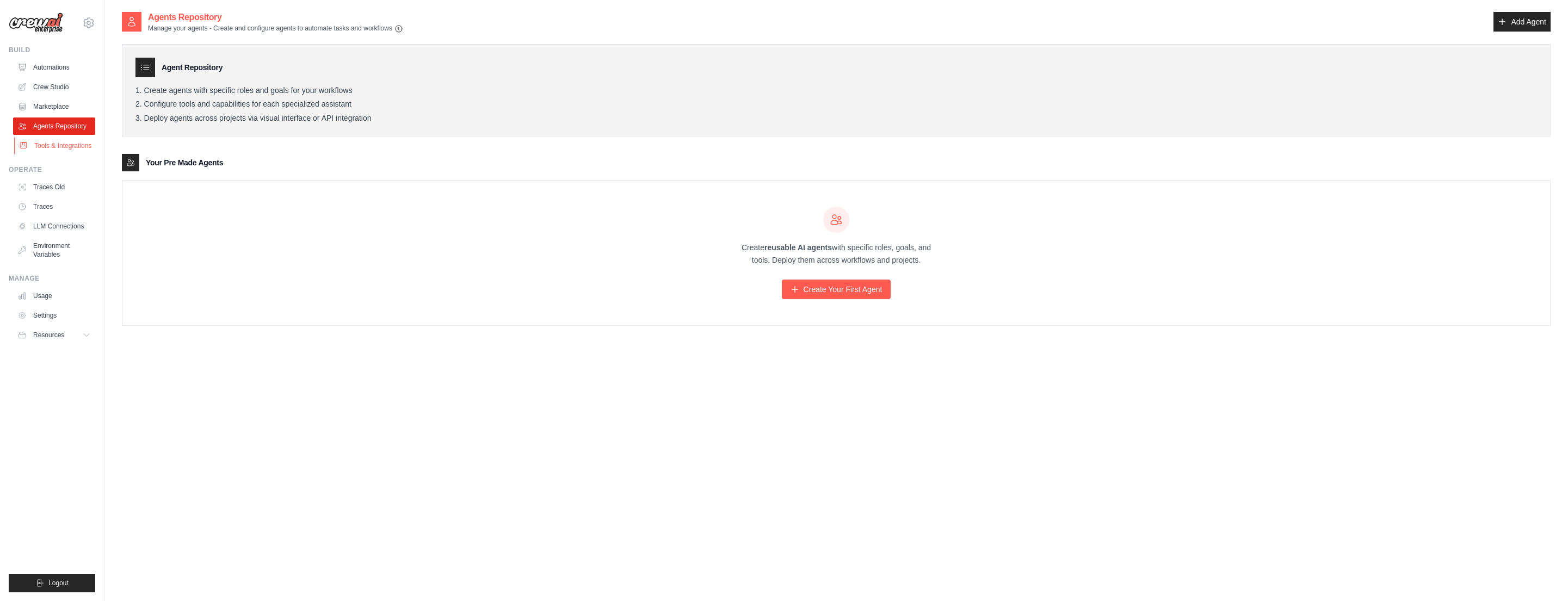
click at [46, 145] on link "Tools & Integrations" at bounding box center [55, 145] width 82 height 17
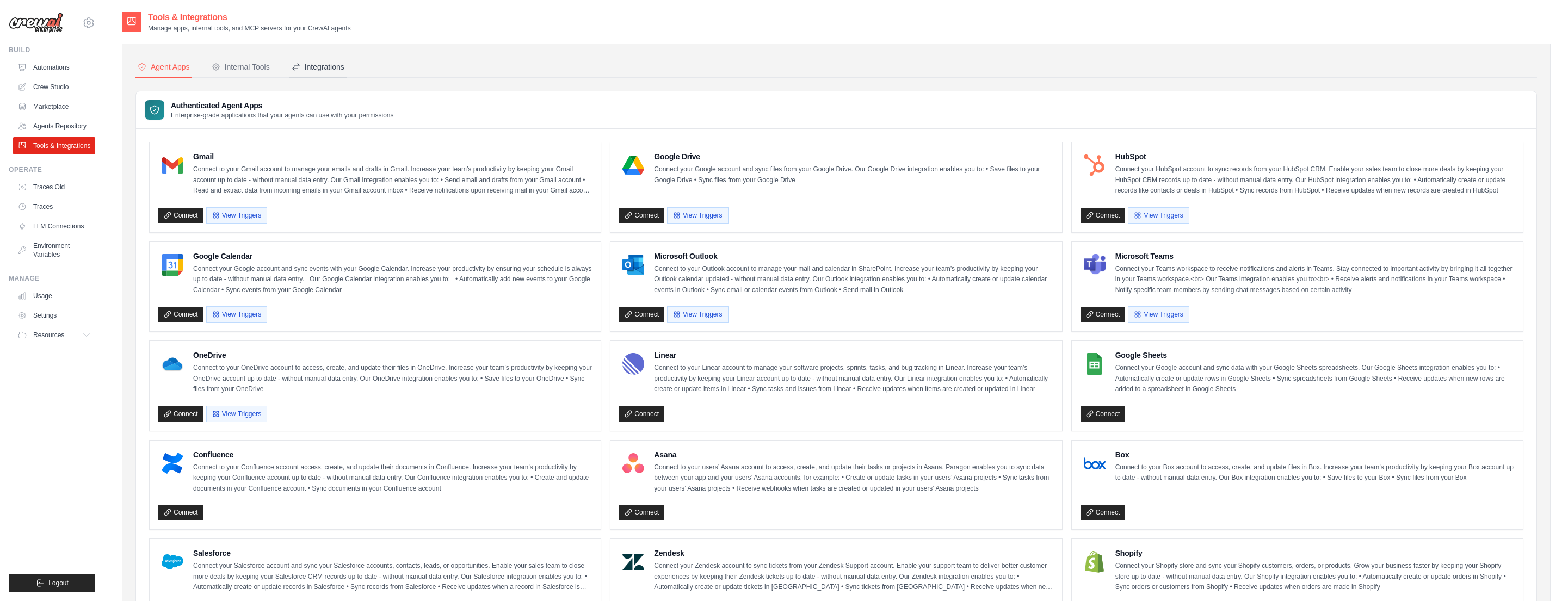
click at [331, 66] on div "Integrations" at bounding box center [318, 67] width 53 height 11
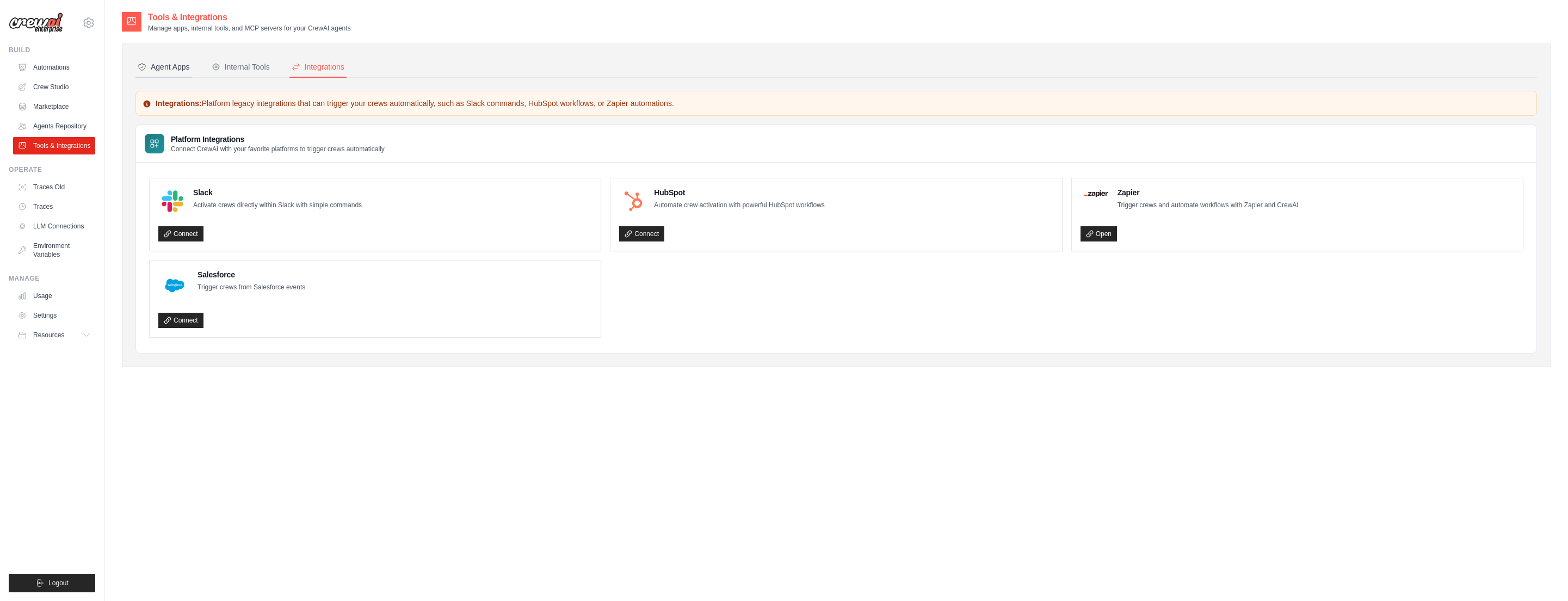
click at [159, 66] on div "Agent Apps" at bounding box center [164, 67] width 53 height 11
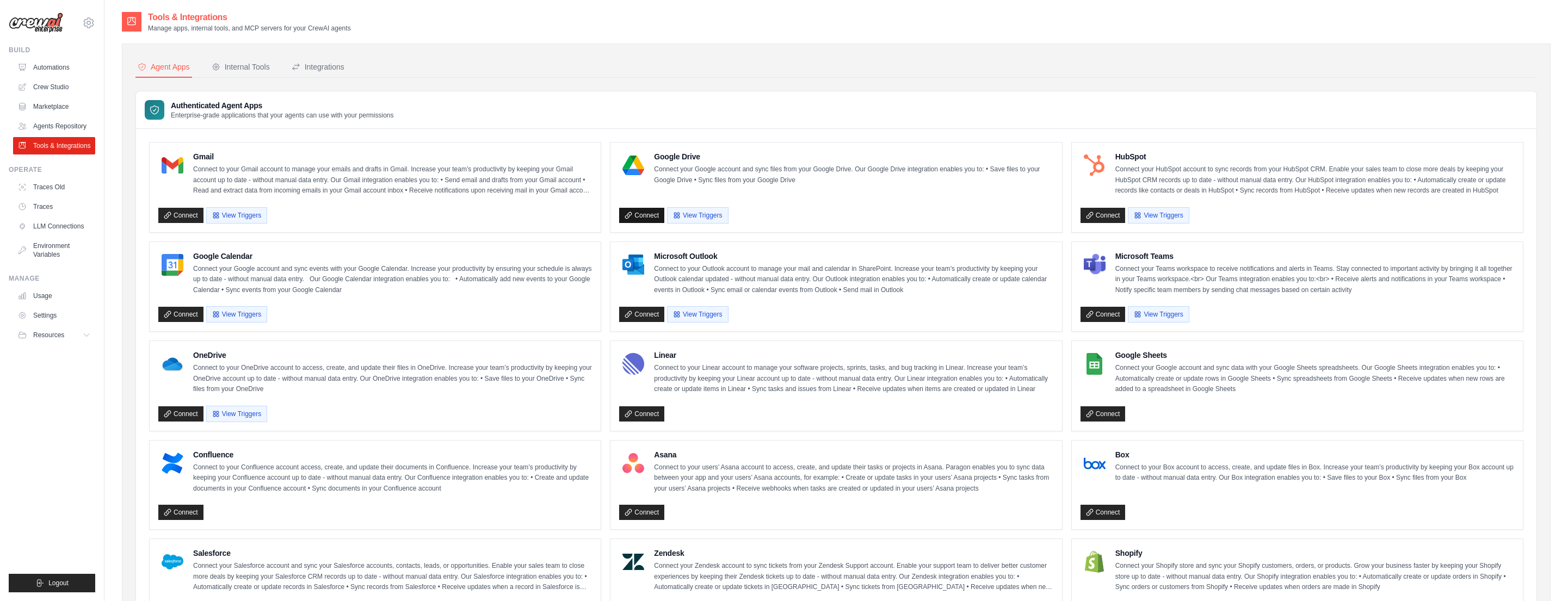
click at [642, 216] on link "Connect" at bounding box center [641, 215] width 45 height 16
click at [41, 311] on link "Settings" at bounding box center [55, 315] width 82 height 17
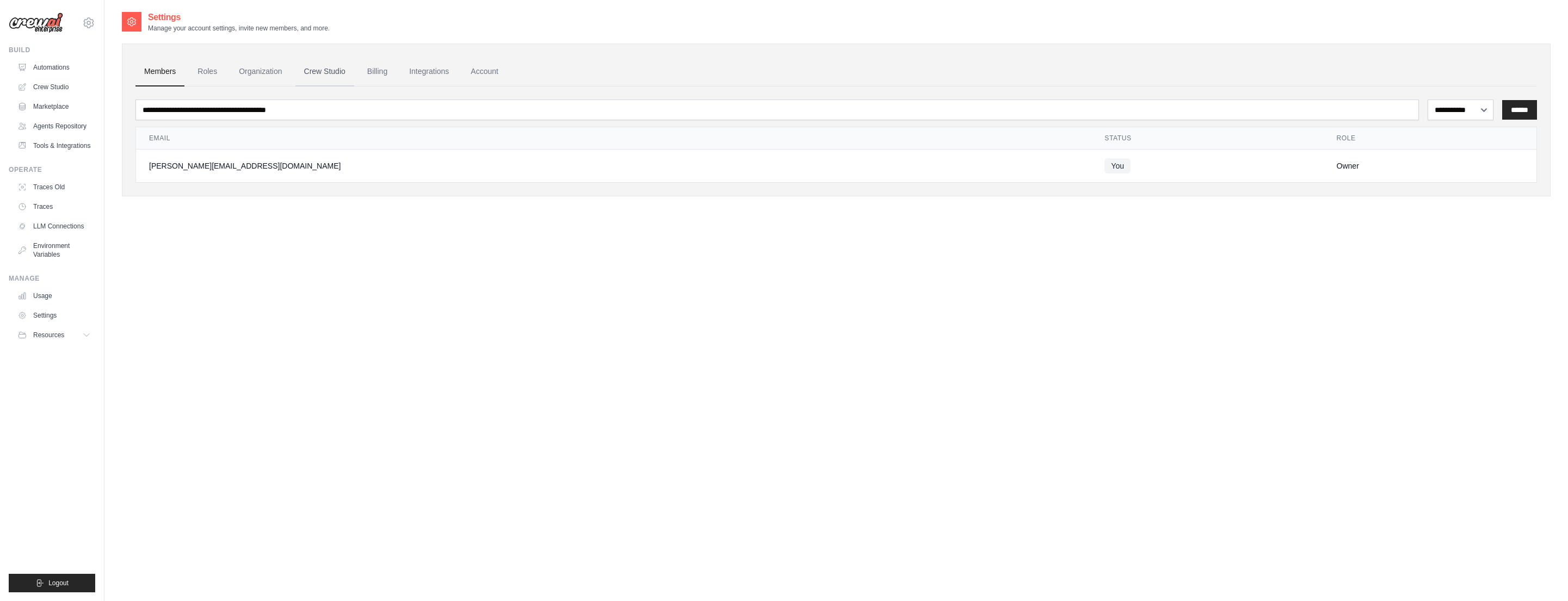
click at [329, 75] on link "Crew Studio" at bounding box center [325, 72] width 59 height 30
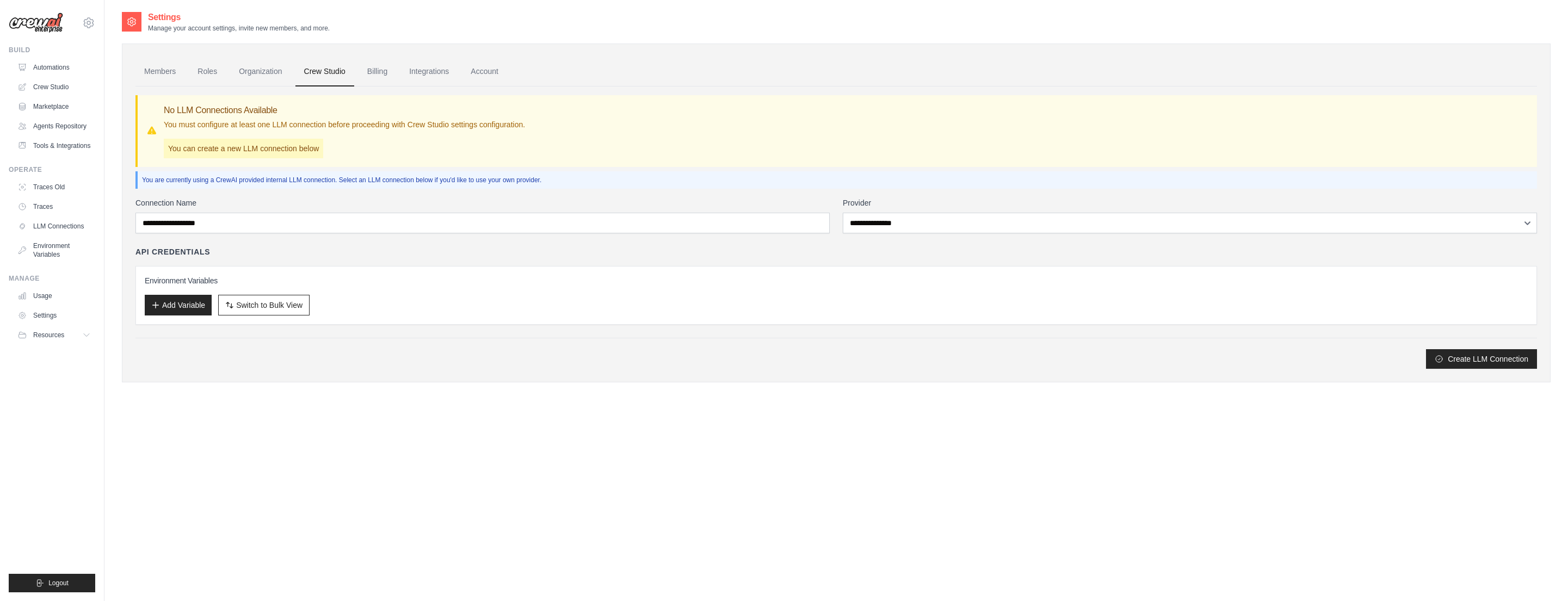
click at [383, 71] on link "Billing" at bounding box center [378, 72] width 38 height 30
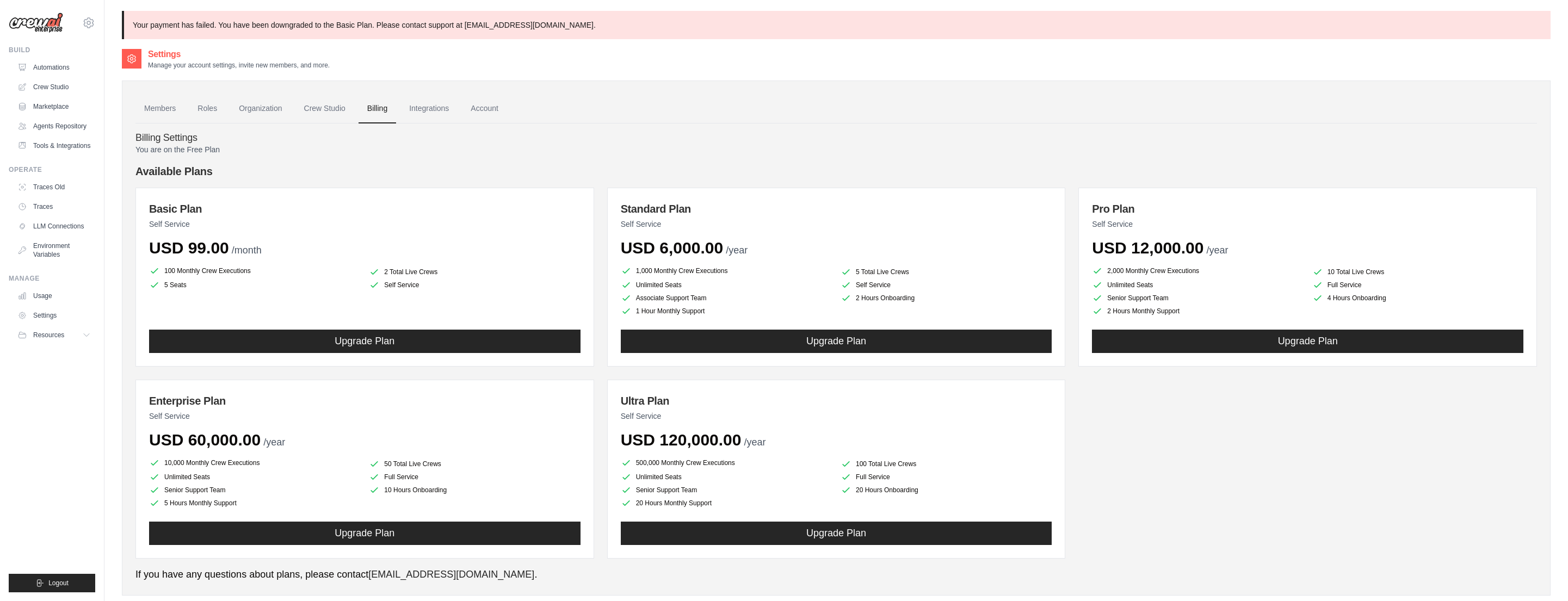
click at [34, 31] on img at bounding box center [36, 22] width 54 height 21
